Goal: Task Accomplishment & Management: Manage account settings

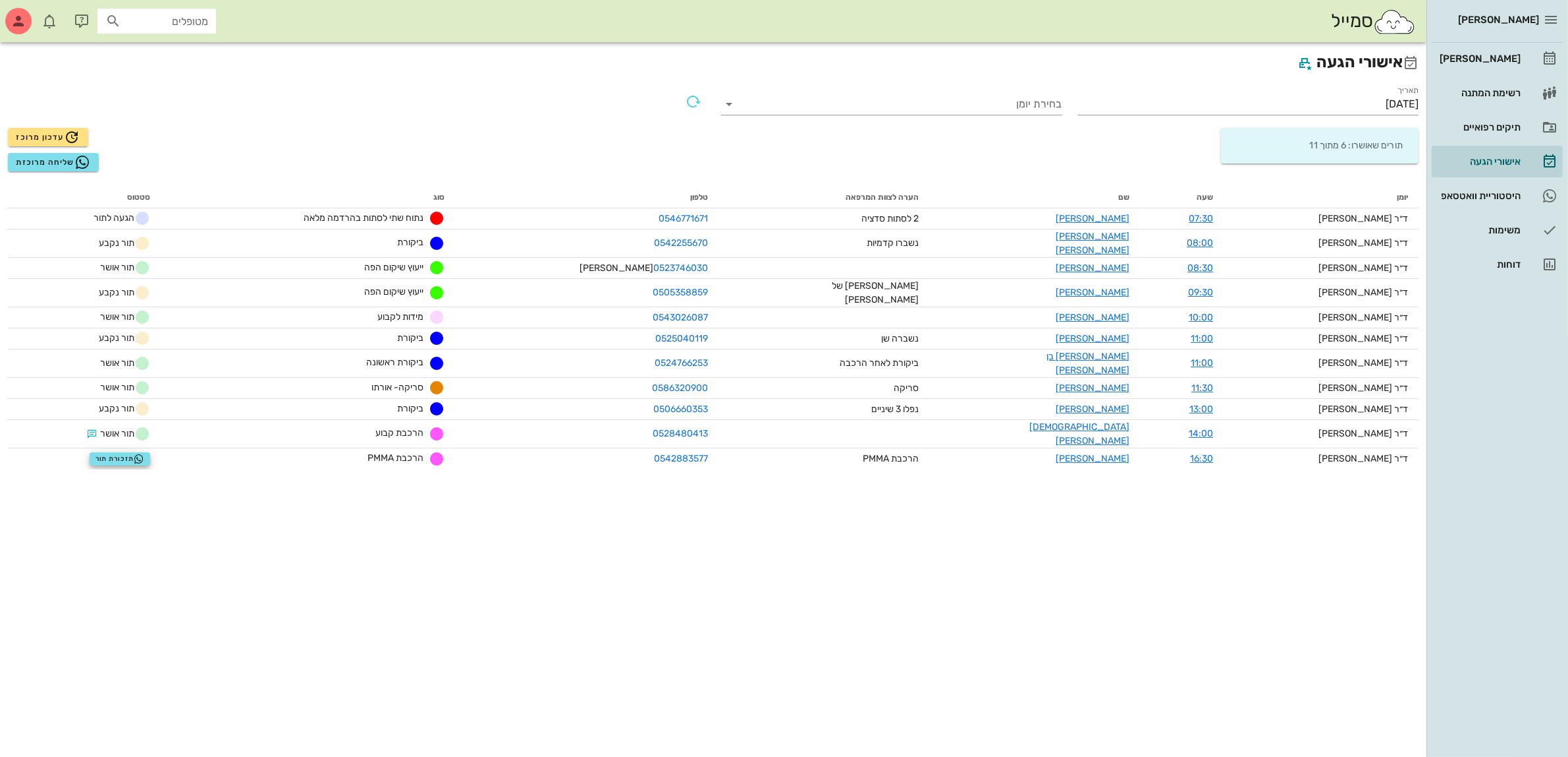
click at [805, 61] on h2 "אישורי הגעה" at bounding box center [713, 63] width 1411 height 26
click at [1370, 95] on input "[DATE]" at bounding box center [1249, 103] width 341 height 21
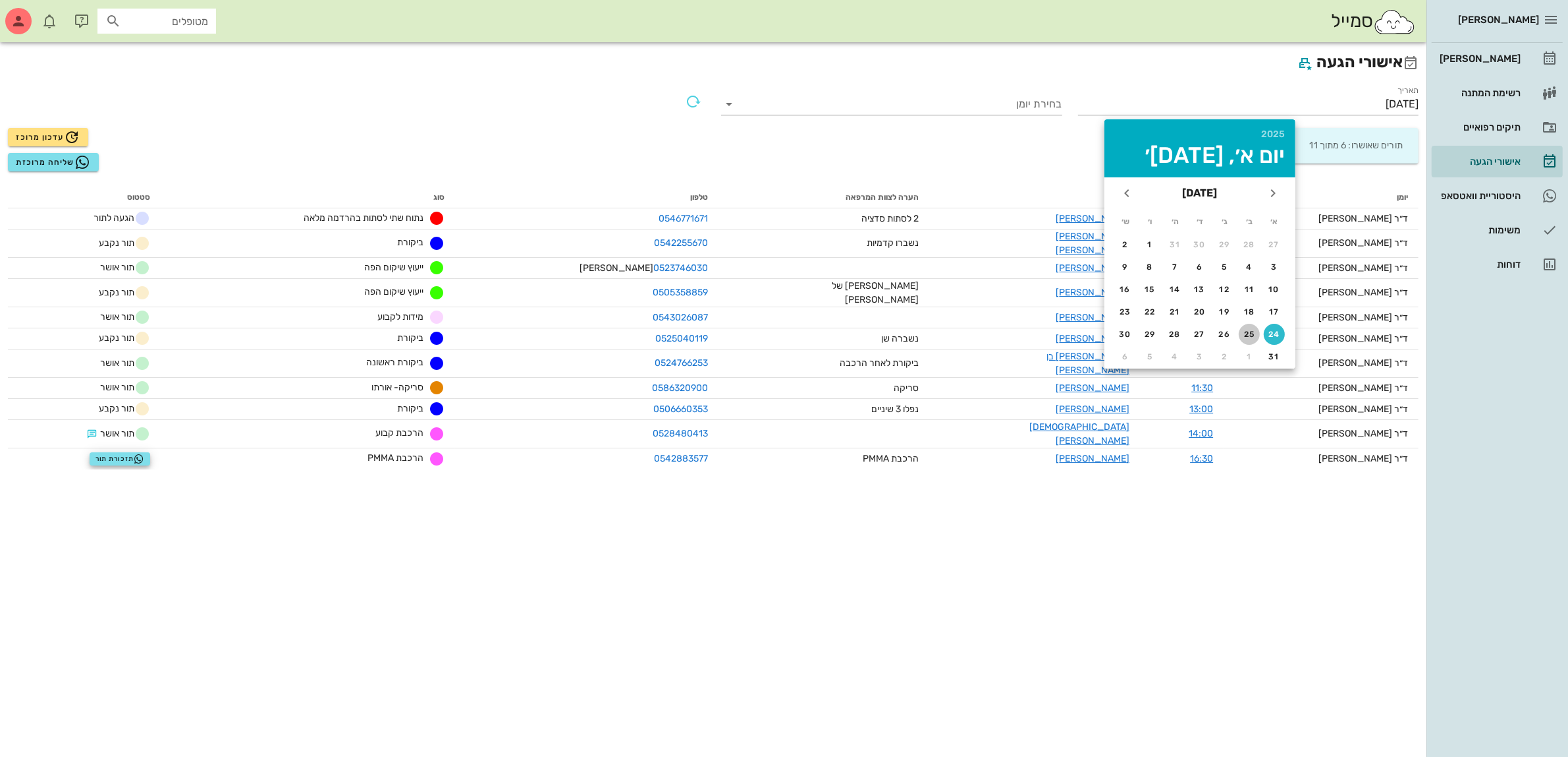
click at [1250, 325] on button "25" at bounding box center [1249, 334] width 21 height 21
type input "[DATE]"
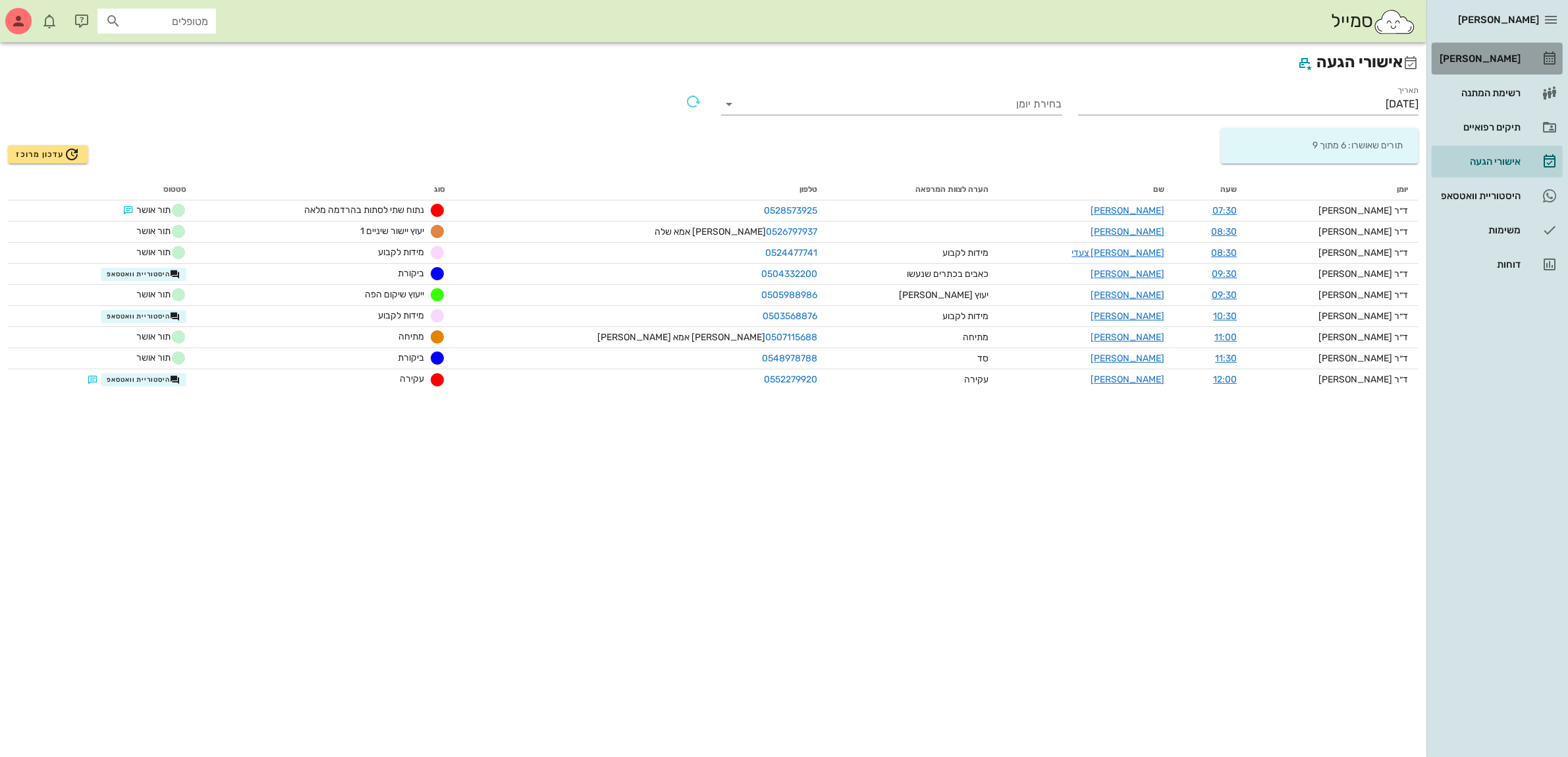
click at [1505, 63] on div "[PERSON_NAME]" at bounding box center [1479, 58] width 83 height 11
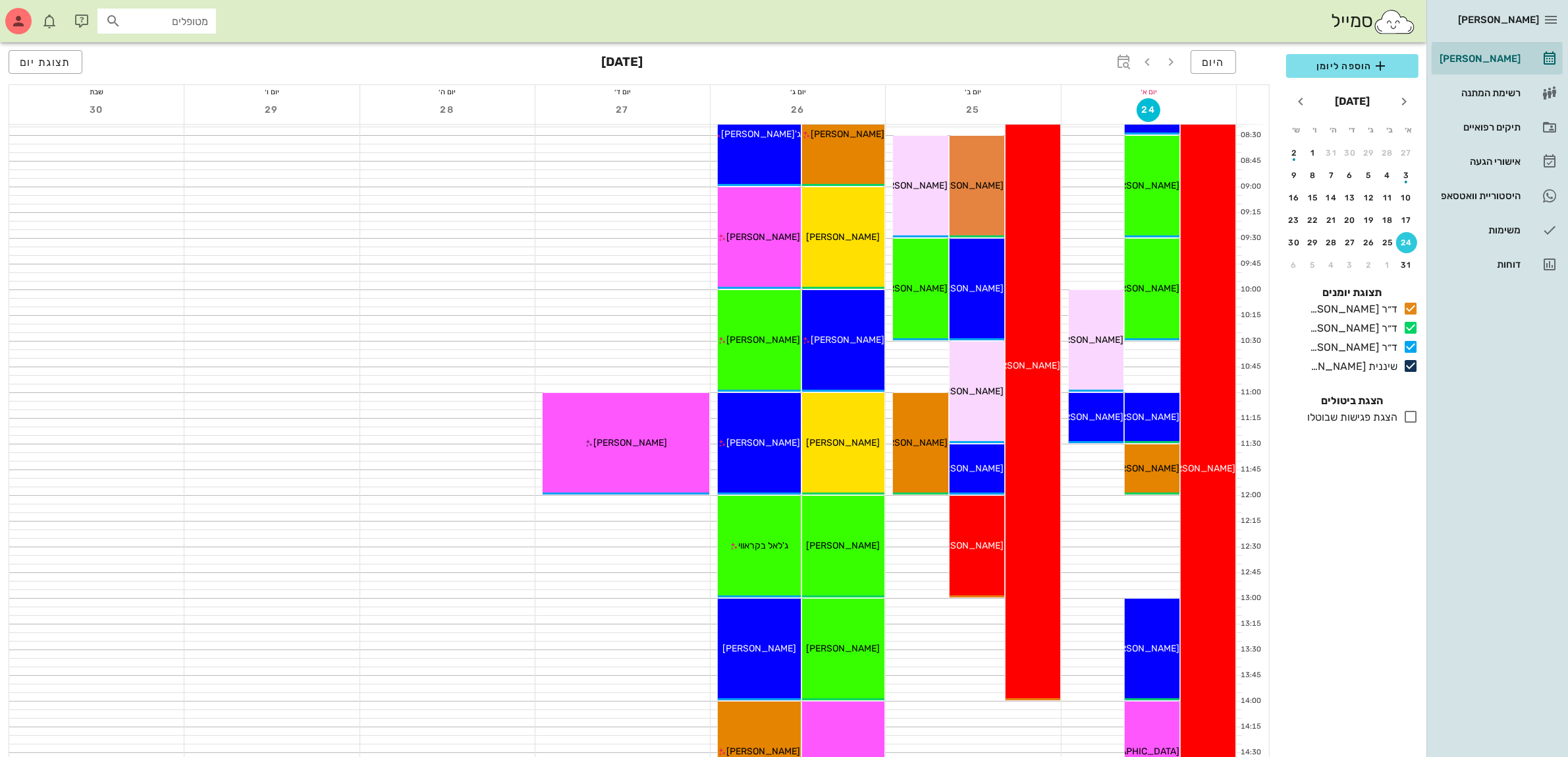
scroll to position [165, 0]
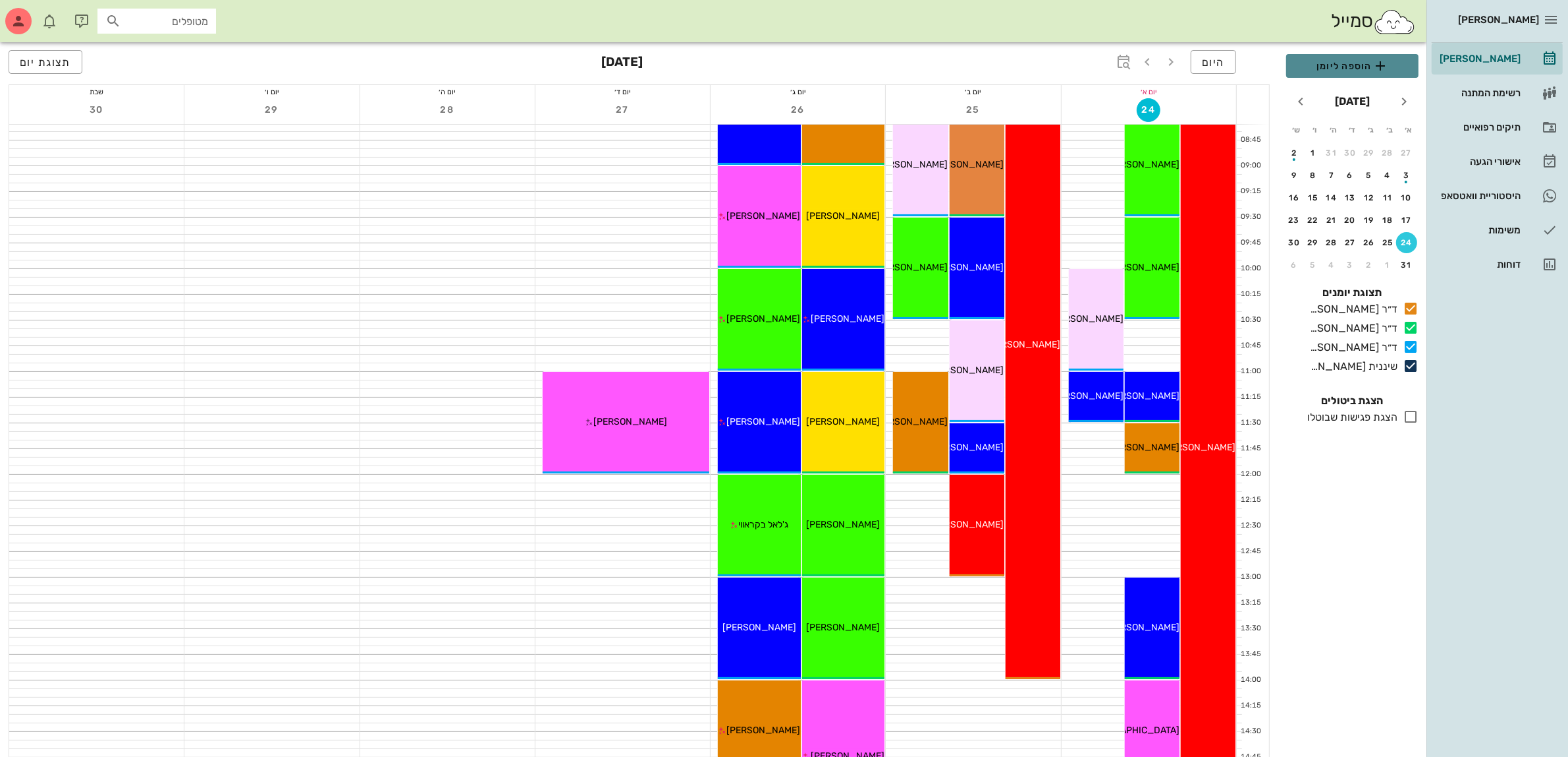
click at [1345, 66] on span "הוספה ליומן" at bounding box center [1352, 66] width 111 height 16
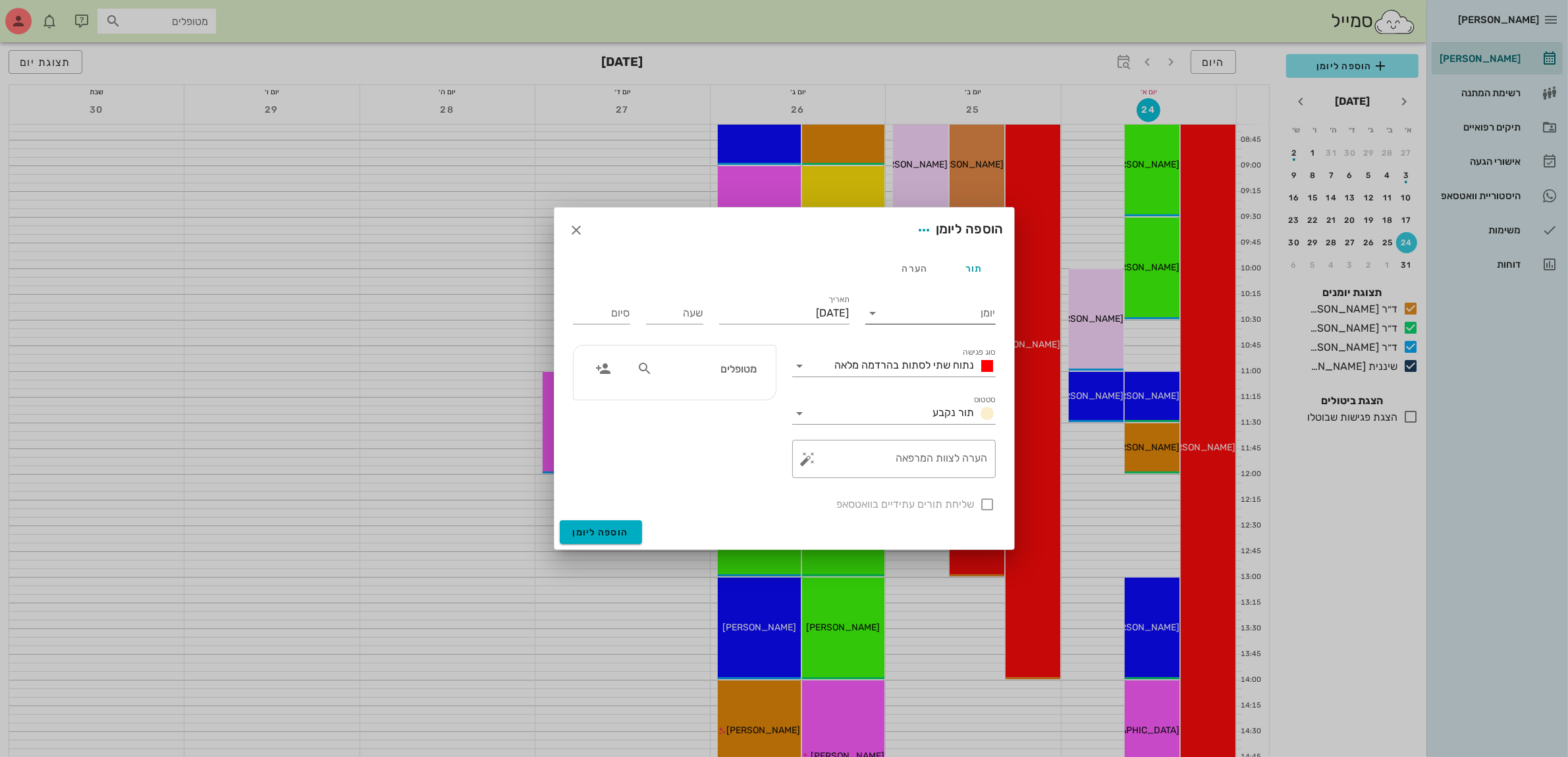
click at [890, 311] on input "יומן" at bounding box center [940, 312] width 112 height 21
click at [916, 388] on div "ד״ר [PERSON_NAME]" at bounding box center [934, 386] width 117 height 13
click at [899, 366] on span "נתוח שתי לסתות בהרדמה מלאה" at bounding box center [905, 364] width 139 height 13
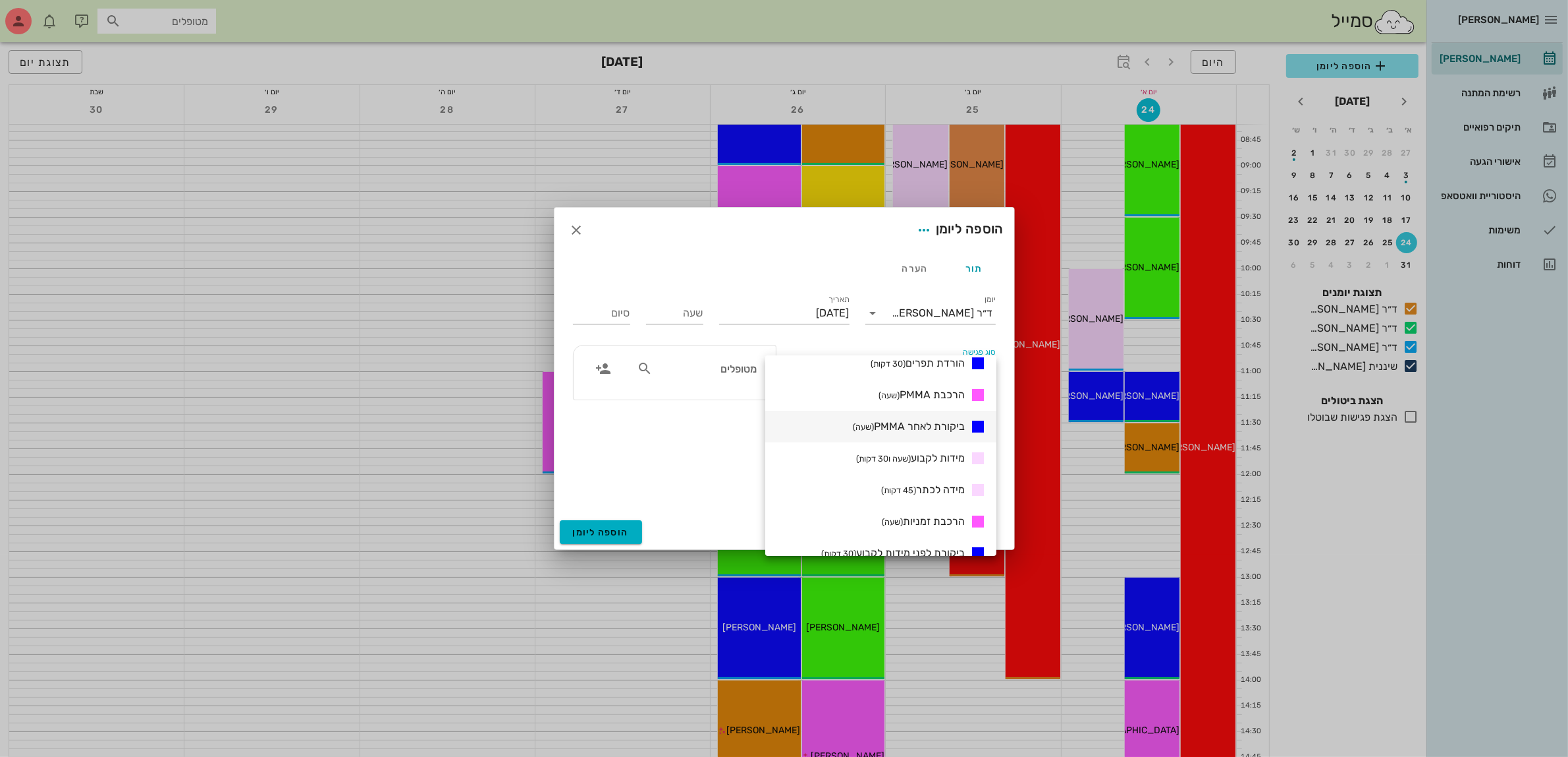
scroll to position [412, 0]
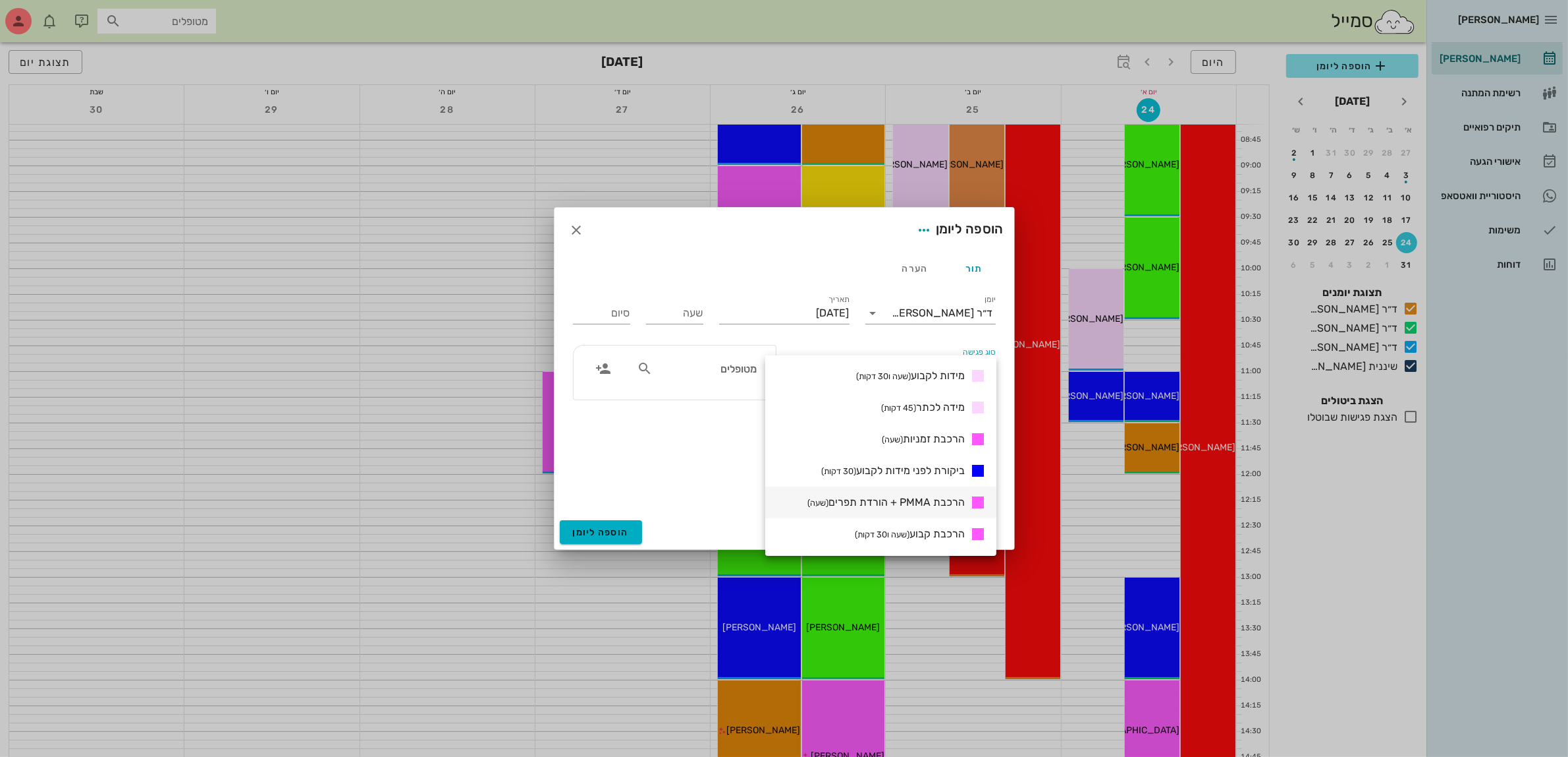
click at [901, 496] on span "הרכבת PMMA + הורדת תפרים (שעה)" at bounding box center [886, 502] width 157 height 13
type input "01:00"
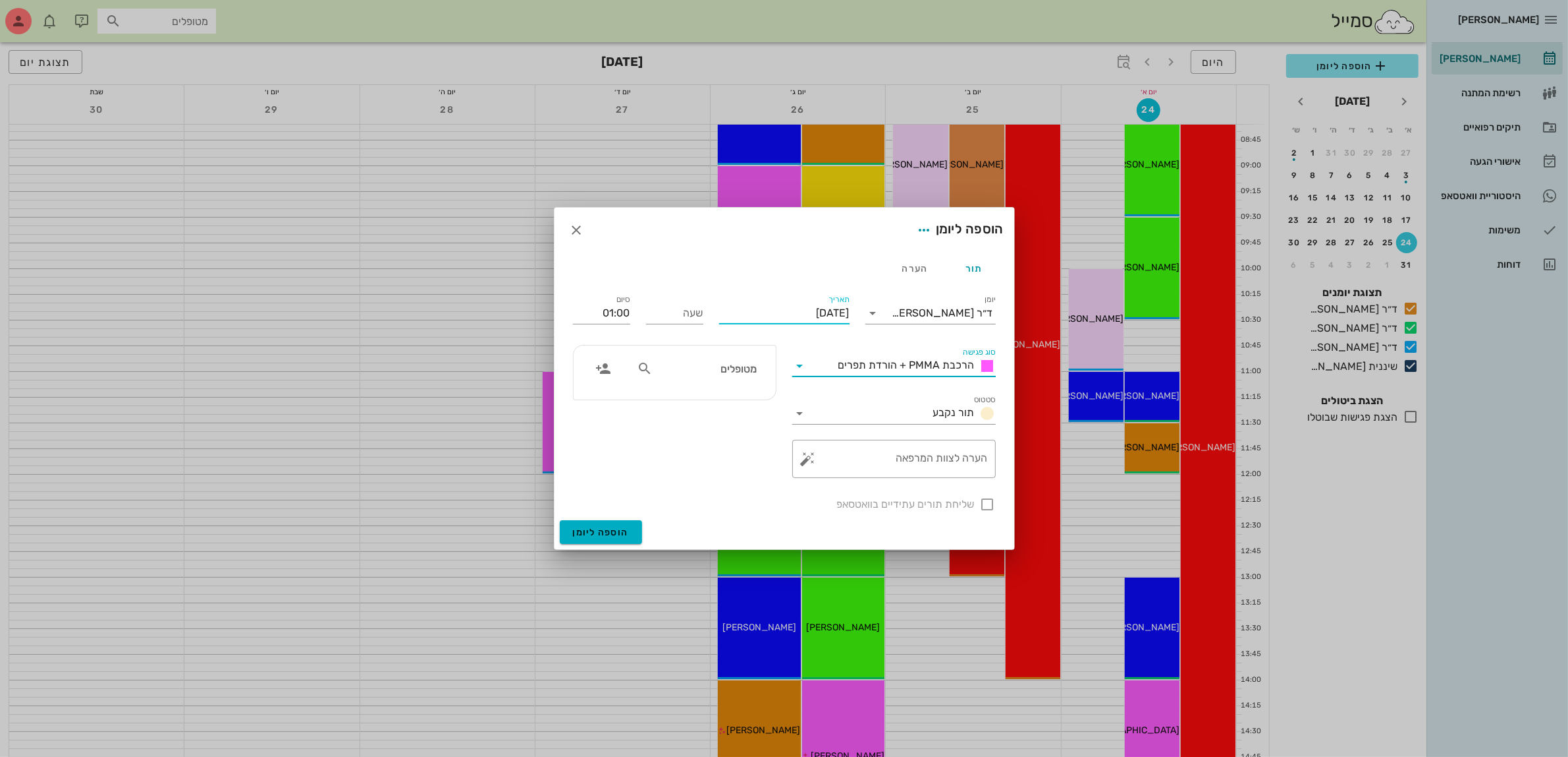
click at [761, 303] on input "[DATE]" at bounding box center [784, 312] width 131 height 21
click at [705, 344] on icon "חודש הבא" at bounding box center [707, 345] width 16 height 16
click at [828, 409] on button "8" at bounding box center [829, 417] width 21 height 21
type input "[DATE]"
click at [686, 317] on input "שעה" at bounding box center [674, 312] width 57 height 21
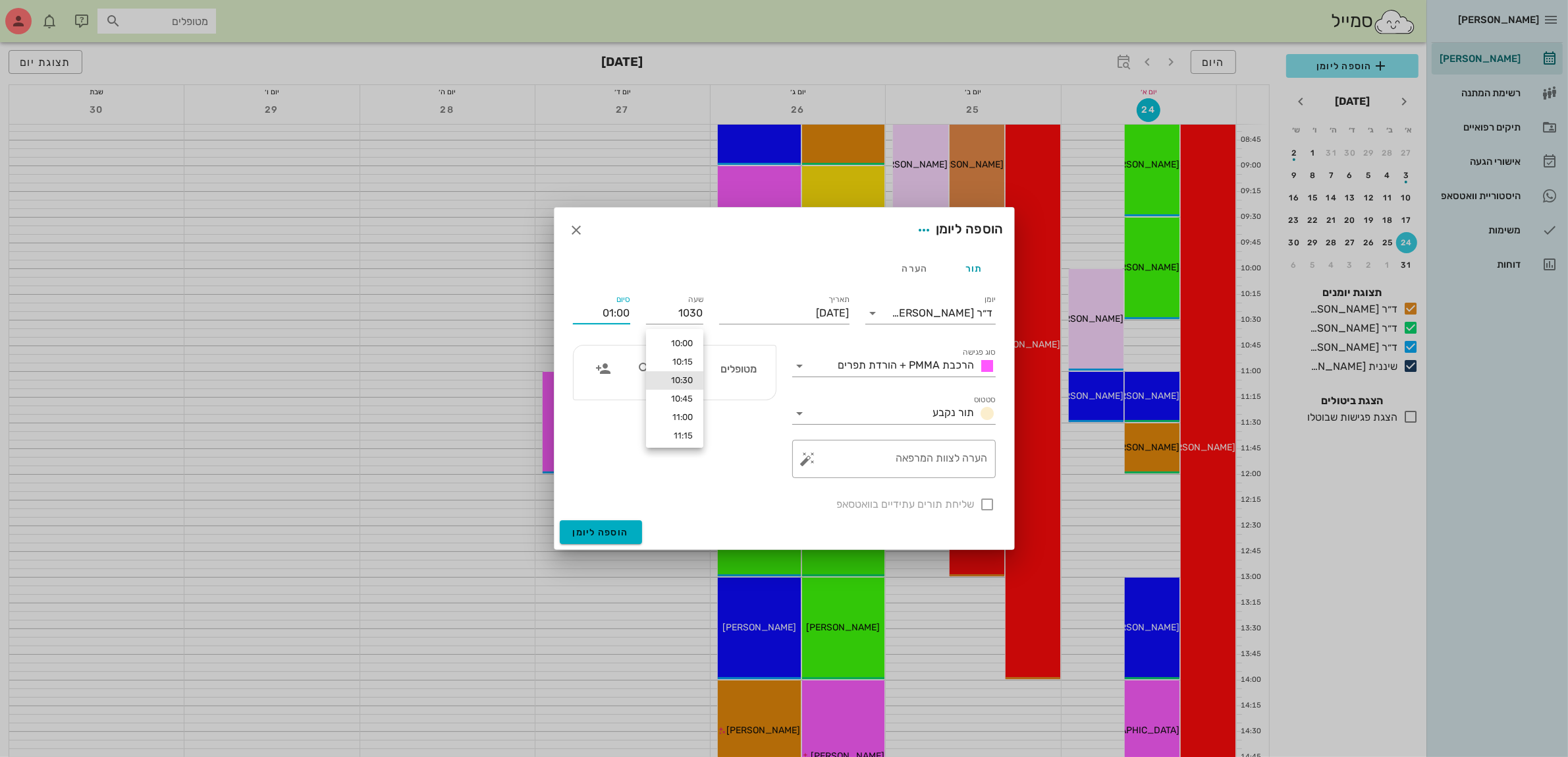
type input "10:30"
click at [630, 316] on input "11:30" at bounding box center [601, 312] width 57 height 21
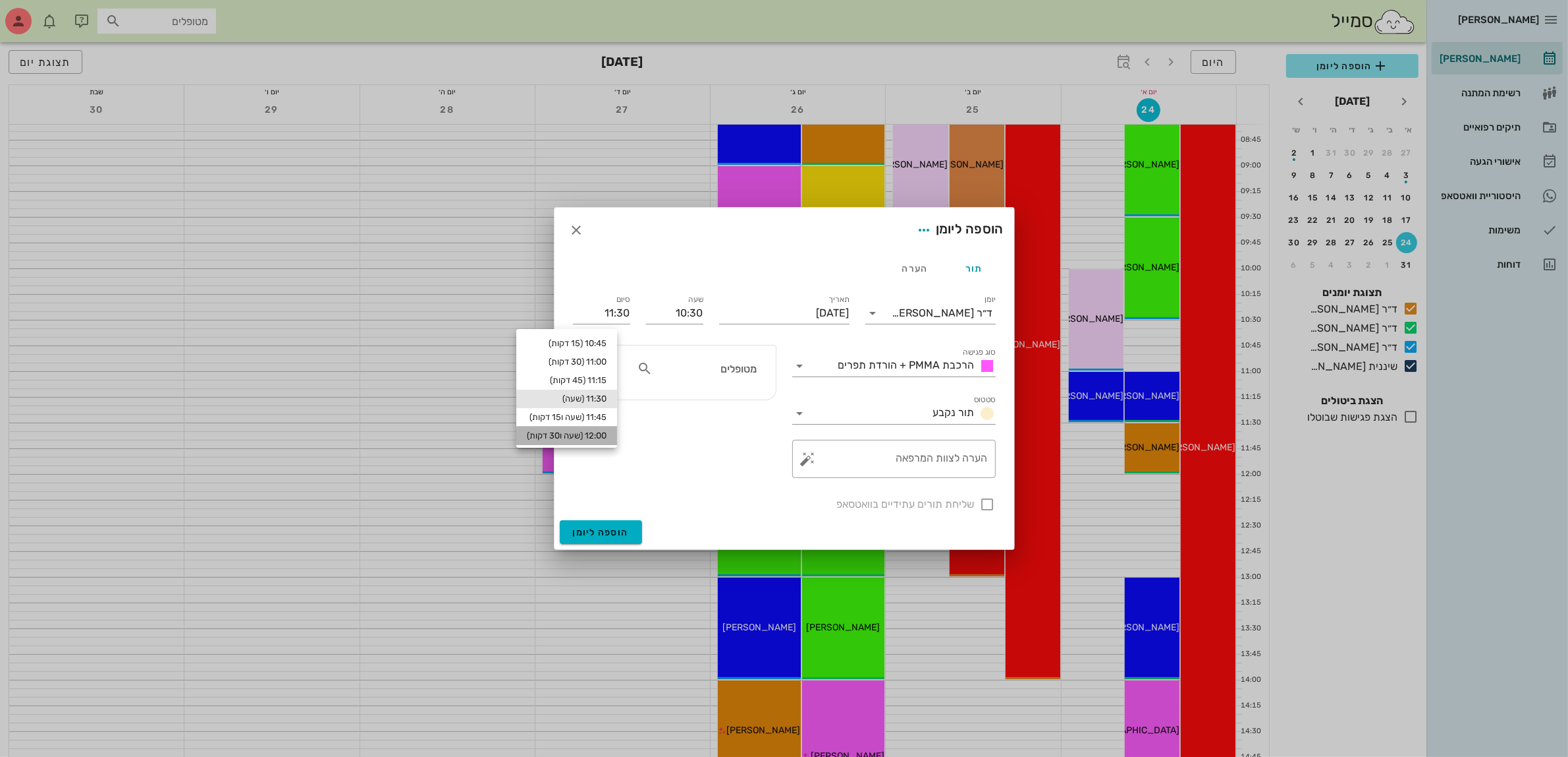
click at [606, 433] on div "12:00 (שעה ו30 דקות)" at bounding box center [566, 435] width 79 height 11
type input "12:00"
click at [718, 376] on input "מטופלים" at bounding box center [706, 367] width 101 height 17
type input "N"
type input "[PERSON_NAME]"
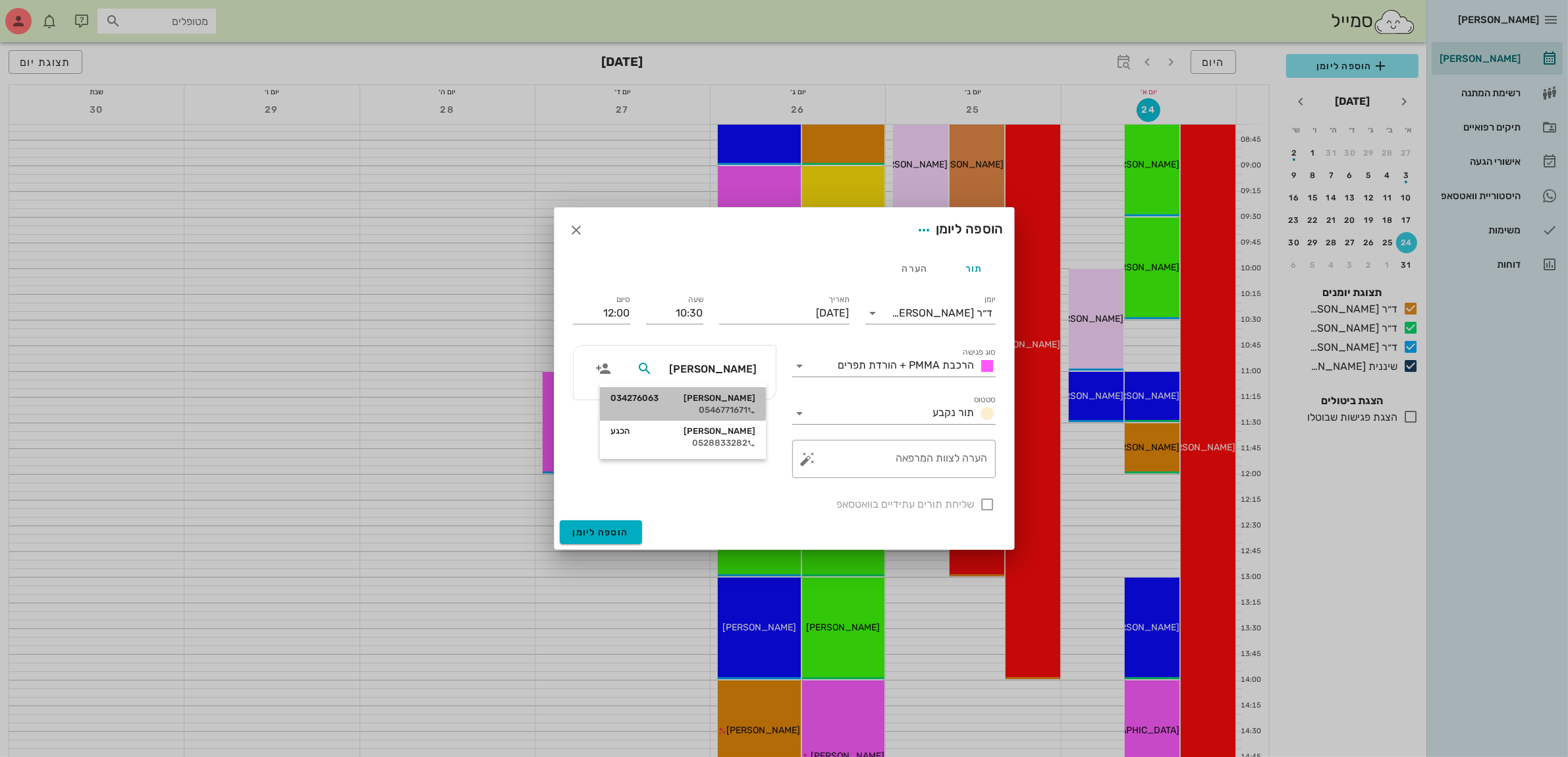
click at [714, 401] on div "[PERSON_NAME] 034276063" at bounding box center [683, 398] width 145 height 11
click at [986, 508] on div at bounding box center [987, 504] width 23 height 23
checkbox input "true"
click at [913, 461] on textarea "הערה לצוות המרפאה" at bounding box center [899, 461] width 178 height 31
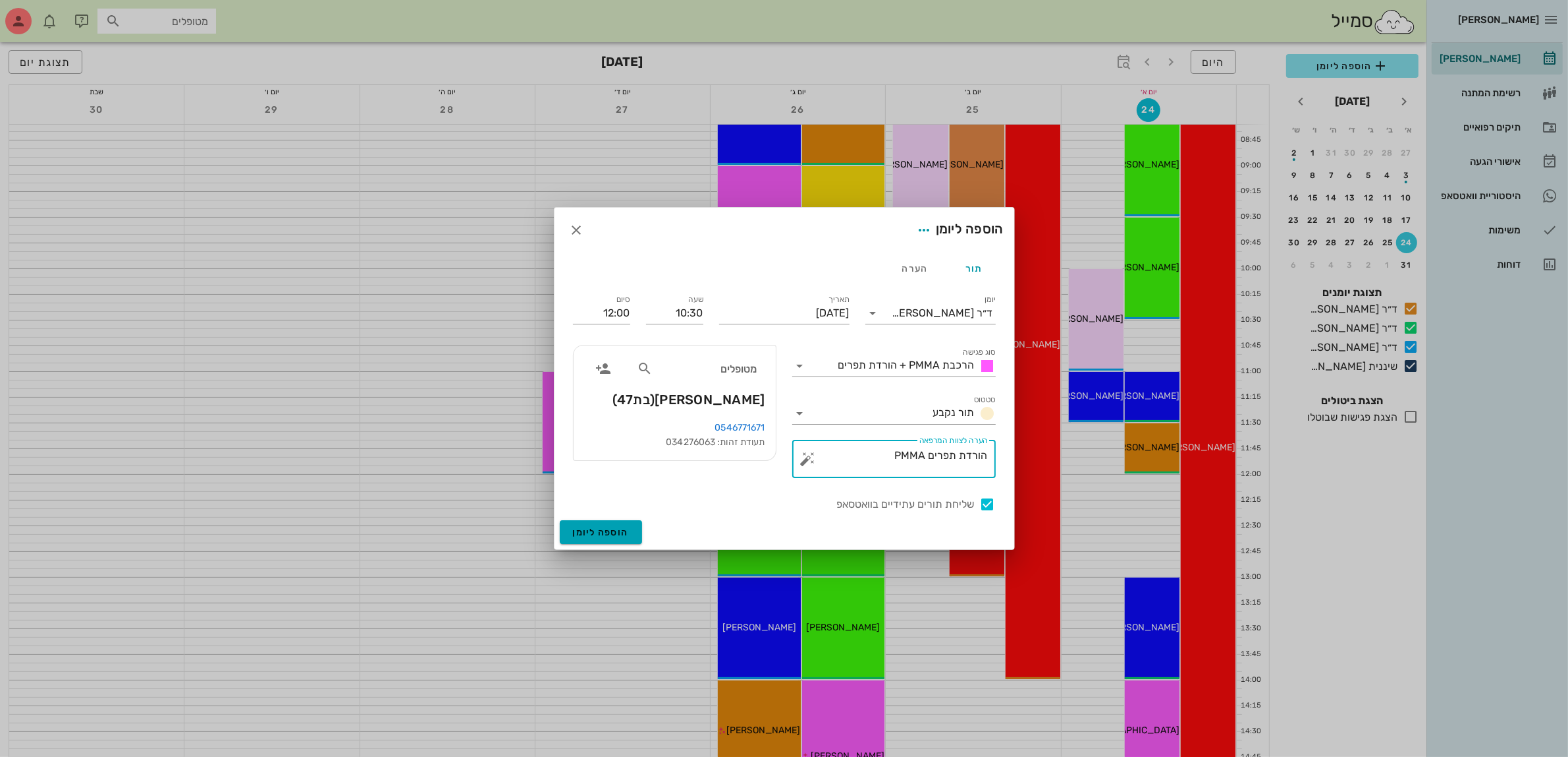
type textarea "הורדת תפרים PMMA"
click at [607, 534] on span "הוספה ליומן" at bounding box center [601, 531] width 56 height 11
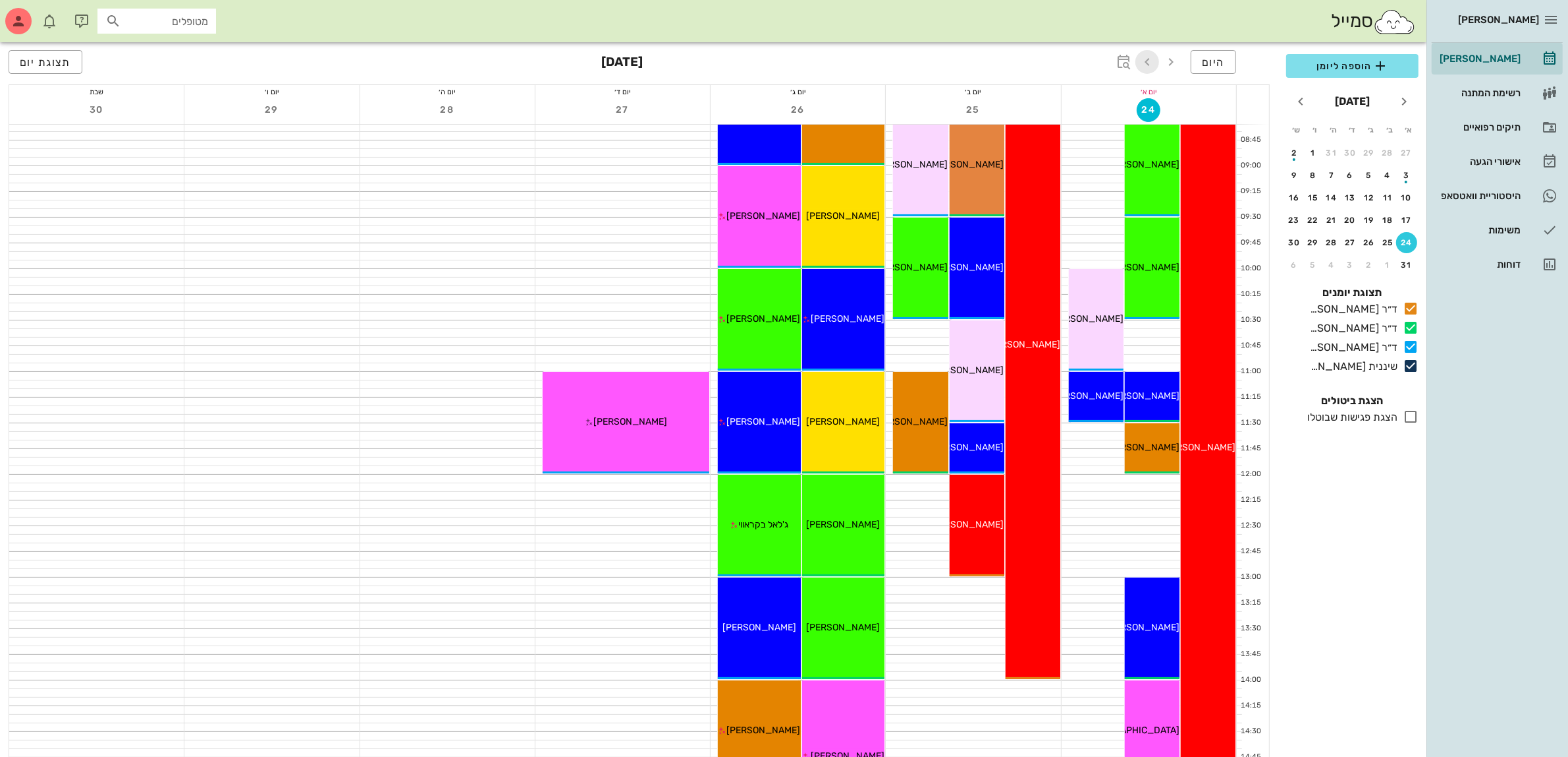
click at [1150, 63] on icon "button" at bounding box center [1147, 62] width 16 height 16
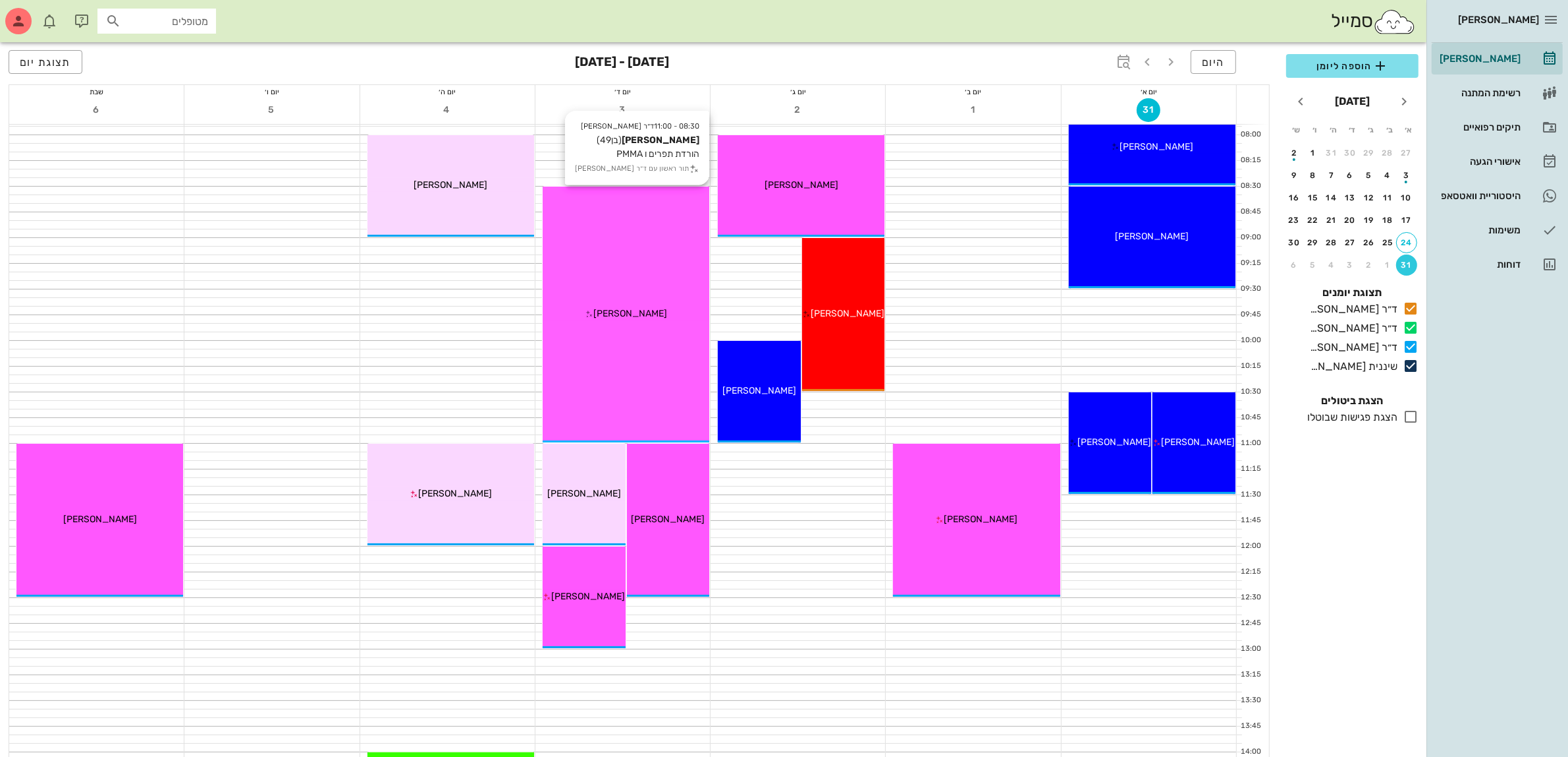
scroll to position [82, 0]
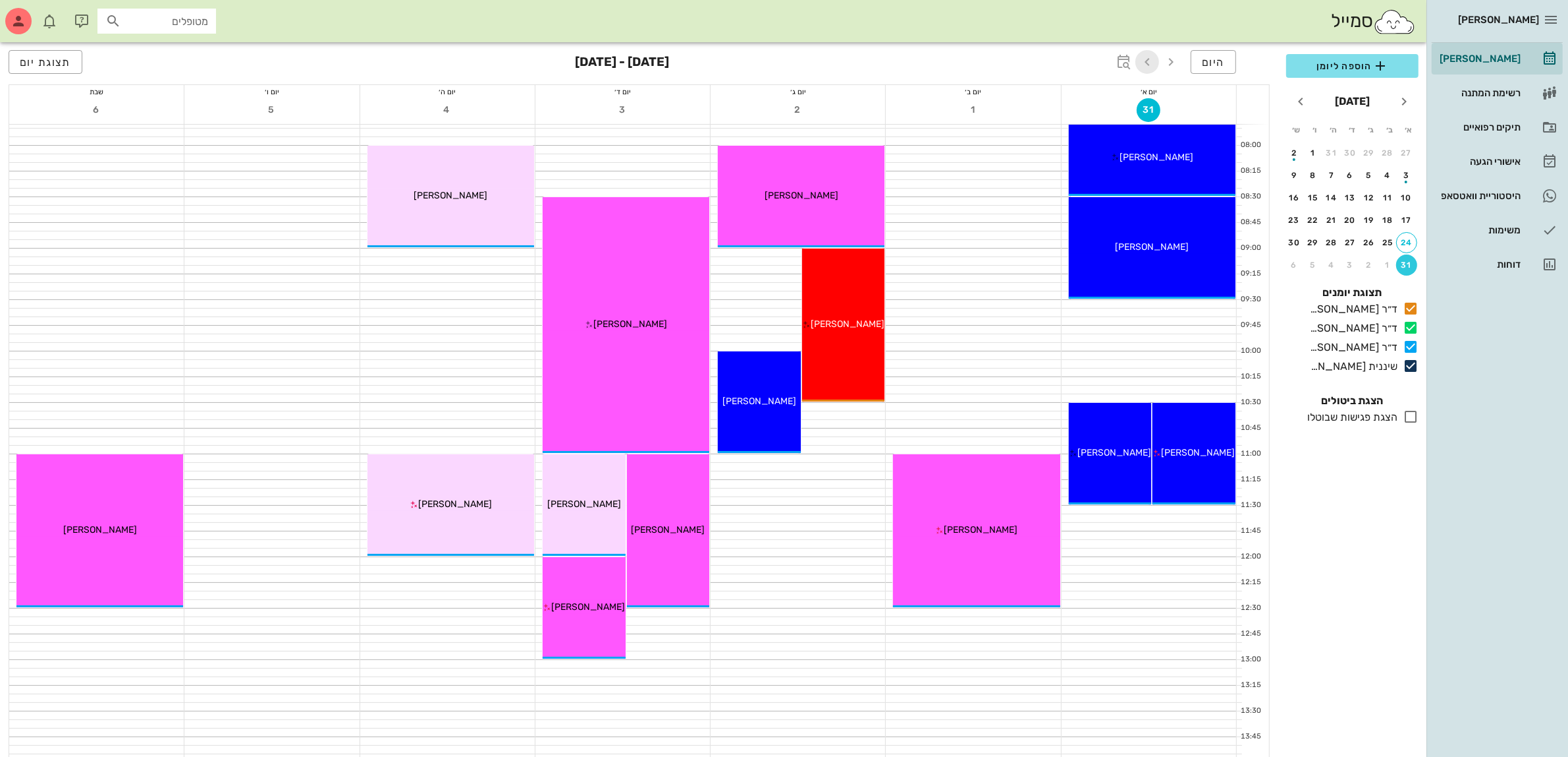
click at [1141, 58] on icon "button" at bounding box center [1147, 62] width 16 height 16
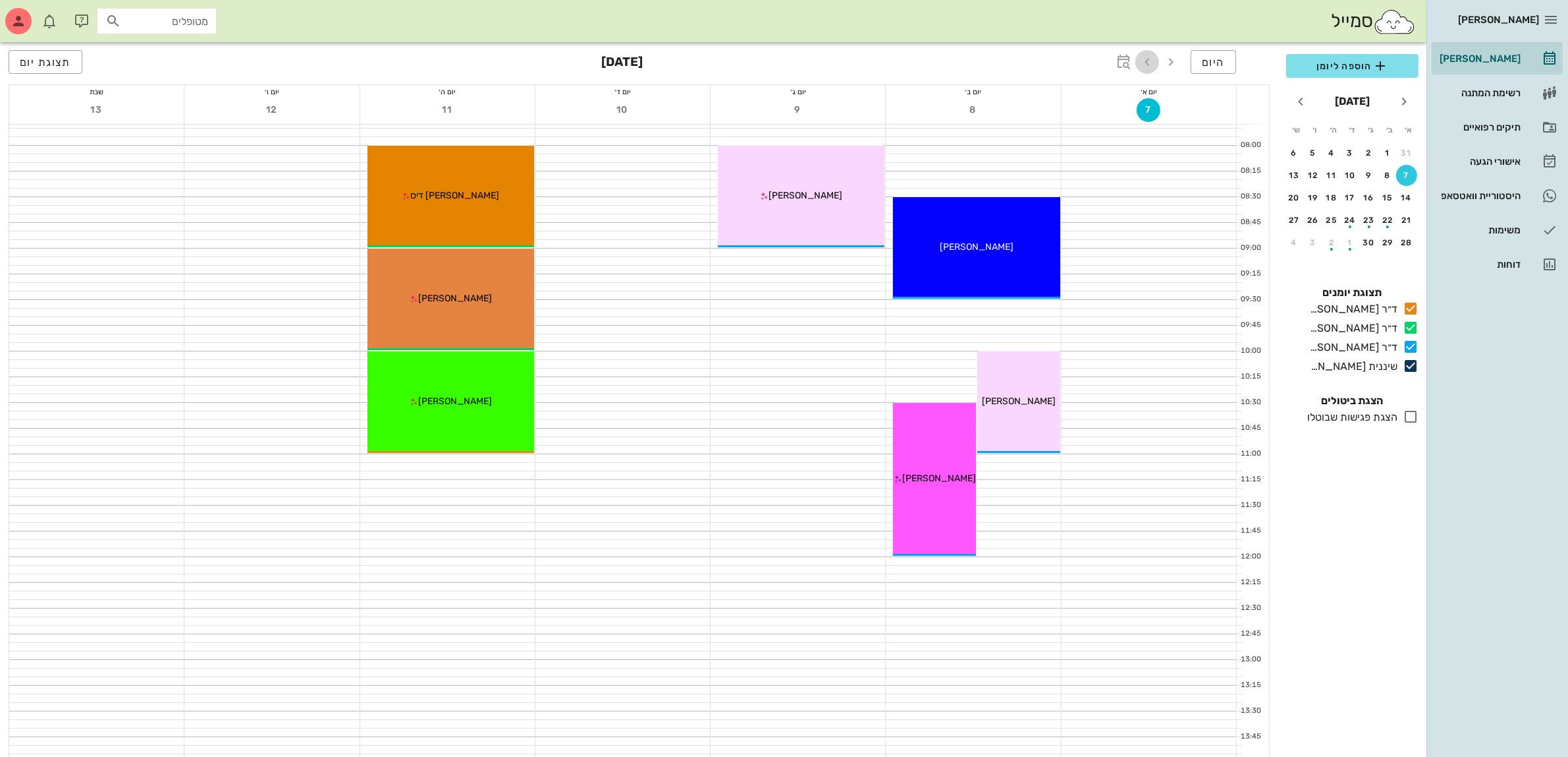
click at [1141, 58] on icon "button" at bounding box center [1147, 62] width 16 height 16
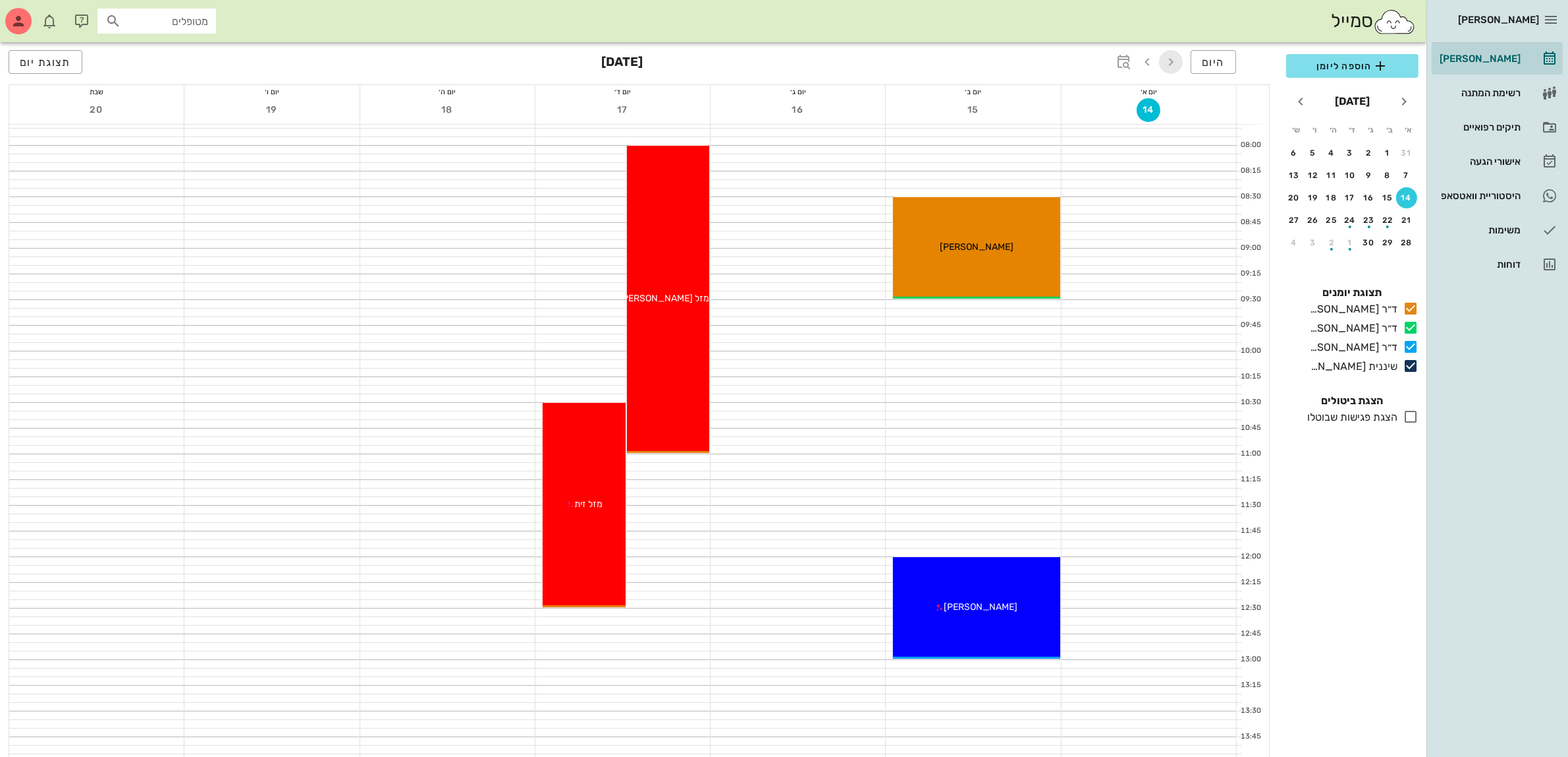
click at [1169, 65] on icon "button" at bounding box center [1171, 62] width 16 height 16
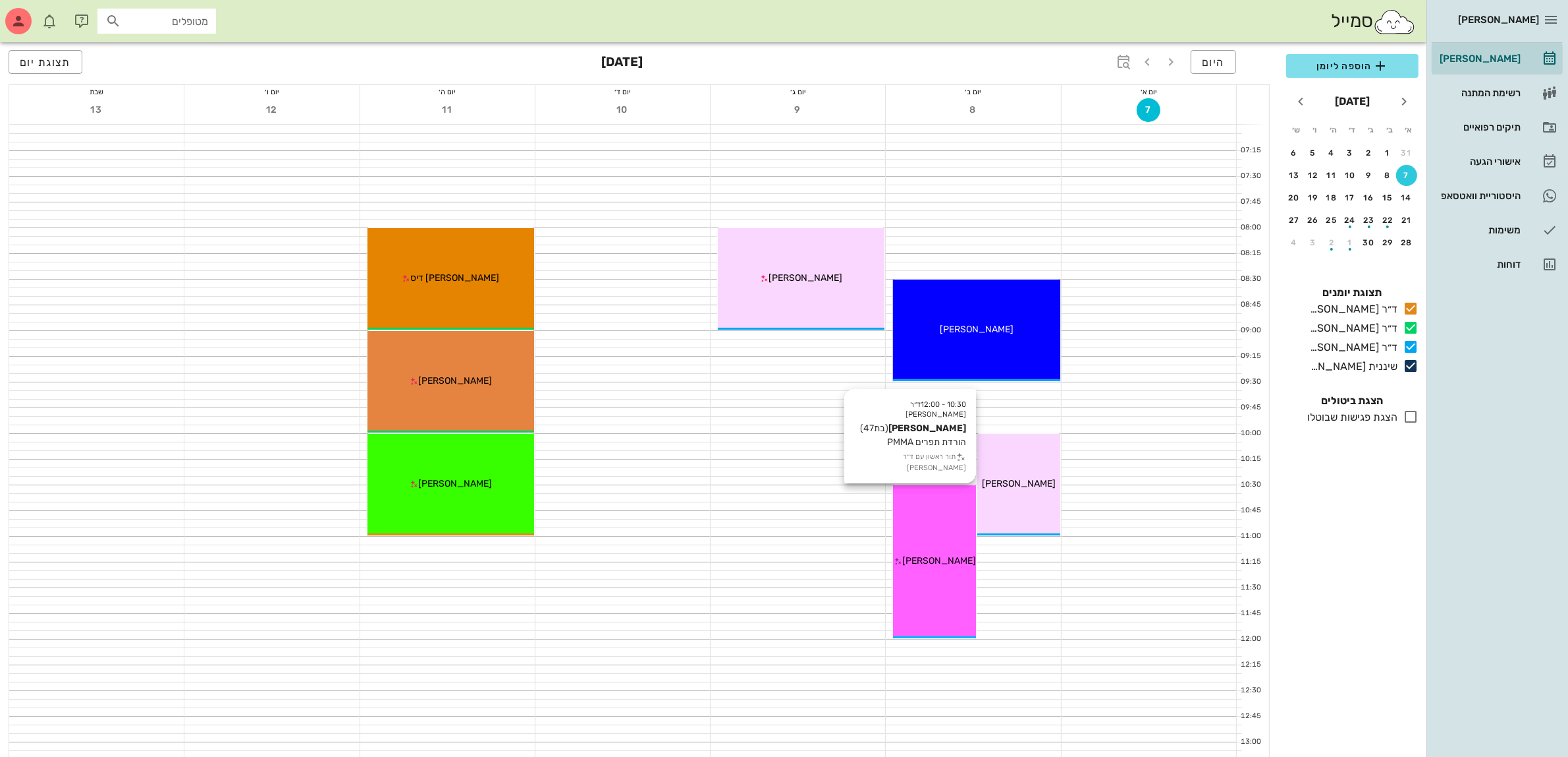
click at [953, 524] on div "10:30 - 12:00 ד״ר [PERSON_NAME] [PERSON_NAME] (בת 47 ) הורדת תפרים PMMA תור ראש…" at bounding box center [934, 562] width 83 height 153
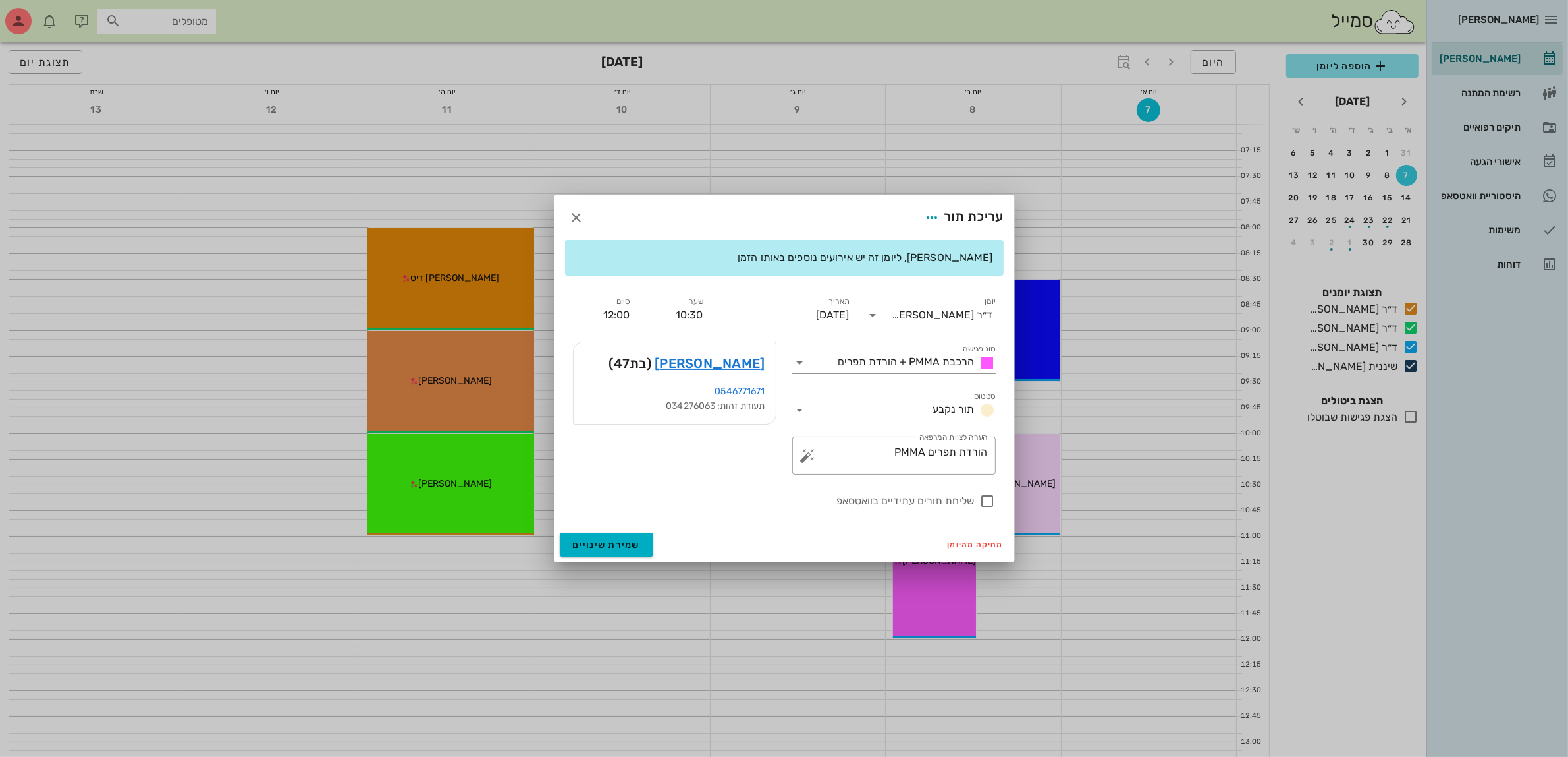
click at [792, 320] on input "[DATE]" at bounding box center [784, 314] width 131 height 21
click at [803, 410] on div "9" at bounding box center [805, 414] width 21 height 9
type input "[DATE]"
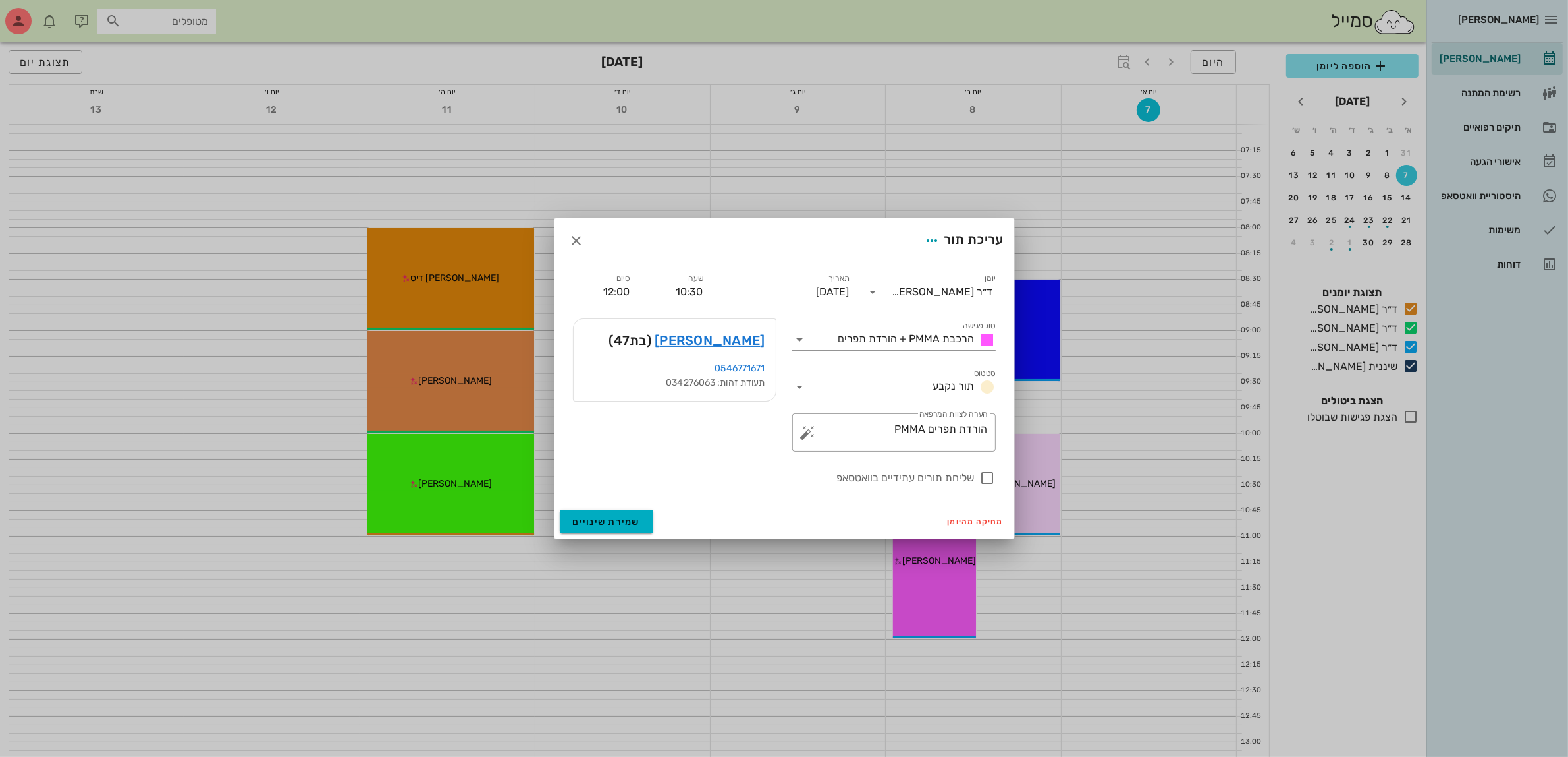
click at [686, 286] on input "10:30" at bounding box center [674, 292] width 57 height 21
click at [686, 313] on div "10:00" at bounding box center [674, 316] width 36 height 11
type input "10:00"
type input "11:30"
click at [985, 482] on div at bounding box center [987, 477] width 23 height 23
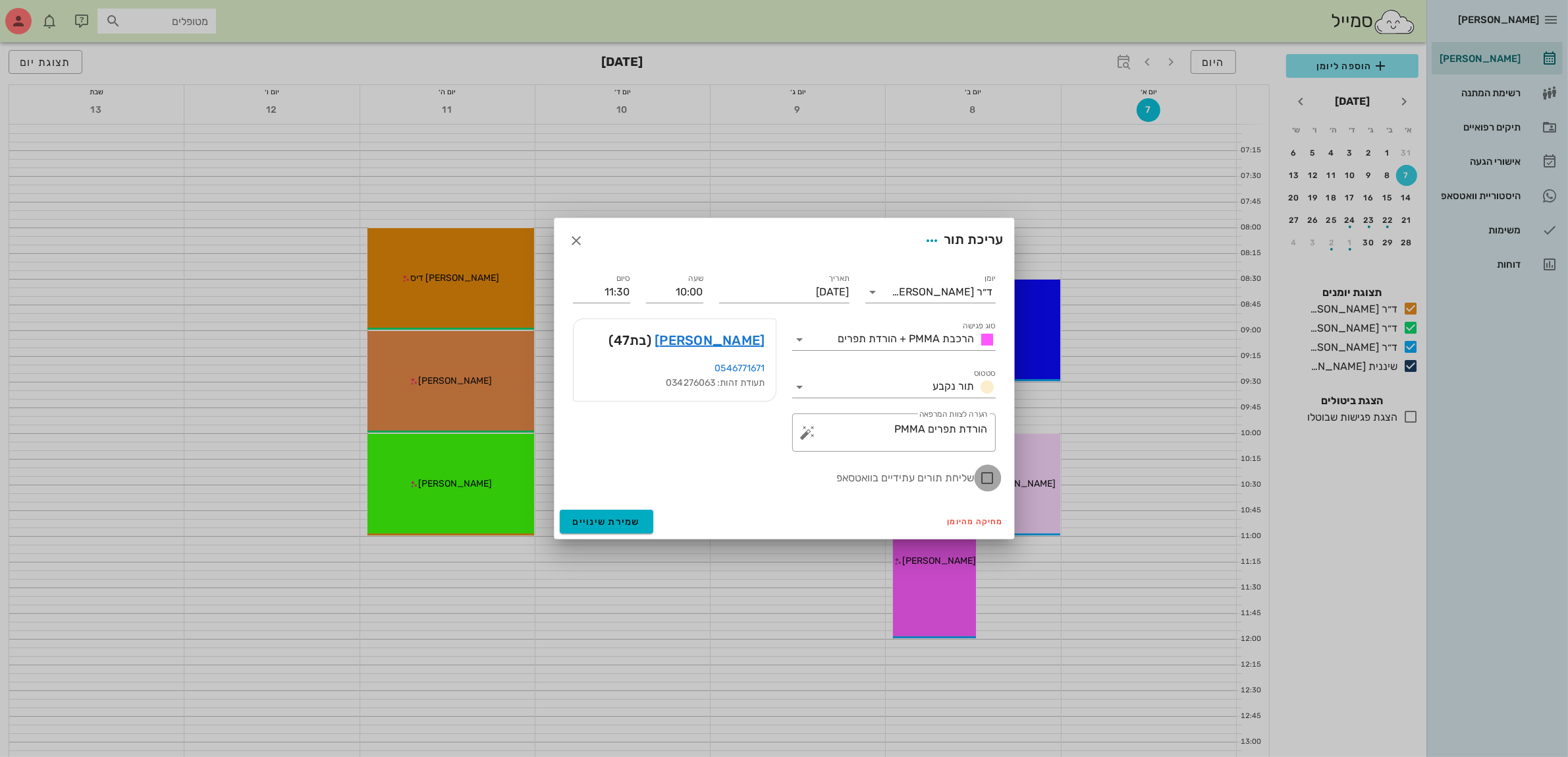
checkbox input "true"
click at [596, 522] on span "שמירת שינויים" at bounding box center [606, 521] width 68 height 11
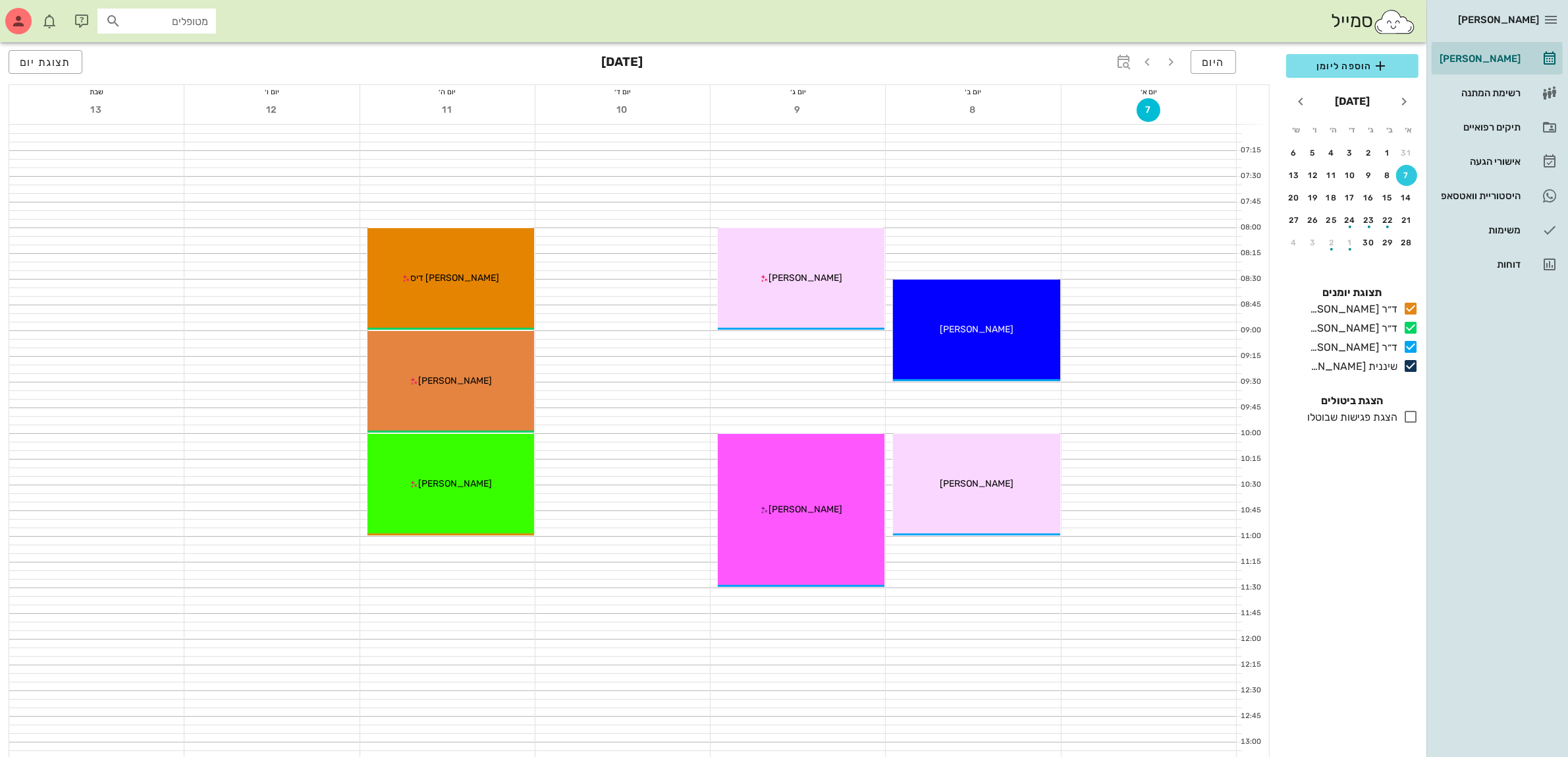
click at [897, 27] on div "סמייל מטופלים" at bounding box center [713, 21] width 1427 height 42
click at [1476, 119] on div "תיקים רפואיים" at bounding box center [1479, 127] width 83 height 21
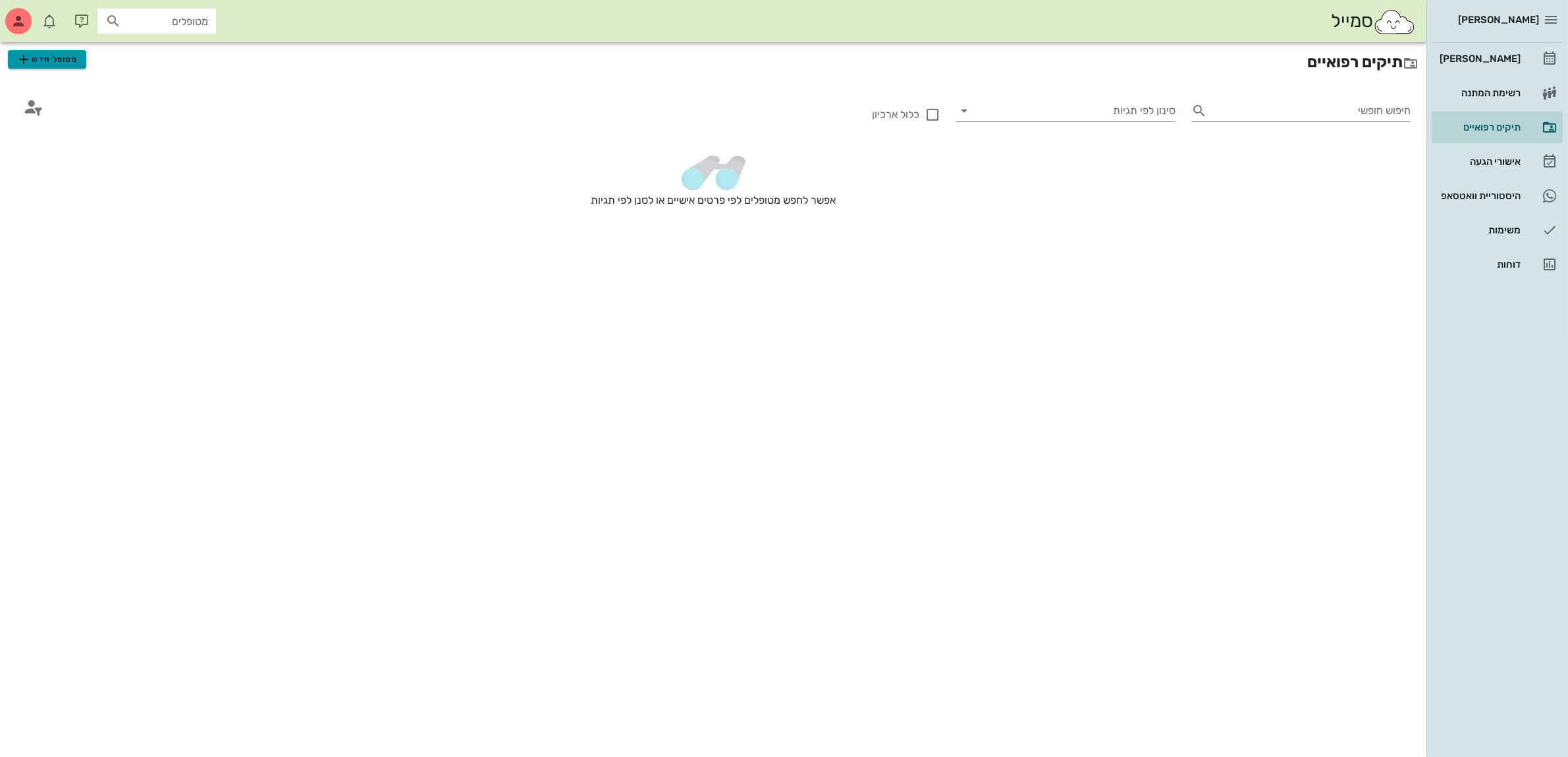
click at [61, 58] on span "מטופל חדש" at bounding box center [46, 59] width 62 height 16
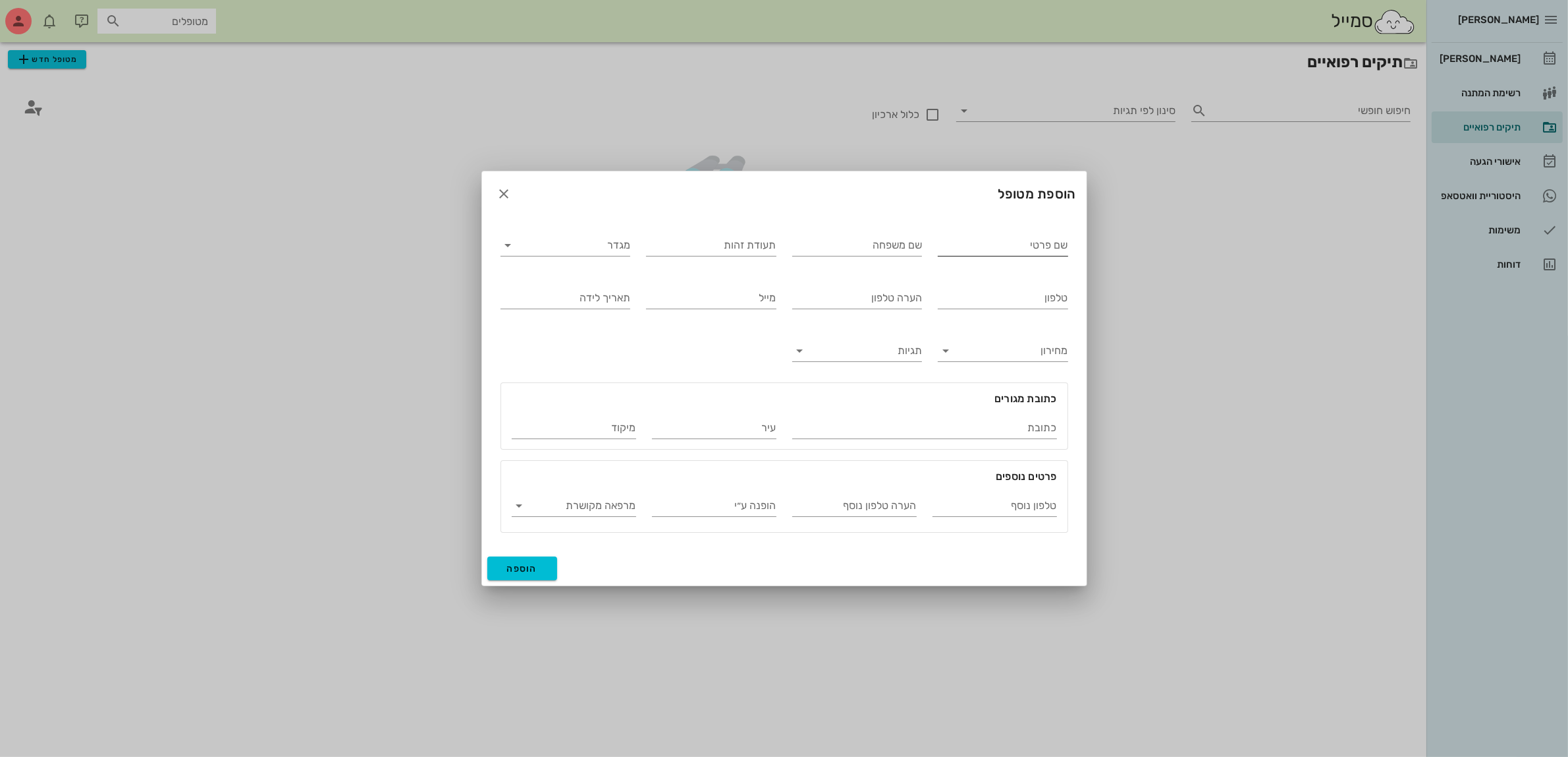
click at [951, 243] on input "שם פרטי" at bounding box center [1003, 244] width 131 height 21
type input "[PERSON_NAME]"
click at [583, 248] on input "מגדר" at bounding box center [576, 244] width 109 height 21
click at [595, 286] on div "נקבה" at bounding box center [565, 287] width 109 height 13
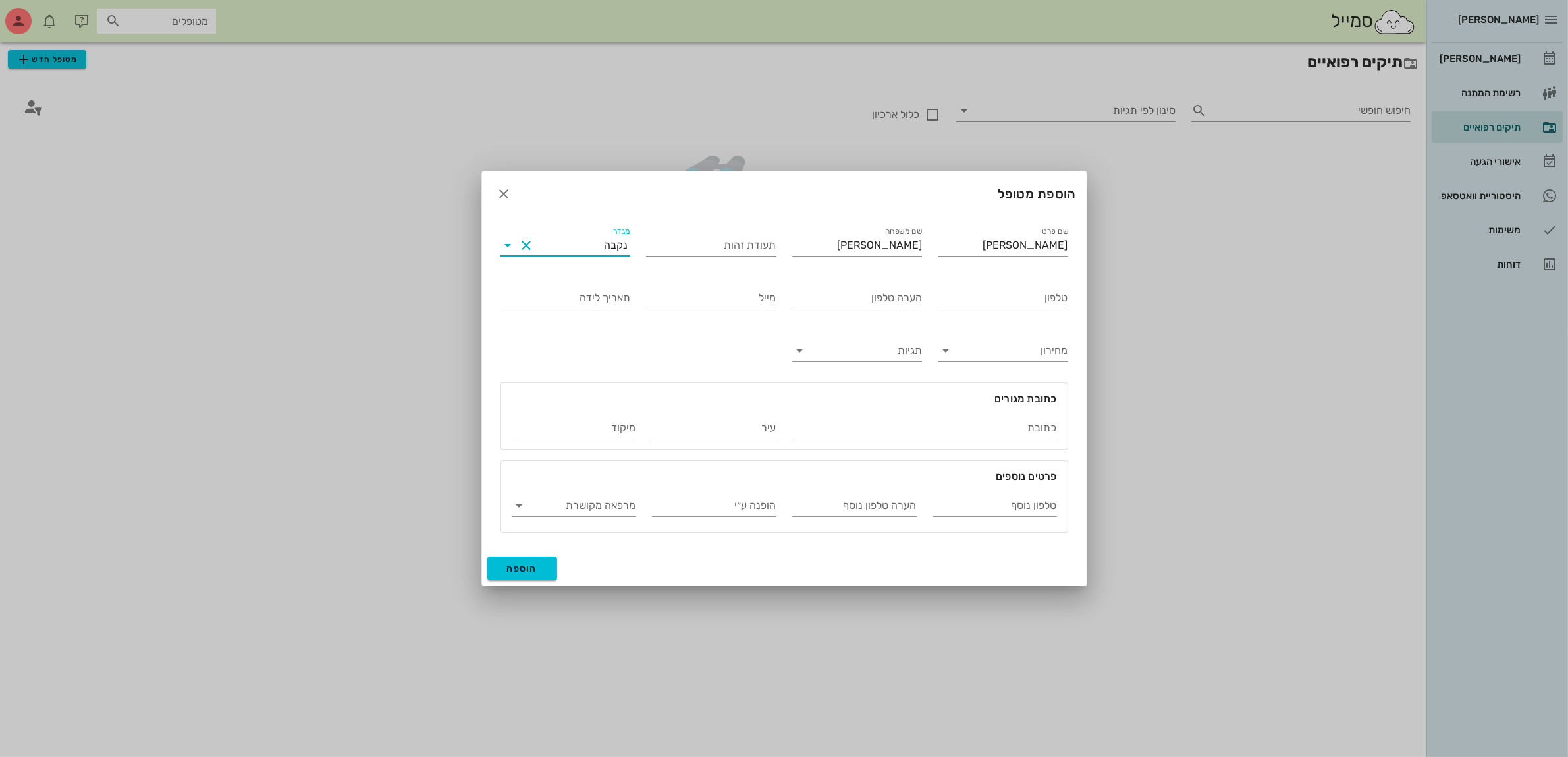
click at [598, 249] on input "מגדר" at bounding box center [571, 244] width 67 height 21
click at [607, 255] on div "זכר" at bounding box center [565, 255] width 109 height 13
click at [999, 295] on input "טלפון" at bounding box center [1003, 297] width 131 height 21
type input "050-7573893"
click at [689, 512] on input "הופנה ע״י" at bounding box center [713, 505] width 125 height 21
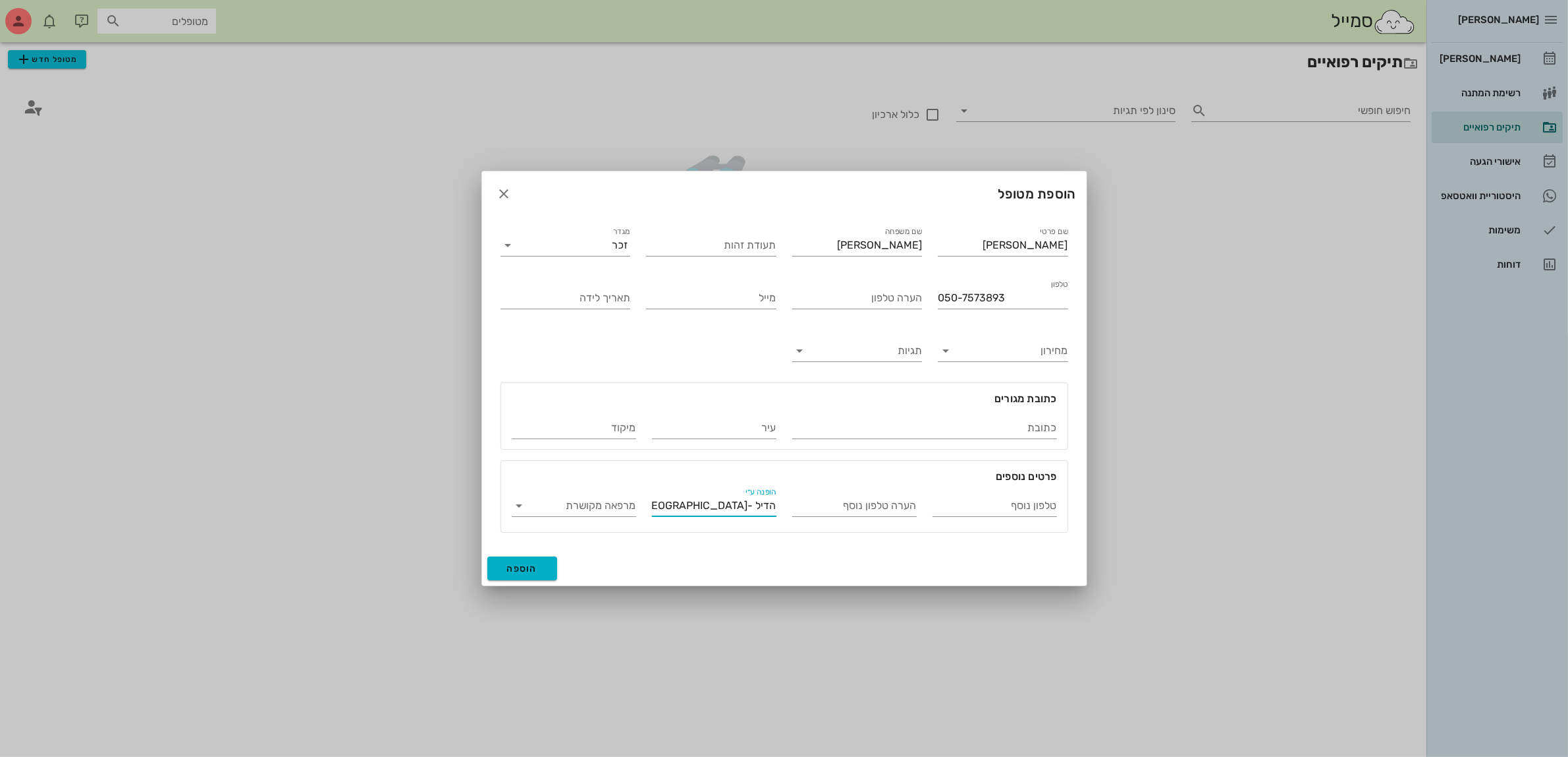
type input "הדיל -[GEOGRAPHIC_DATA][PERSON_NAME]"
click at [509, 565] on span "הוספה" at bounding box center [523, 568] width 31 height 11
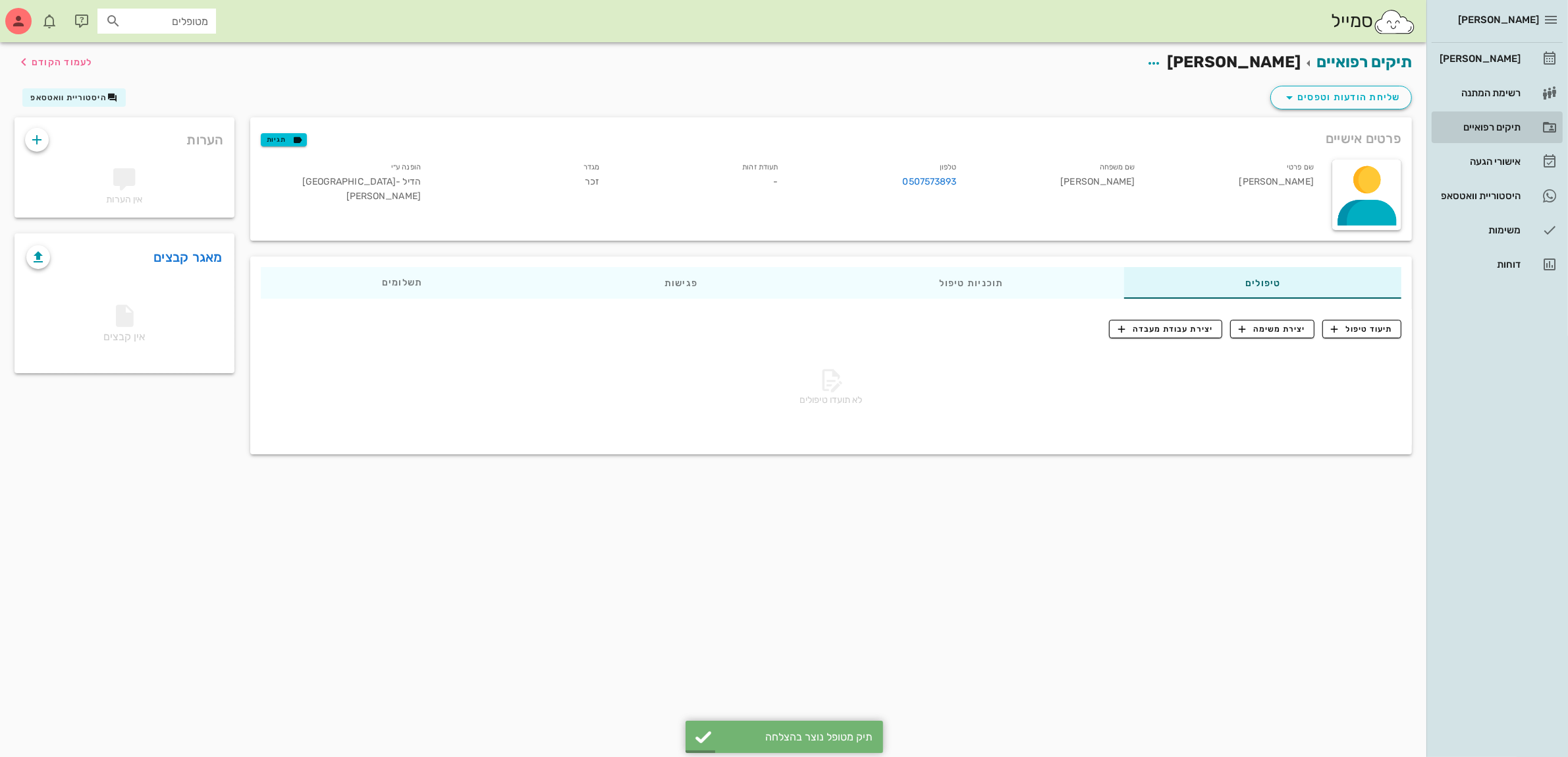
click at [1505, 120] on div "תיקים רפואיים" at bounding box center [1479, 127] width 83 height 21
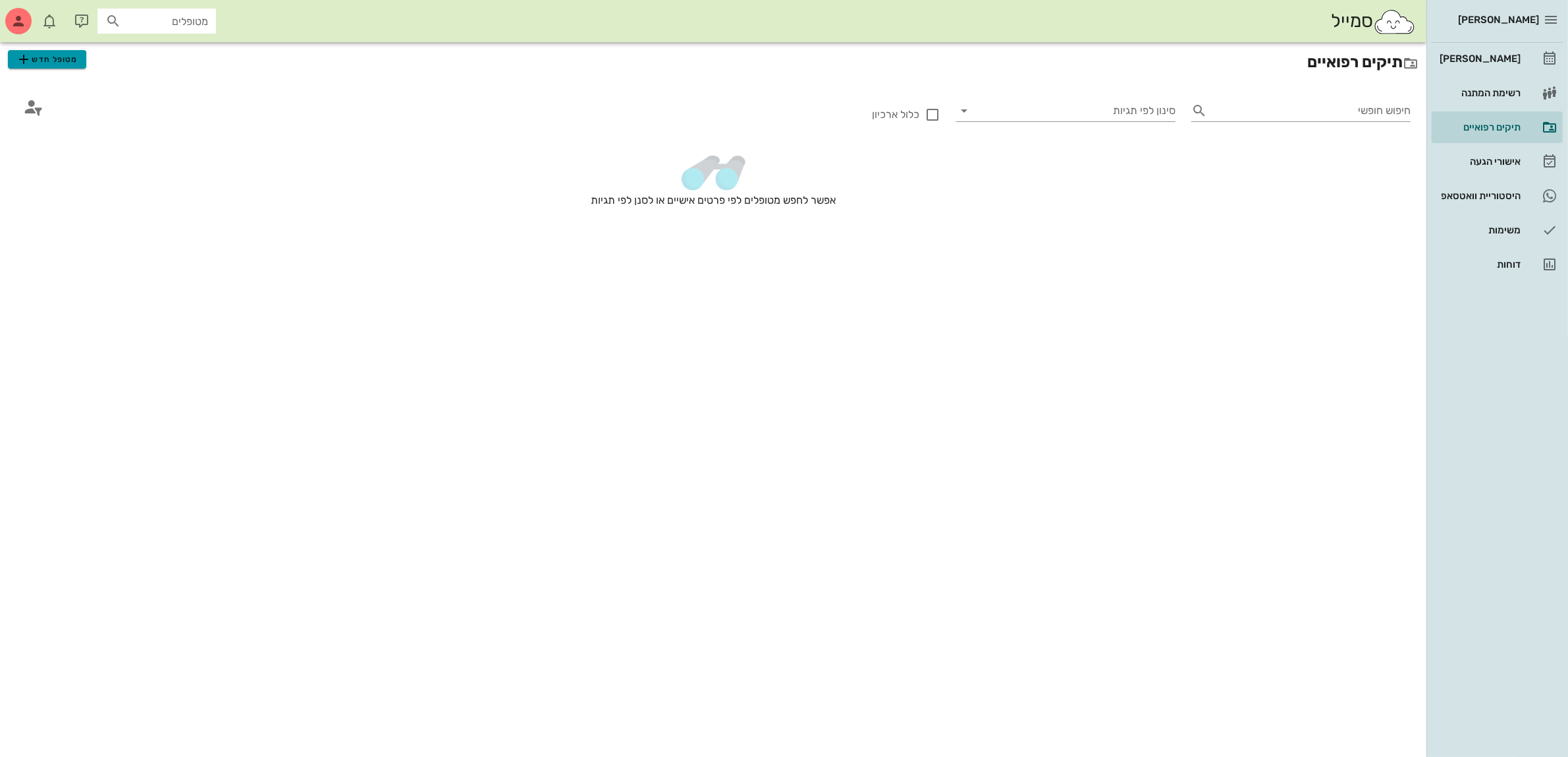
click at [43, 57] on span "מטופל חדש" at bounding box center [46, 59] width 62 height 16
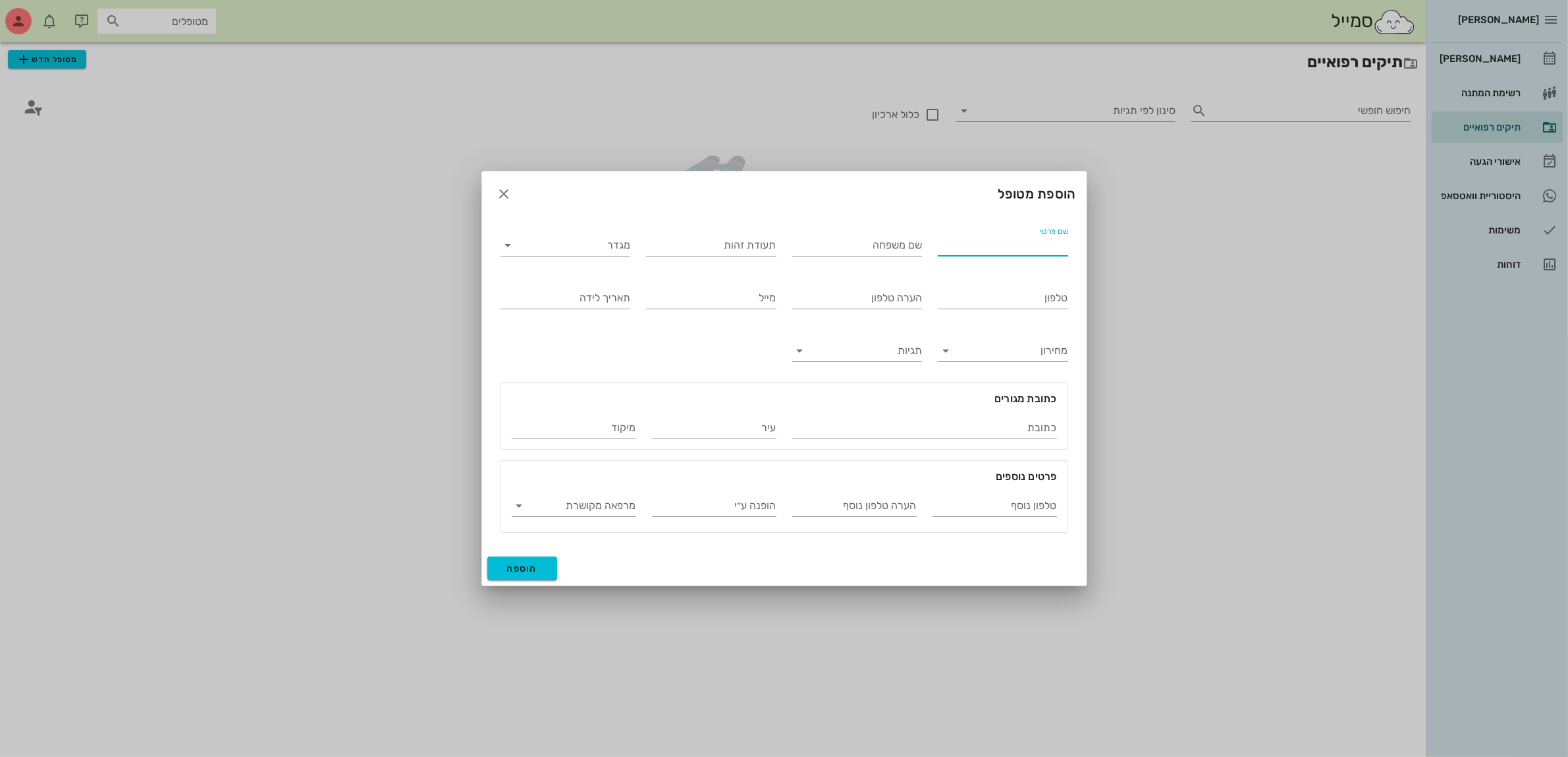
click at [984, 250] on input "שם פרטי" at bounding box center [1003, 244] width 131 height 21
type input "מרוואה"
type input "[PERSON_NAME]"
click at [596, 247] on input "מגדר" at bounding box center [576, 244] width 109 height 21
click at [607, 285] on div "נקבה" at bounding box center [565, 287] width 109 height 13
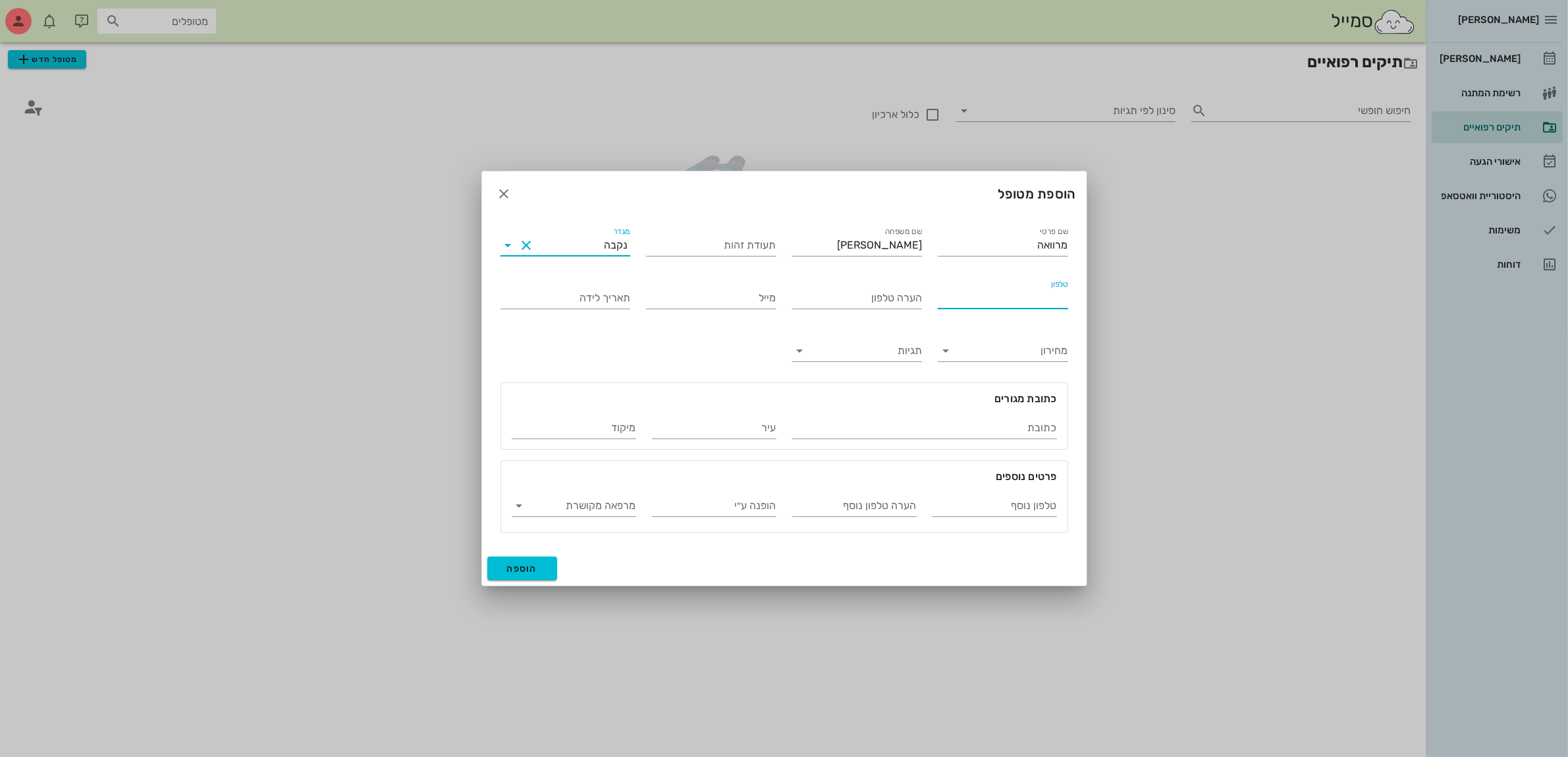
click at [984, 299] on input "טלפון" at bounding box center [1003, 297] width 131 height 21
type input "050-7573893"
click at [871, 299] on input "הערה טלפון" at bounding box center [857, 297] width 131 height 21
type input "[PERSON_NAME]"
click at [517, 566] on span "הוספה" at bounding box center [523, 568] width 31 height 11
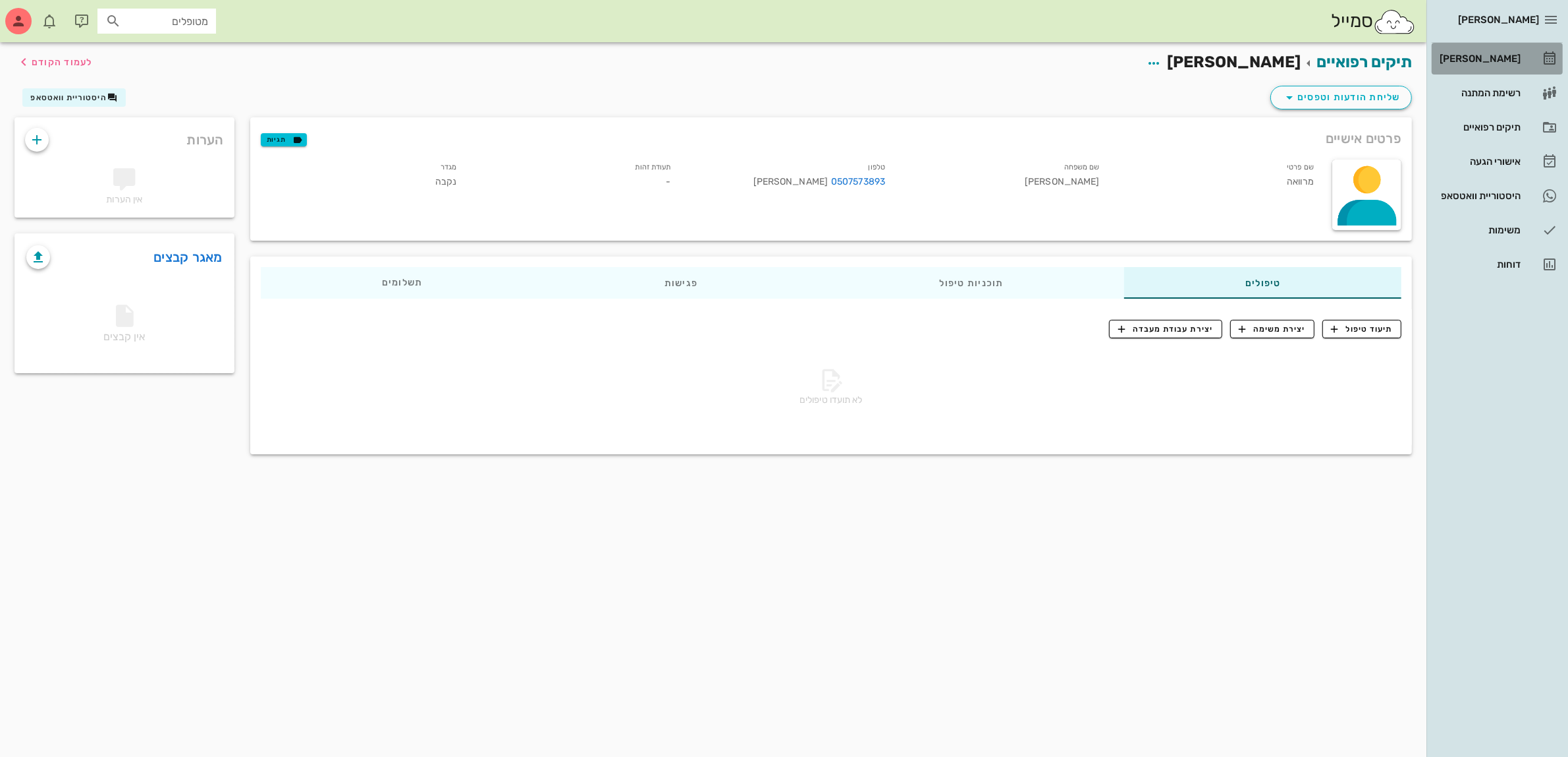
click at [1493, 51] on div "[PERSON_NAME]" at bounding box center [1479, 58] width 83 height 21
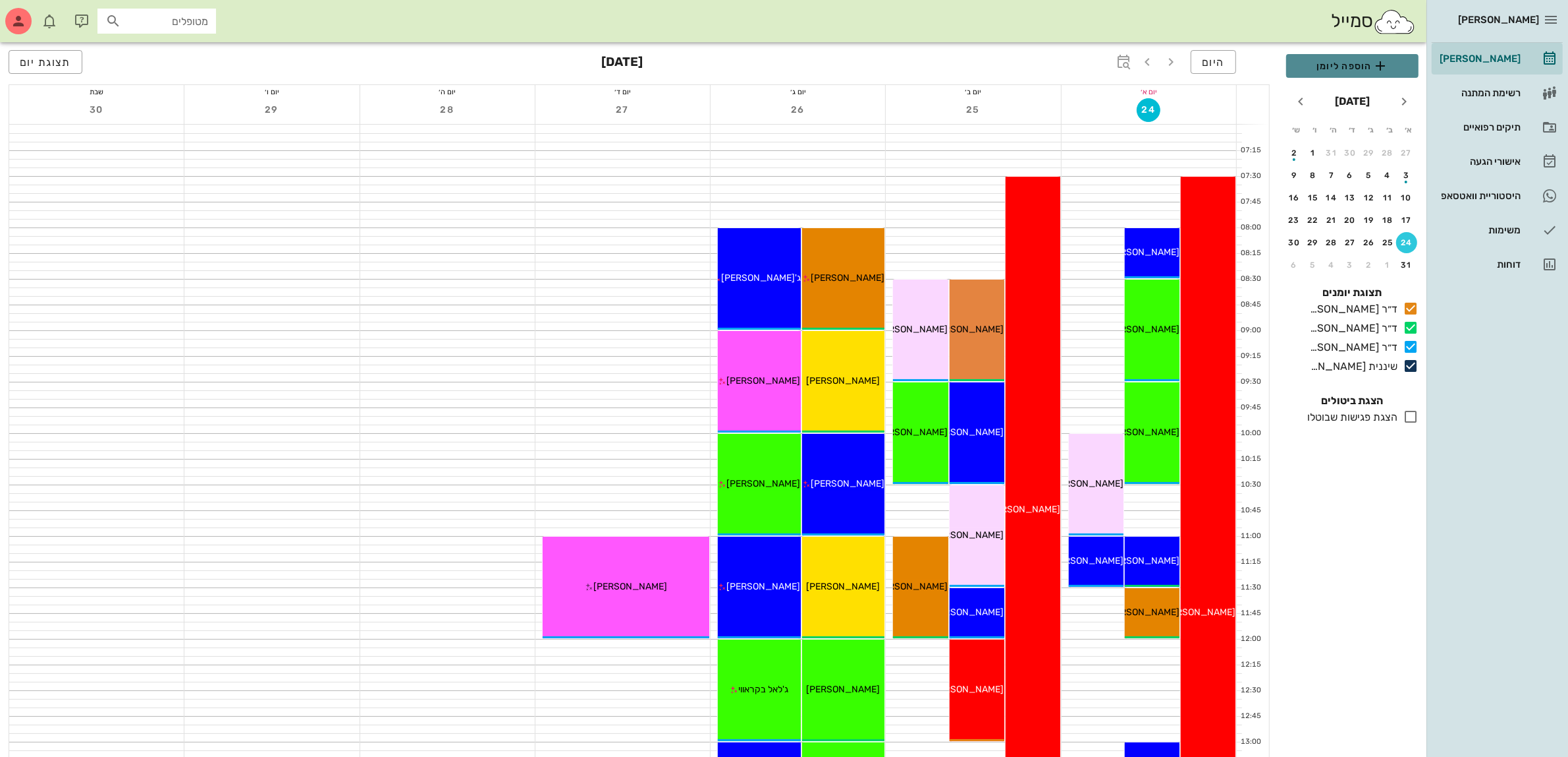
click at [1332, 55] on button "הוספה ליומן" at bounding box center [1352, 66] width 132 height 24
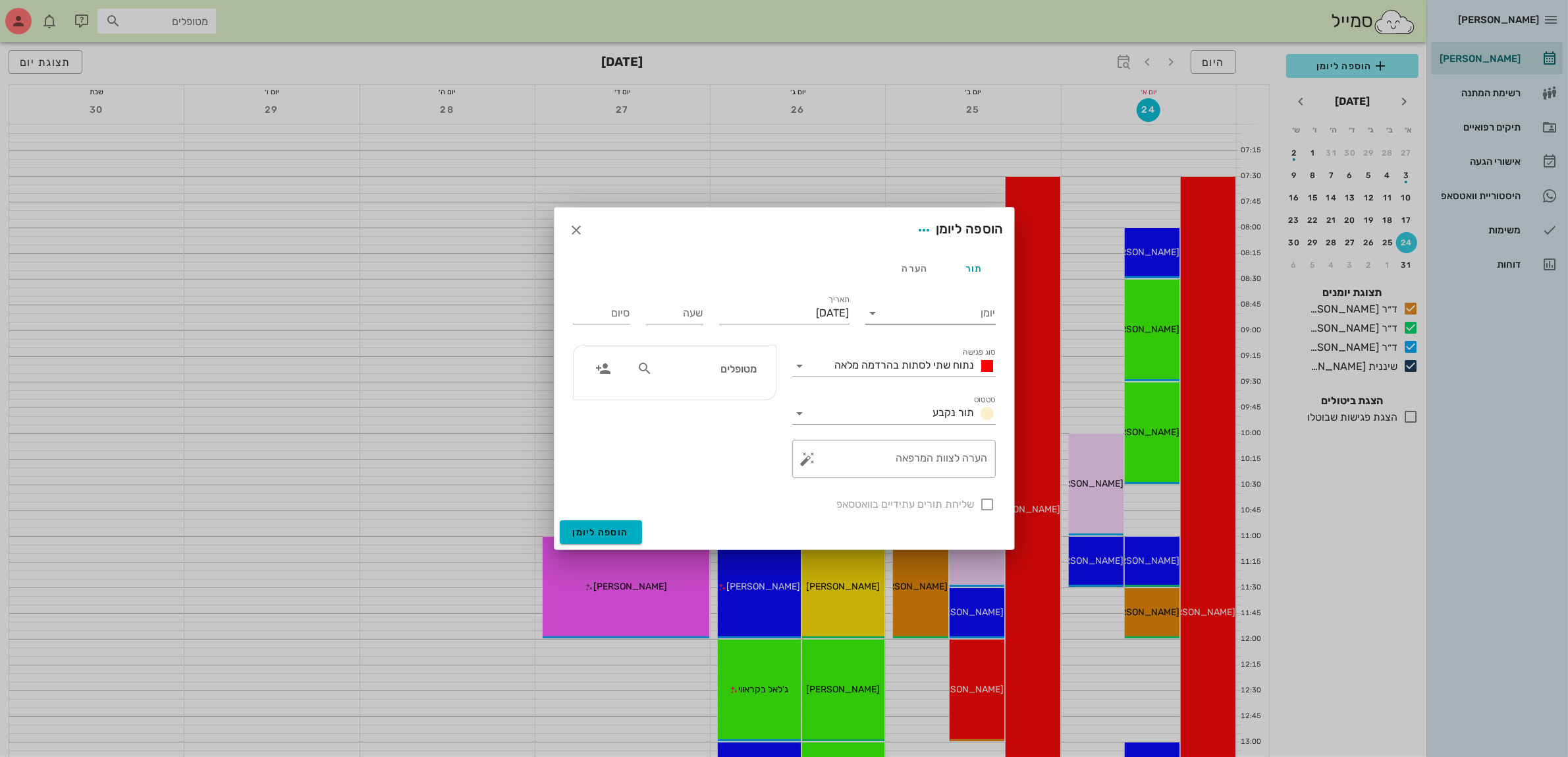
click at [949, 311] on input "יומן" at bounding box center [940, 312] width 112 height 21
click at [959, 380] on div "ד״ר [PERSON_NAME]" at bounding box center [934, 386] width 117 height 13
click at [932, 366] on span "נתוח שתי לסתות בהרדמה מלאה" at bounding box center [905, 364] width 139 height 13
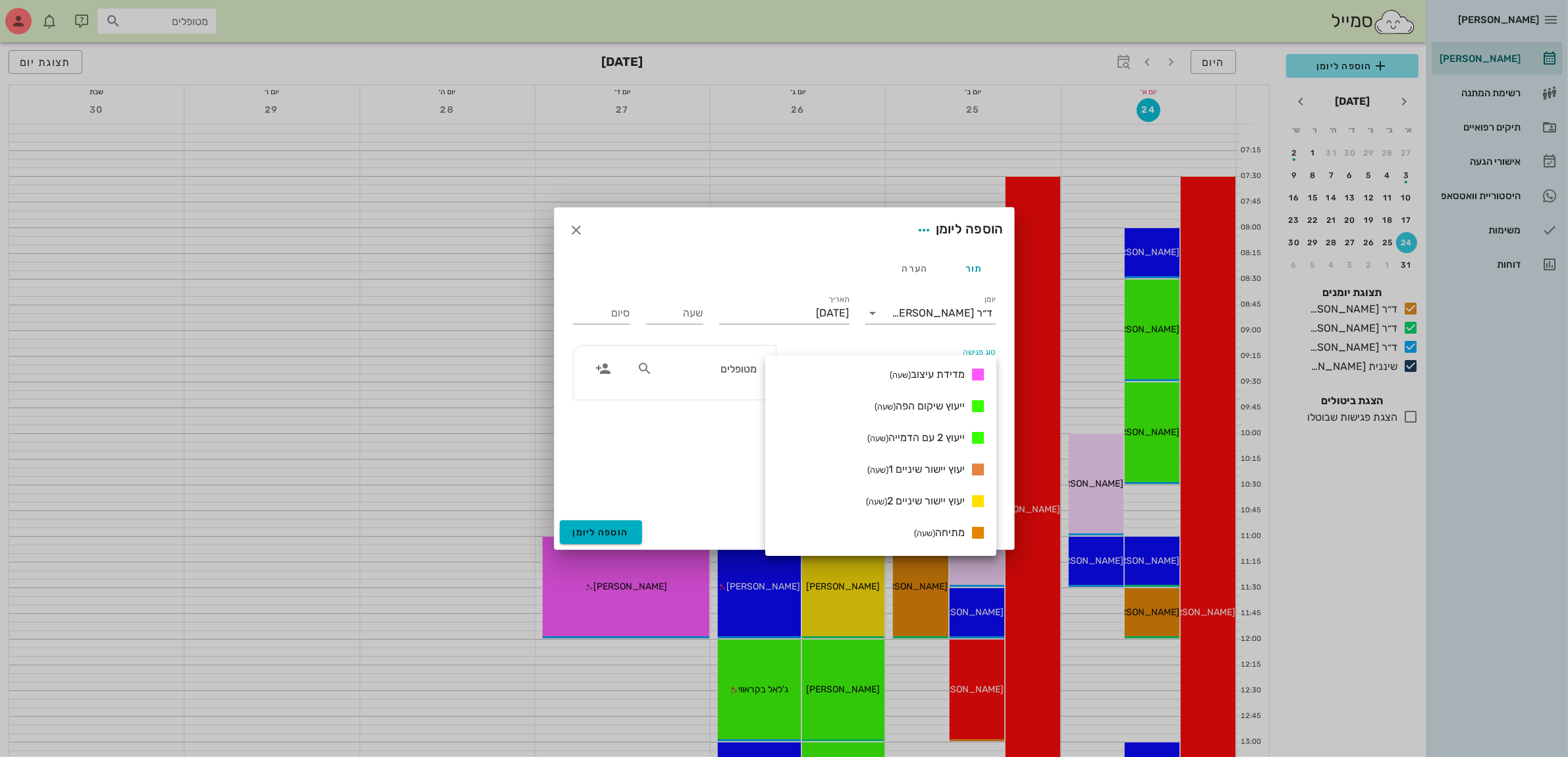
scroll to position [773, 0]
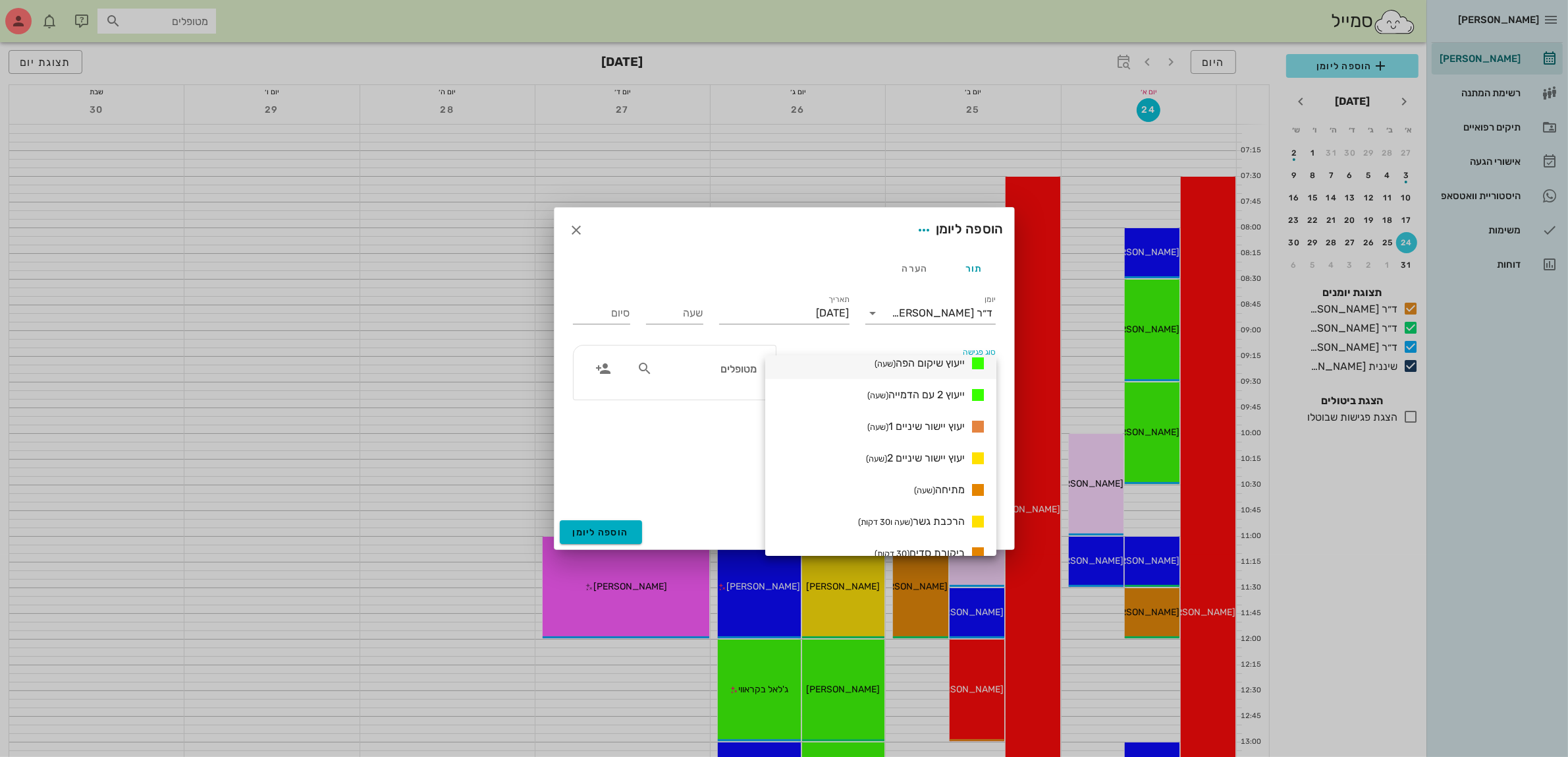
click at [928, 371] on div "ייעוץ שיקום הפה (שעה)" at bounding box center [881, 363] width 232 height 31
type input "01:00"
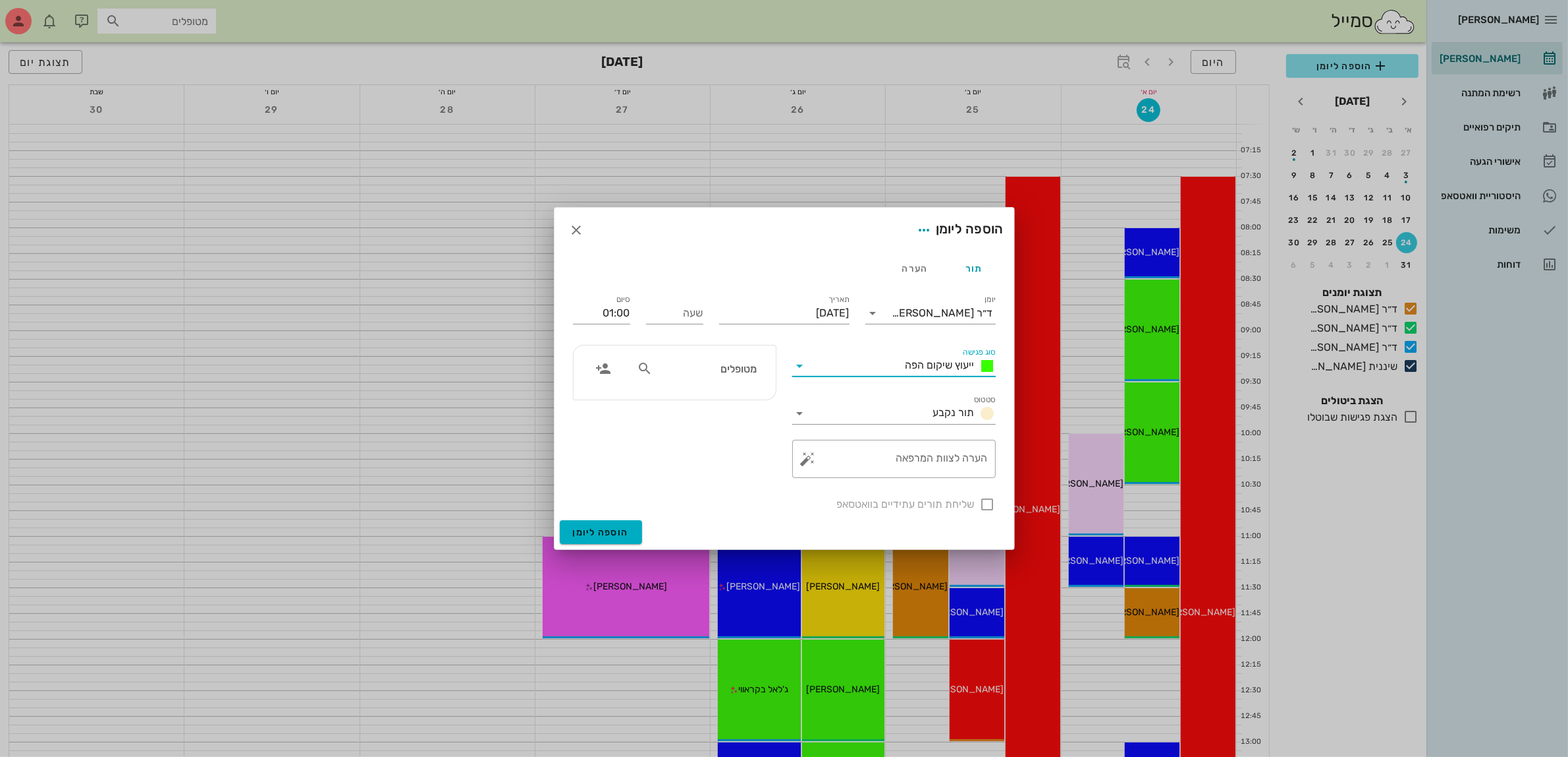
scroll to position [0, 0]
click at [686, 311] on input "שעה" at bounding box center [674, 312] width 57 height 21
type input "11:00"
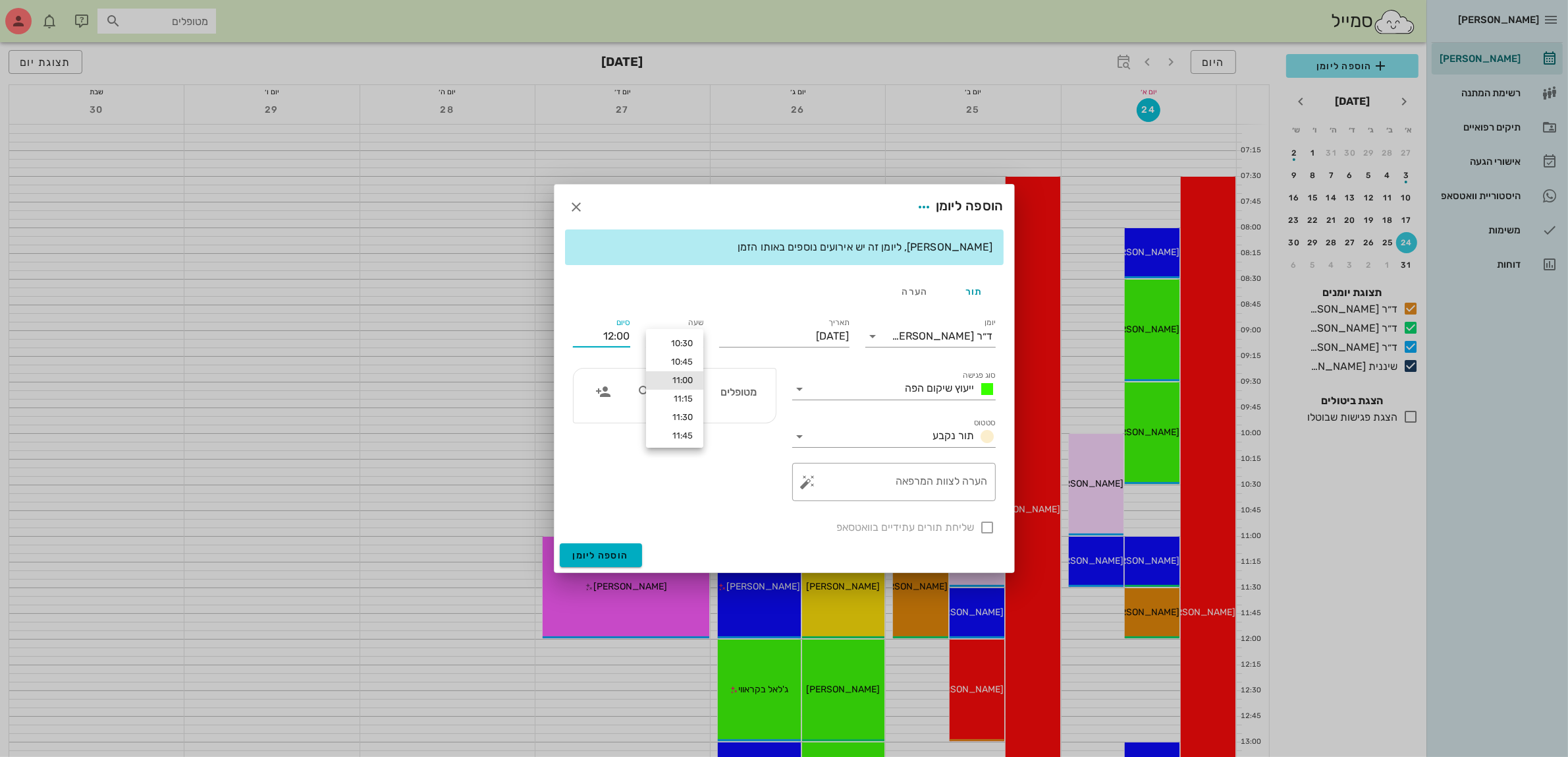
click at [614, 311] on div "סיום 12:00" at bounding box center [601, 334] width 74 height 53
click at [608, 333] on input "12:00" at bounding box center [601, 336] width 57 height 21
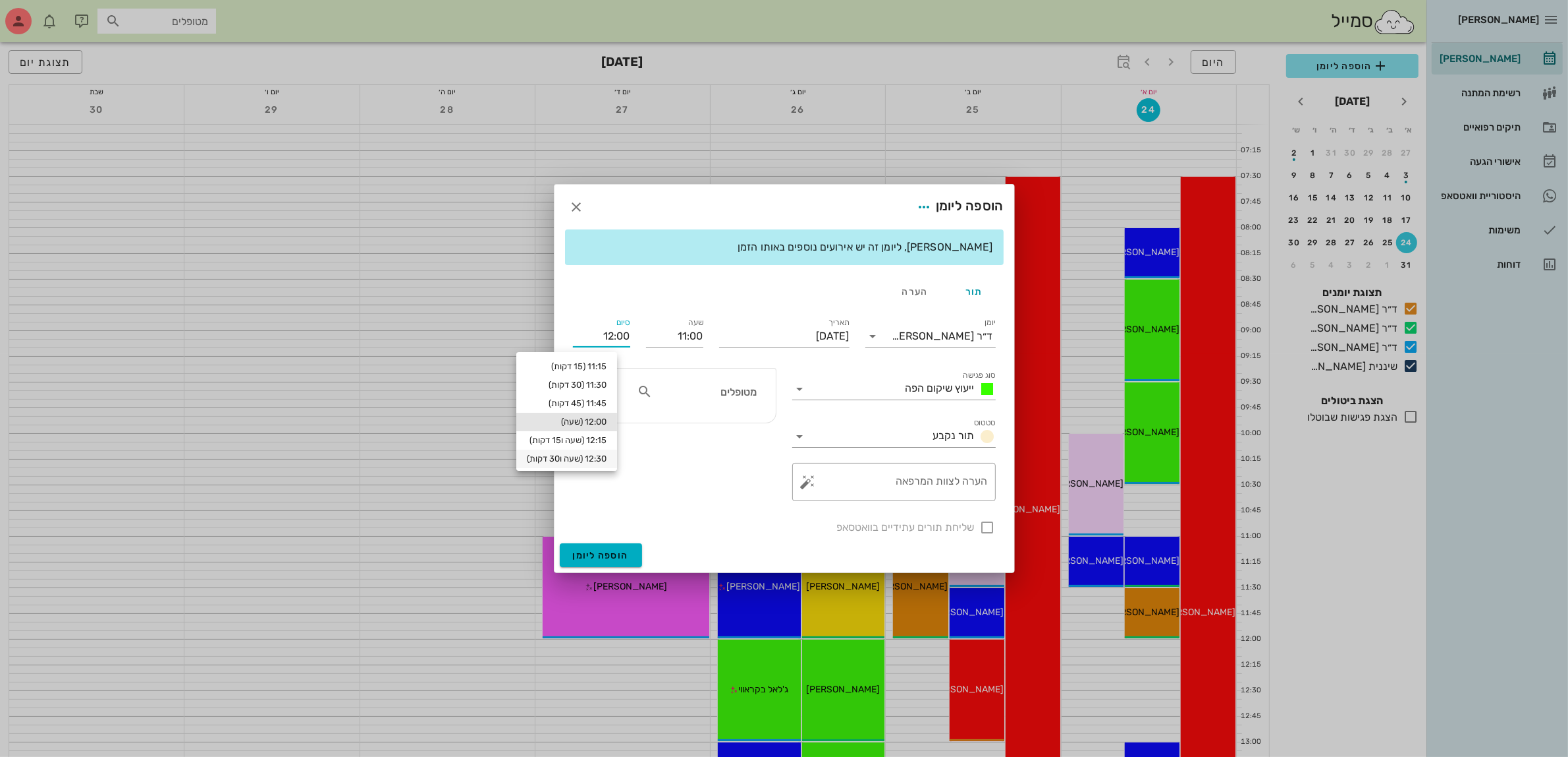
scroll to position [34, 0]
click at [604, 460] on div "13:00 (2 שעות)" at bounding box center [566, 460] width 79 height 11
type input "13:00"
click at [736, 390] on input "מטופלים" at bounding box center [706, 391] width 101 height 17
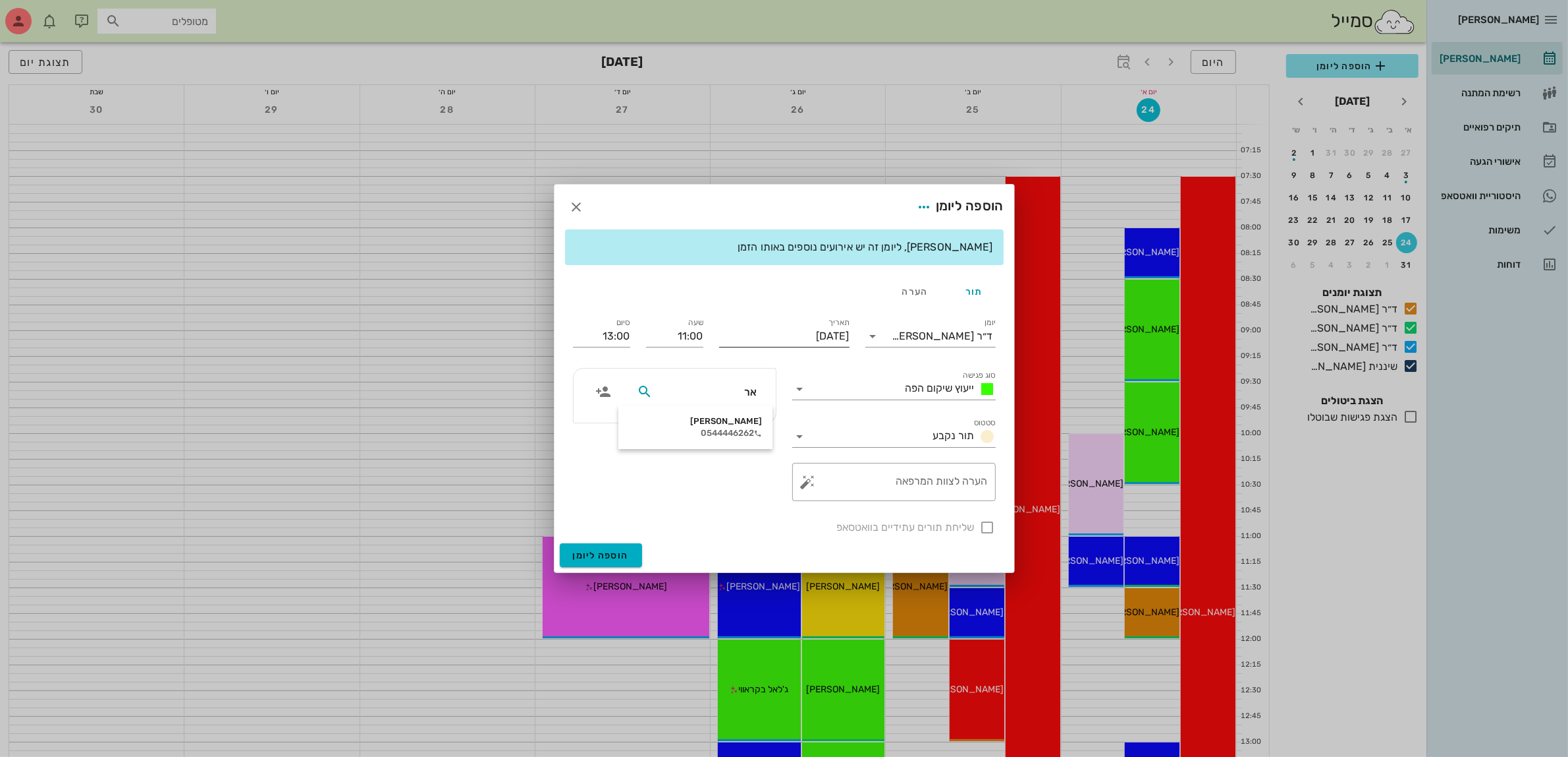
type input "א"
type input "[PERSON_NAME]"
click at [728, 423] on div "[PERSON_NAME]" at bounding box center [706, 421] width 133 height 11
click at [907, 484] on textarea "הערה לצוות המרפאה" at bounding box center [899, 485] width 178 height 31
type textarea "[PERSON_NAME] ומרוואה בעל ואישה"
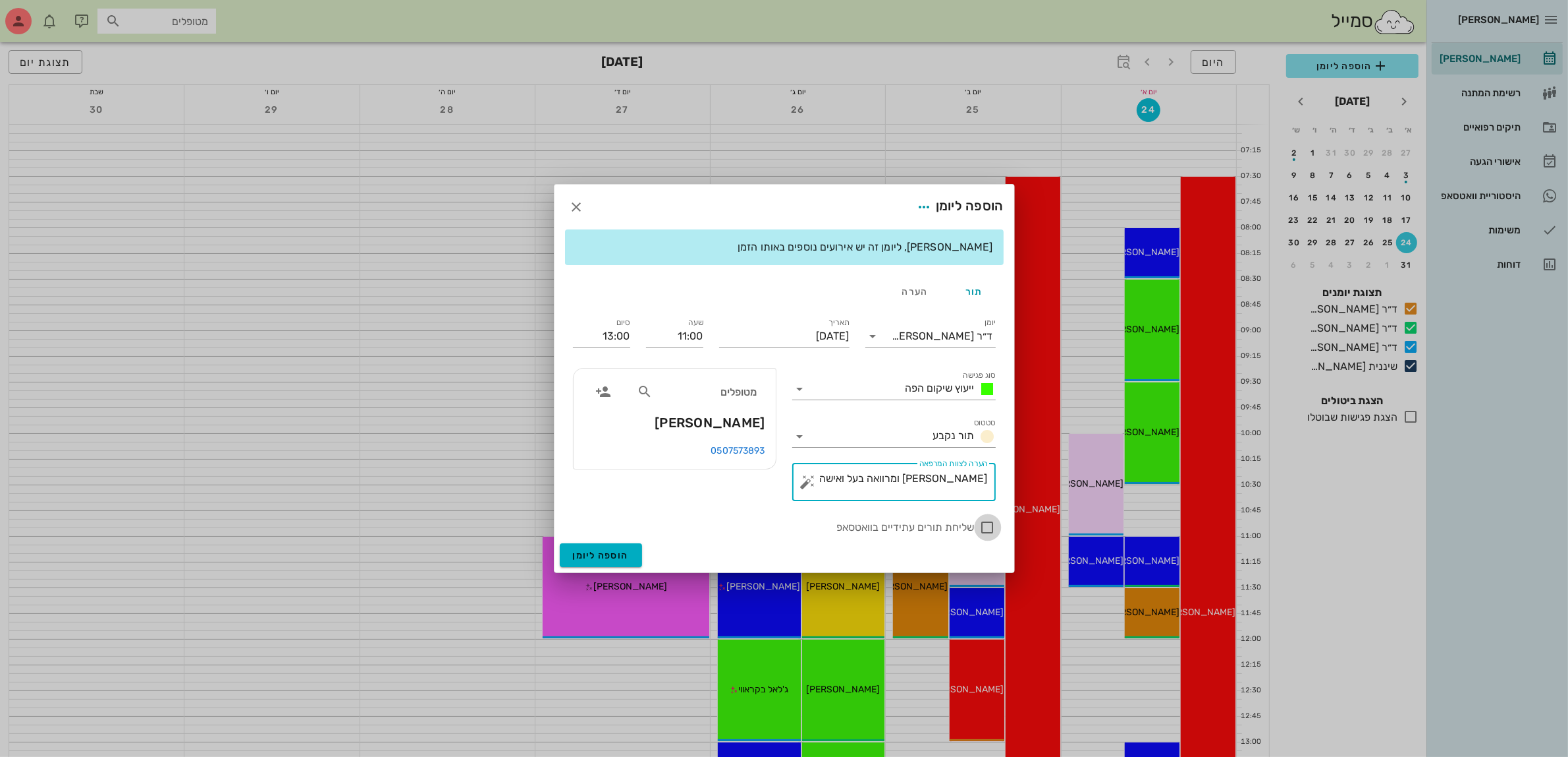
click at [984, 526] on div at bounding box center [987, 527] width 23 height 23
checkbox input "true"
click at [789, 332] on input "[DATE]" at bounding box center [784, 336] width 131 height 21
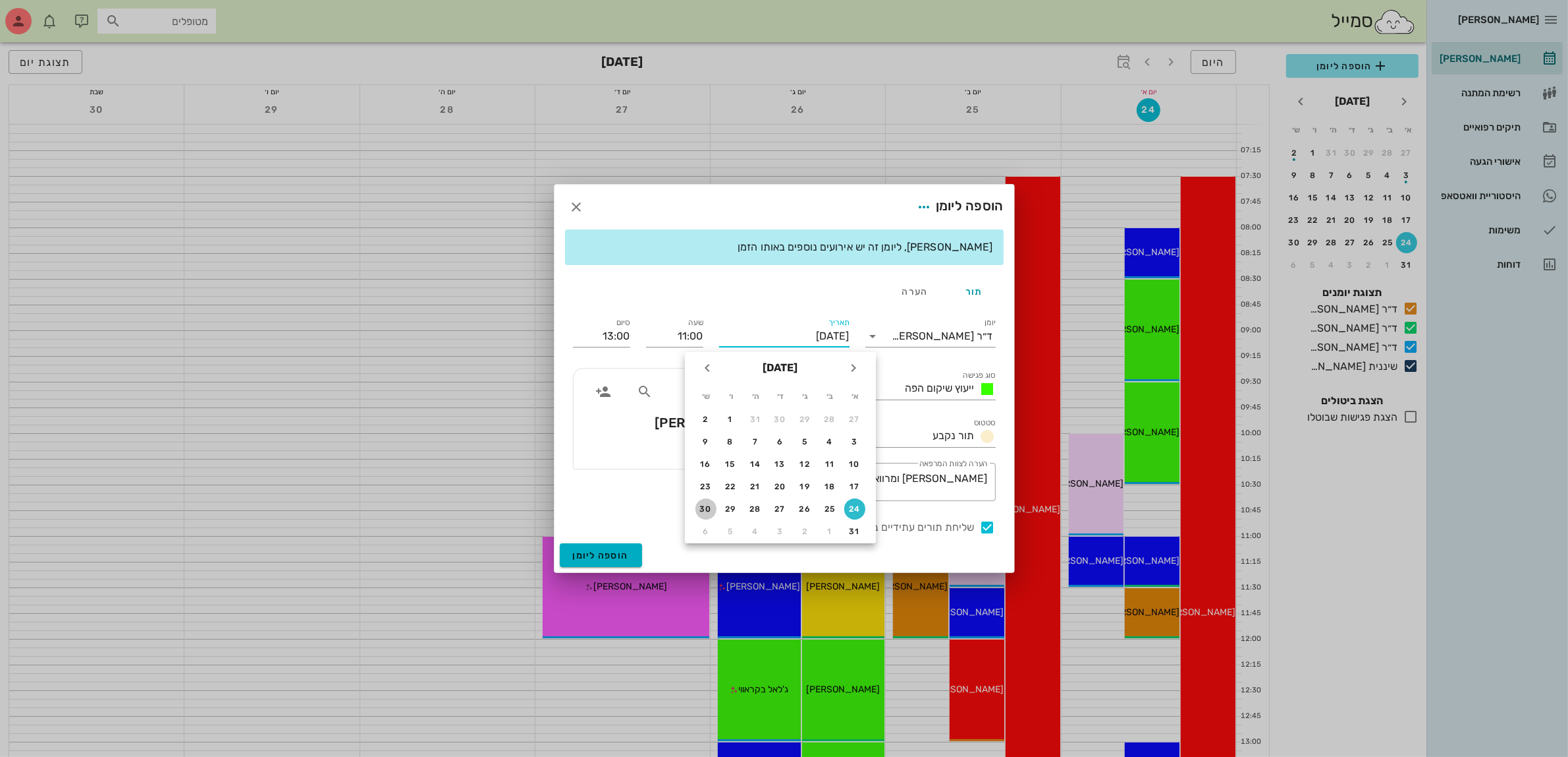
click at [704, 504] on div "30" at bounding box center [706, 508] width 21 height 9
type input "[DATE]"
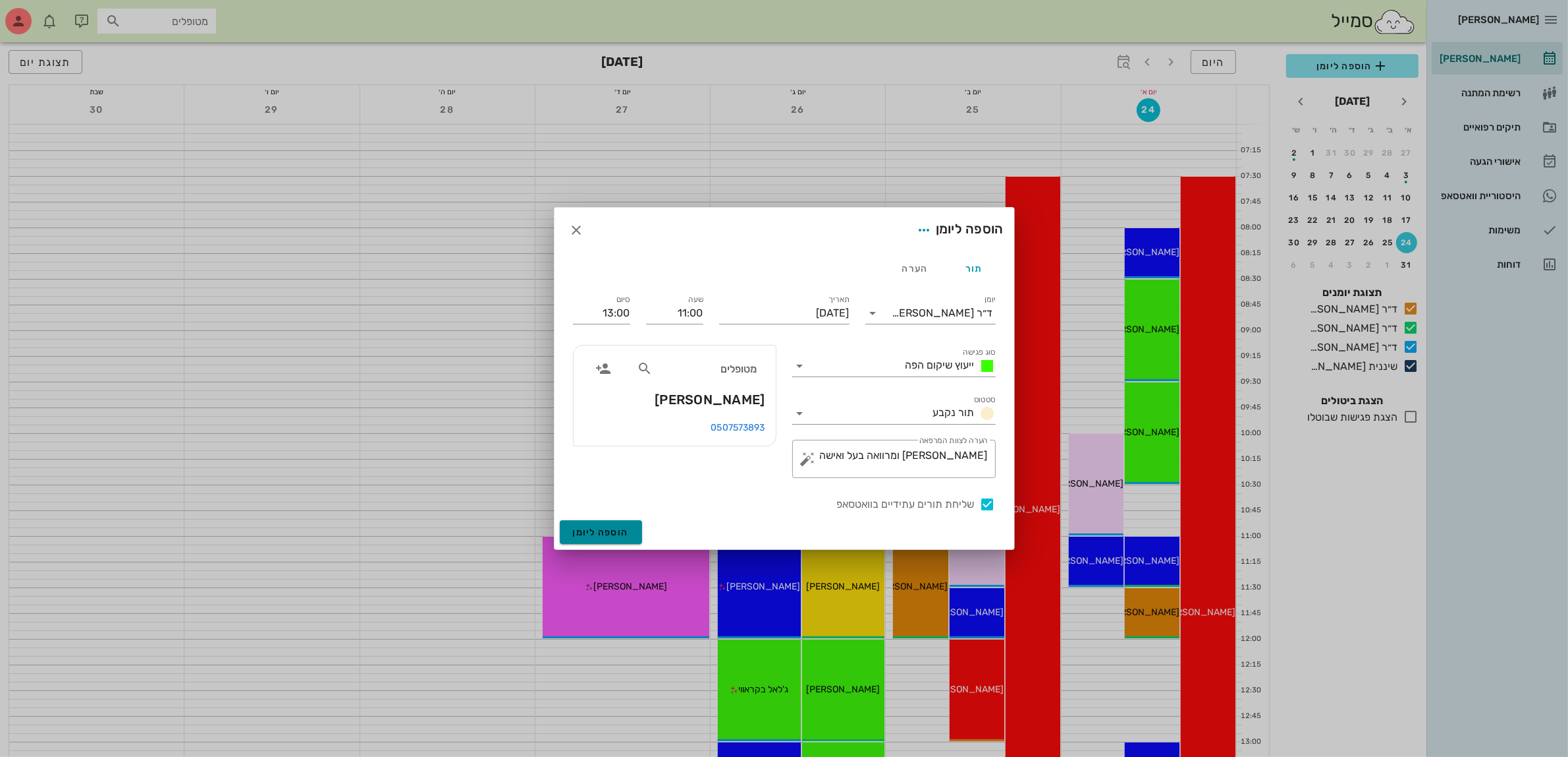
click at [601, 530] on span "הוספה ליומן" at bounding box center [601, 531] width 56 height 11
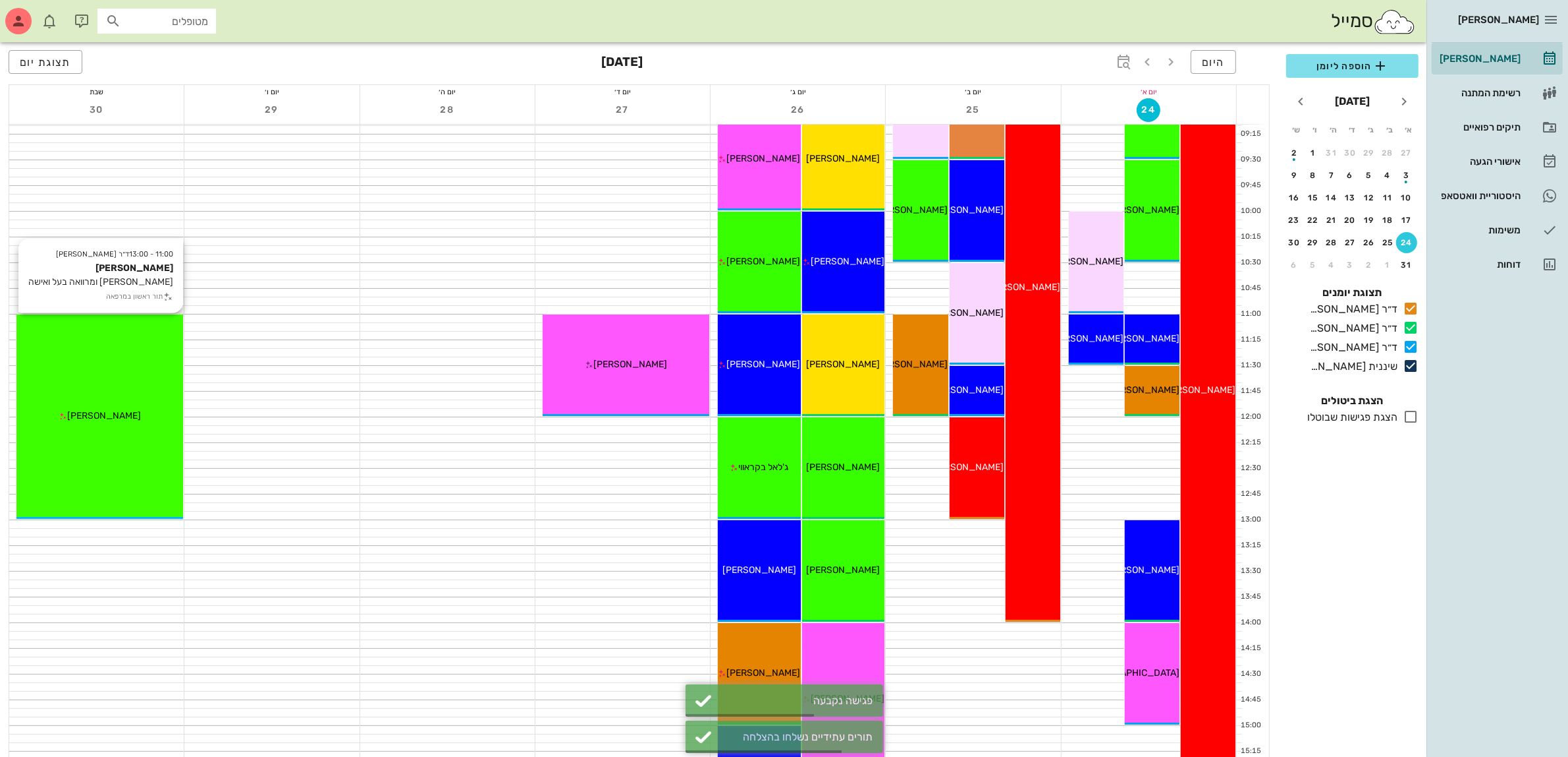
scroll to position [247, 0]
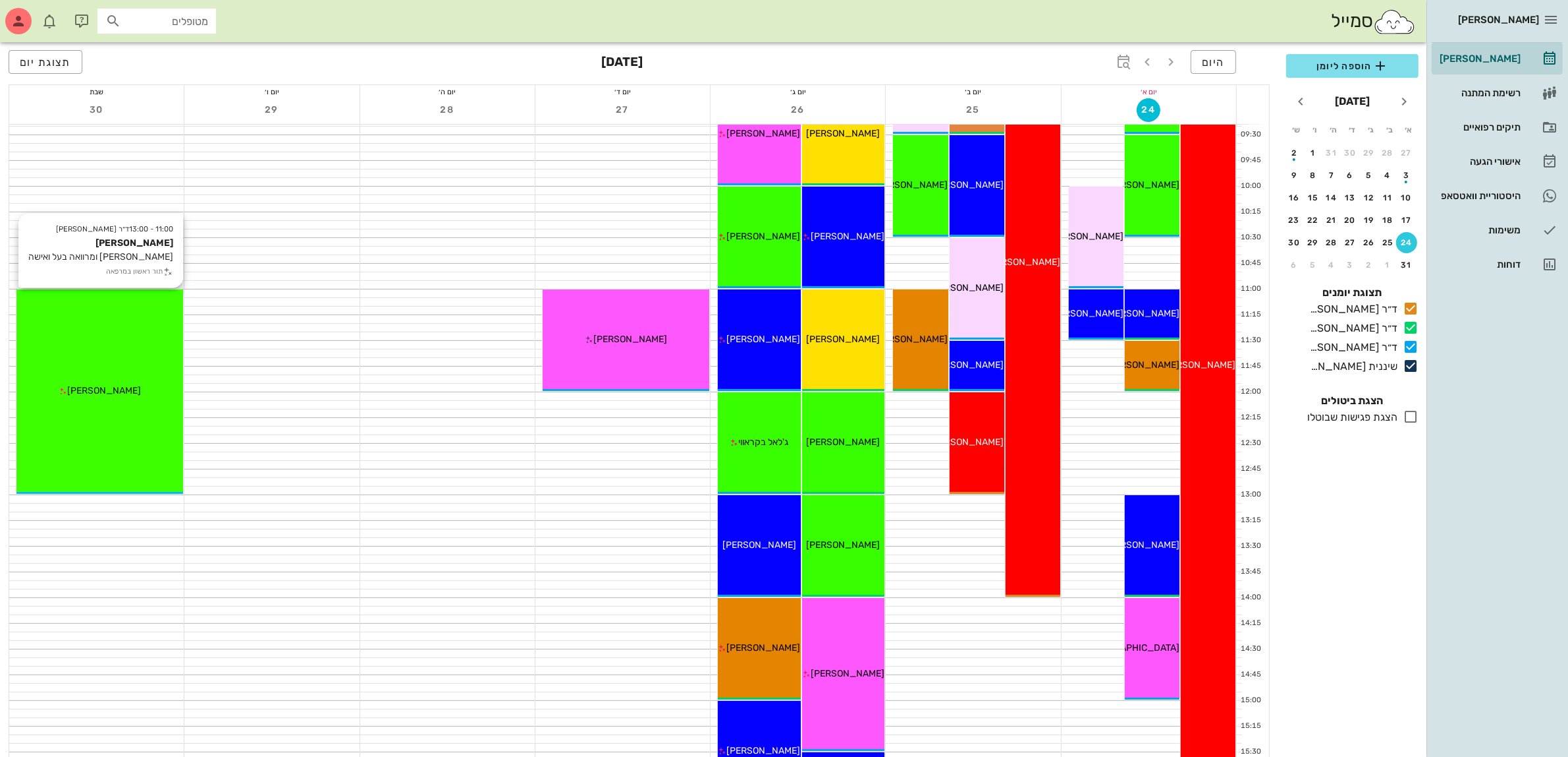
click at [138, 366] on div "11:00 - 13:00 ד״ר [PERSON_NAME] [PERSON_NAME] ומרוואה בעל ואישה תור ראשון במרפא…" at bounding box center [100, 392] width 167 height 204
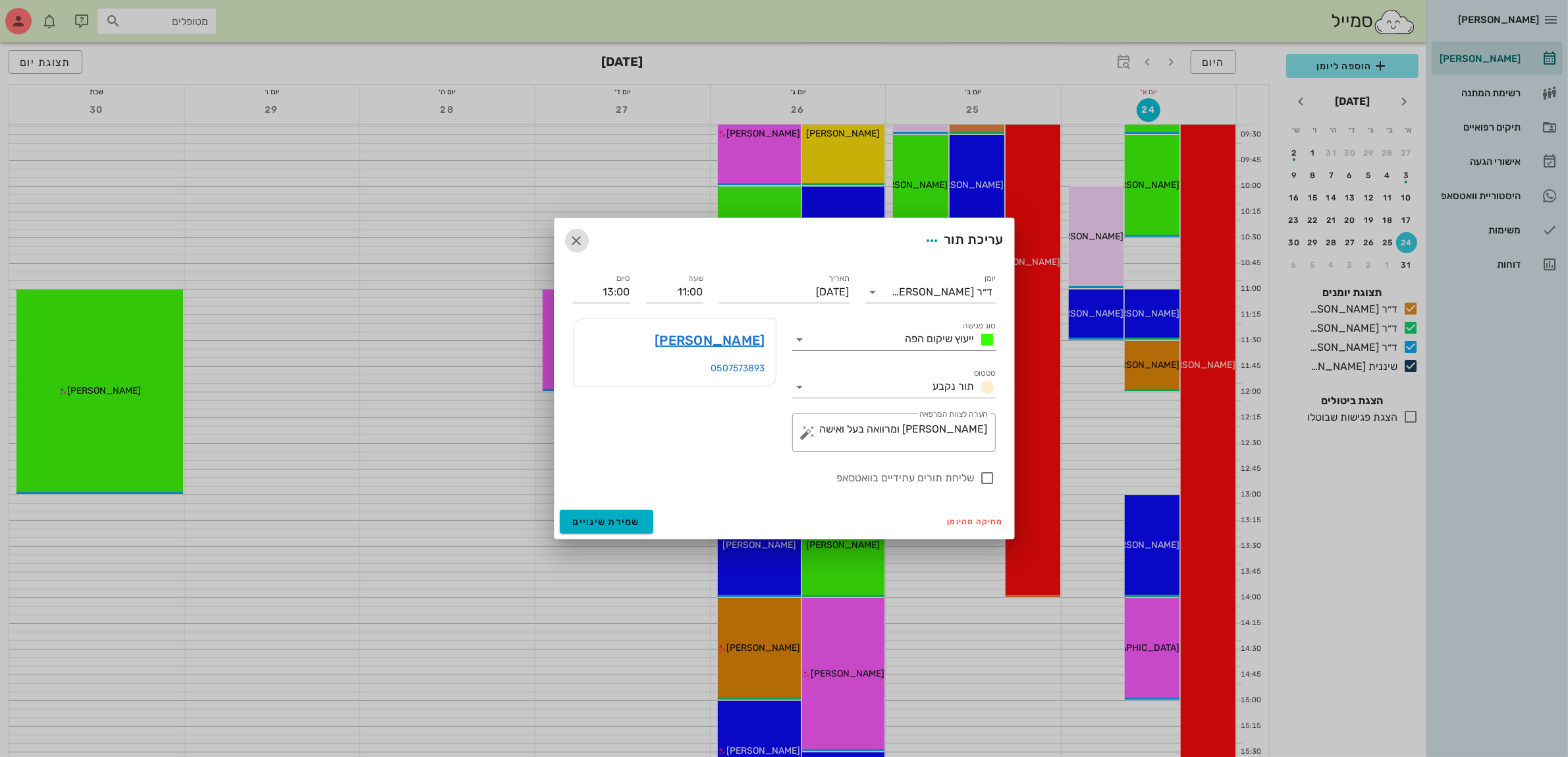
click at [575, 243] on icon "button" at bounding box center [577, 241] width 16 height 16
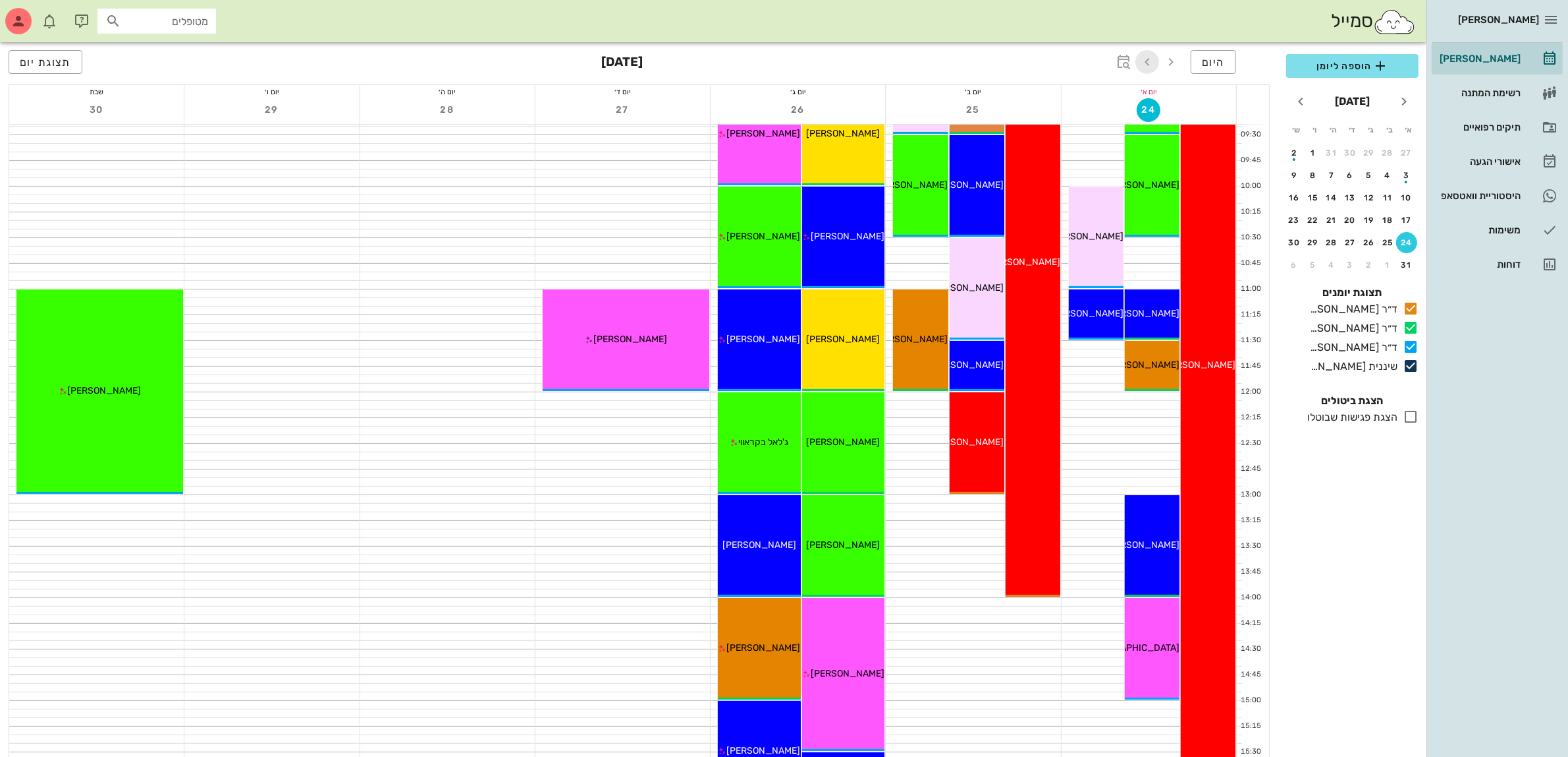
click at [1139, 60] on icon "button" at bounding box center [1147, 62] width 16 height 16
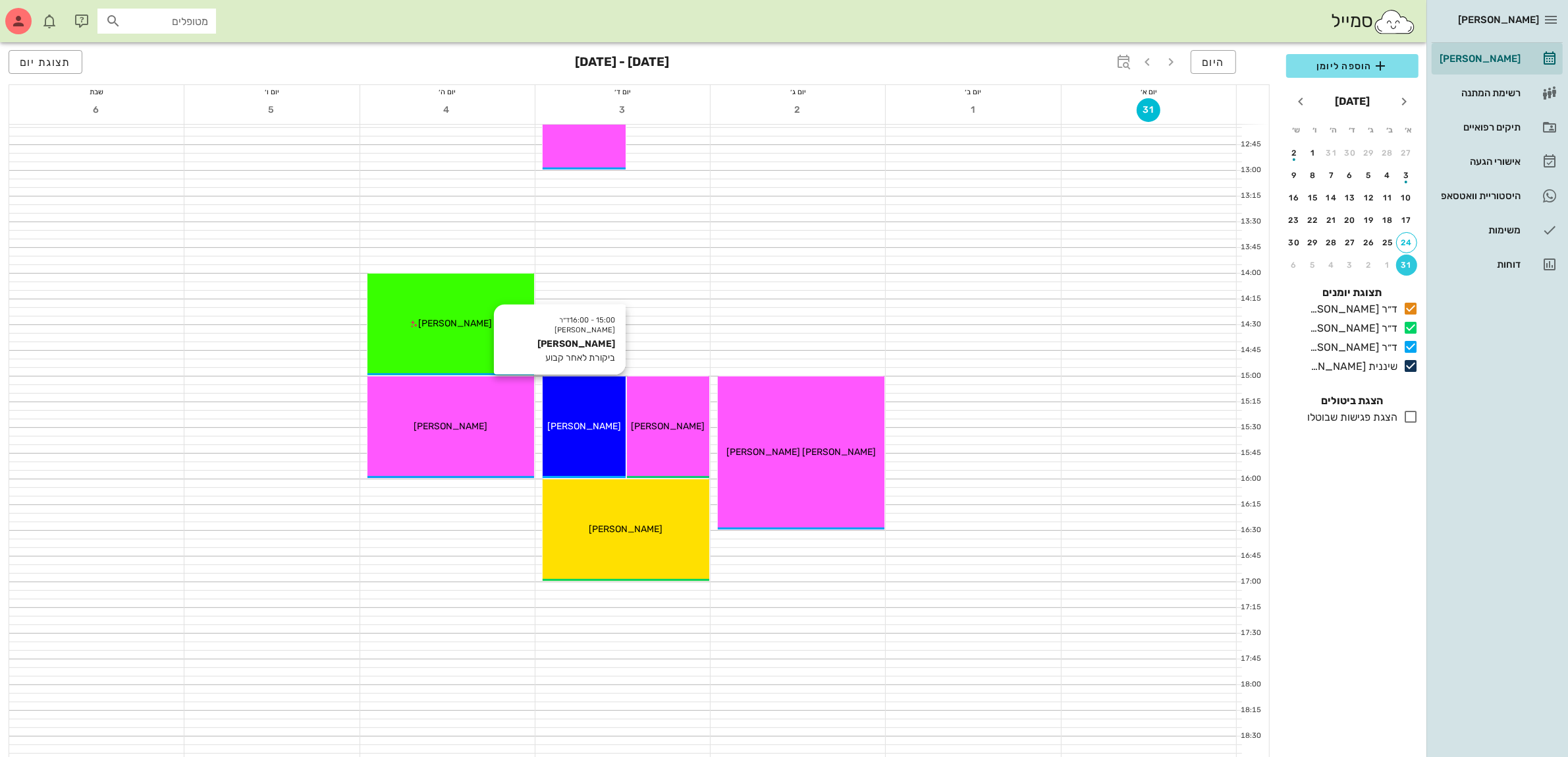
scroll to position [576, 0]
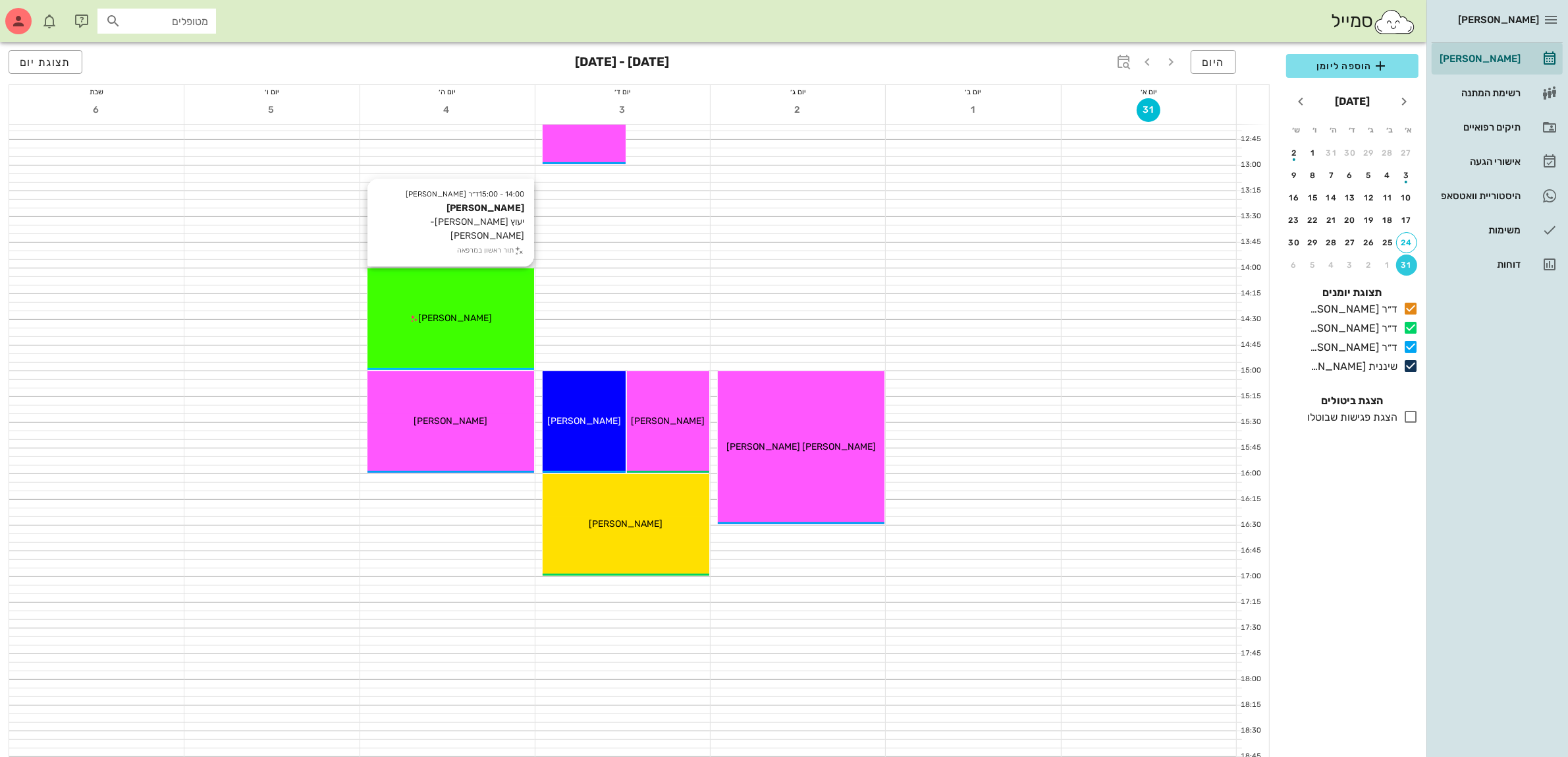
click at [433, 301] on div "14:00 - 15:00 ד״ר [PERSON_NAME] [PERSON_NAME] יעוץ [PERSON_NAME]-[PERSON_NAME] …" at bounding box center [451, 318] width 167 height 101
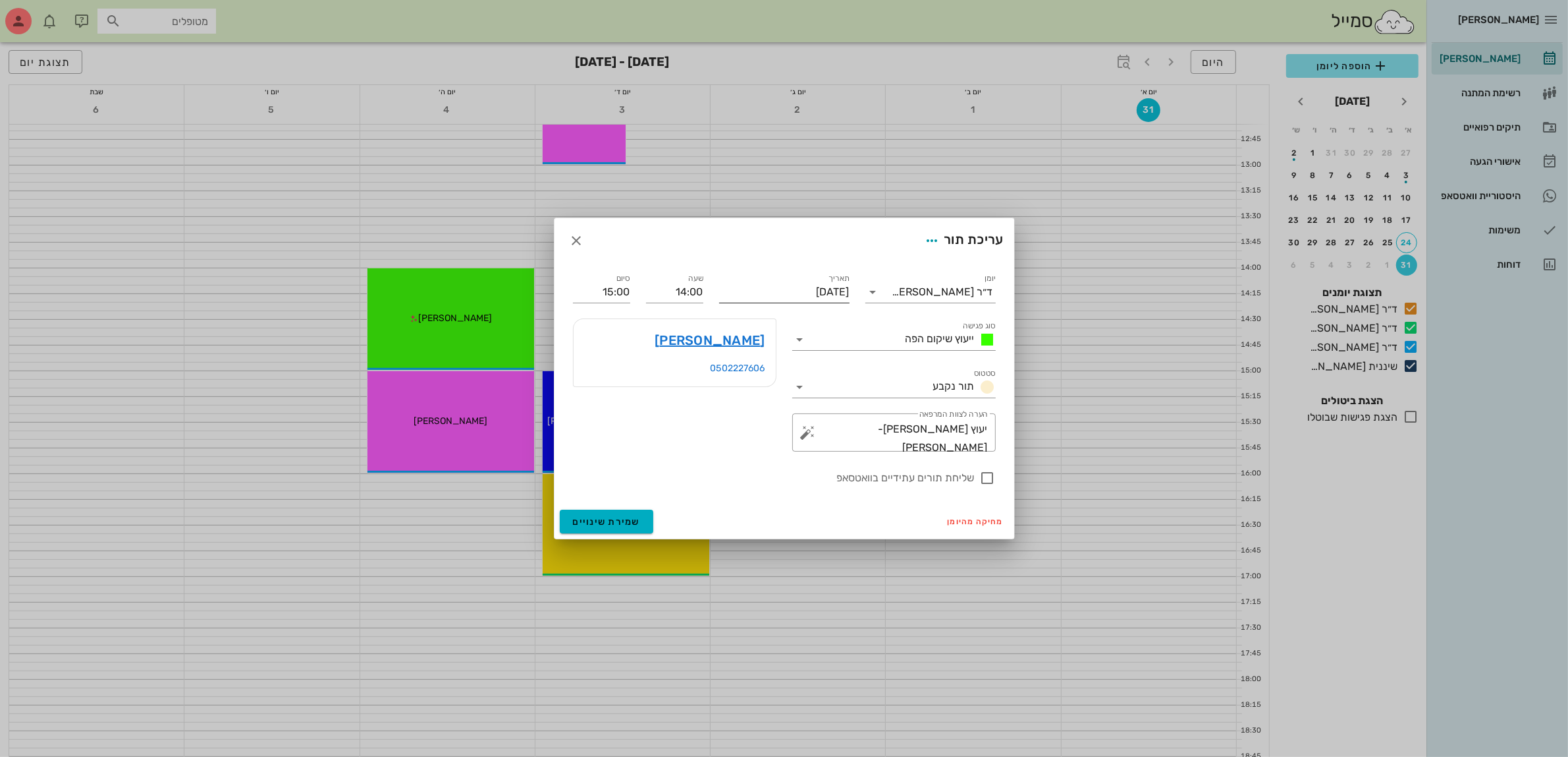
click at [792, 282] on input "[DATE]" at bounding box center [784, 292] width 131 height 21
click at [832, 390] on div "8" at bounding box center [829, 392] width 21 height 9
type input "[DATE]"
click at [700, 296] on input "14:00" at bounding box center [674, 292] width 57 height 21
type input "0"
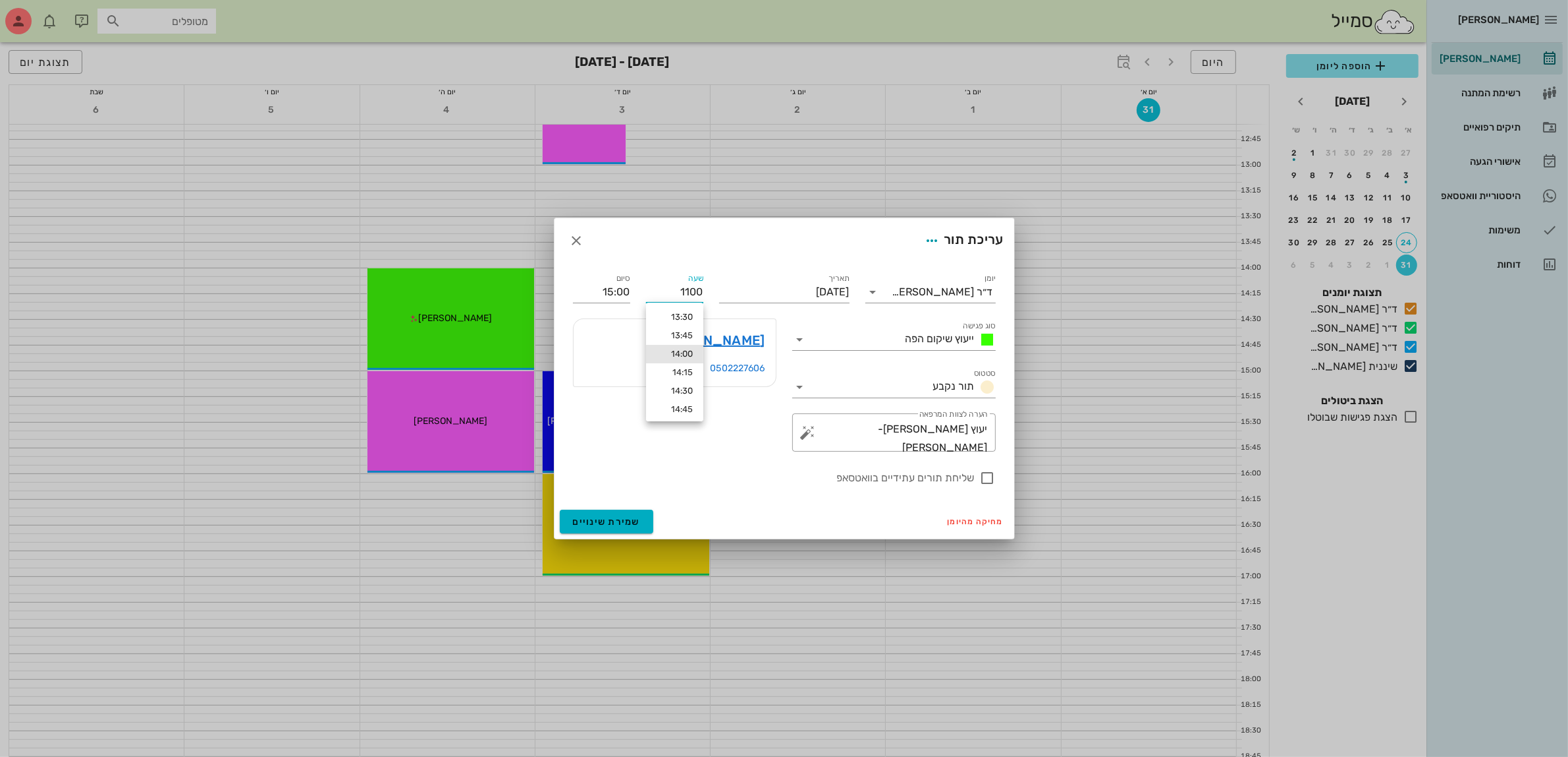
type input "11:00"
click at [560, 510] on button "שמירת שינויים" at bounding box center [607, 521] width 94 height 24
type input "12:00"
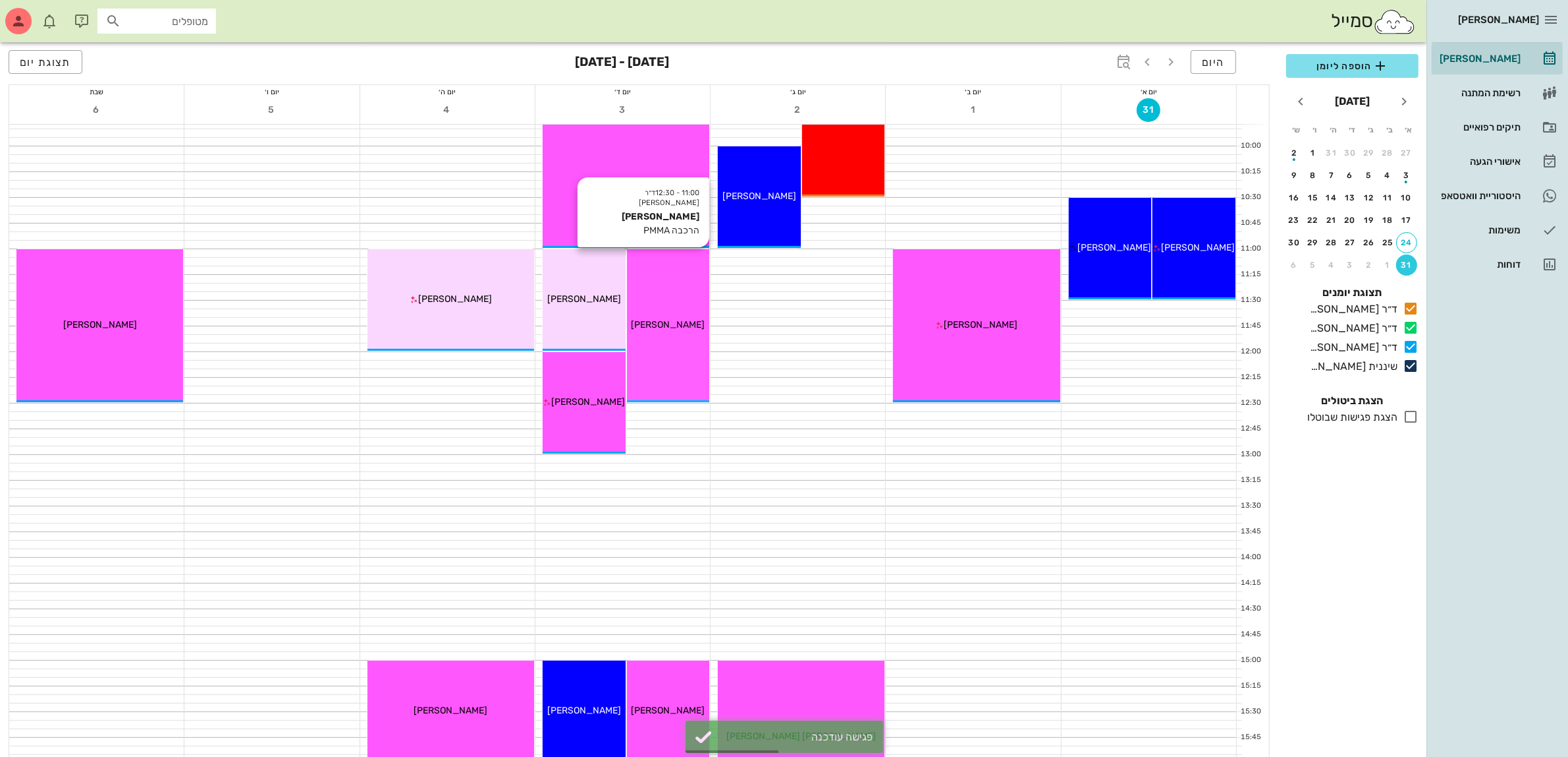
scroll to position [165, 0]
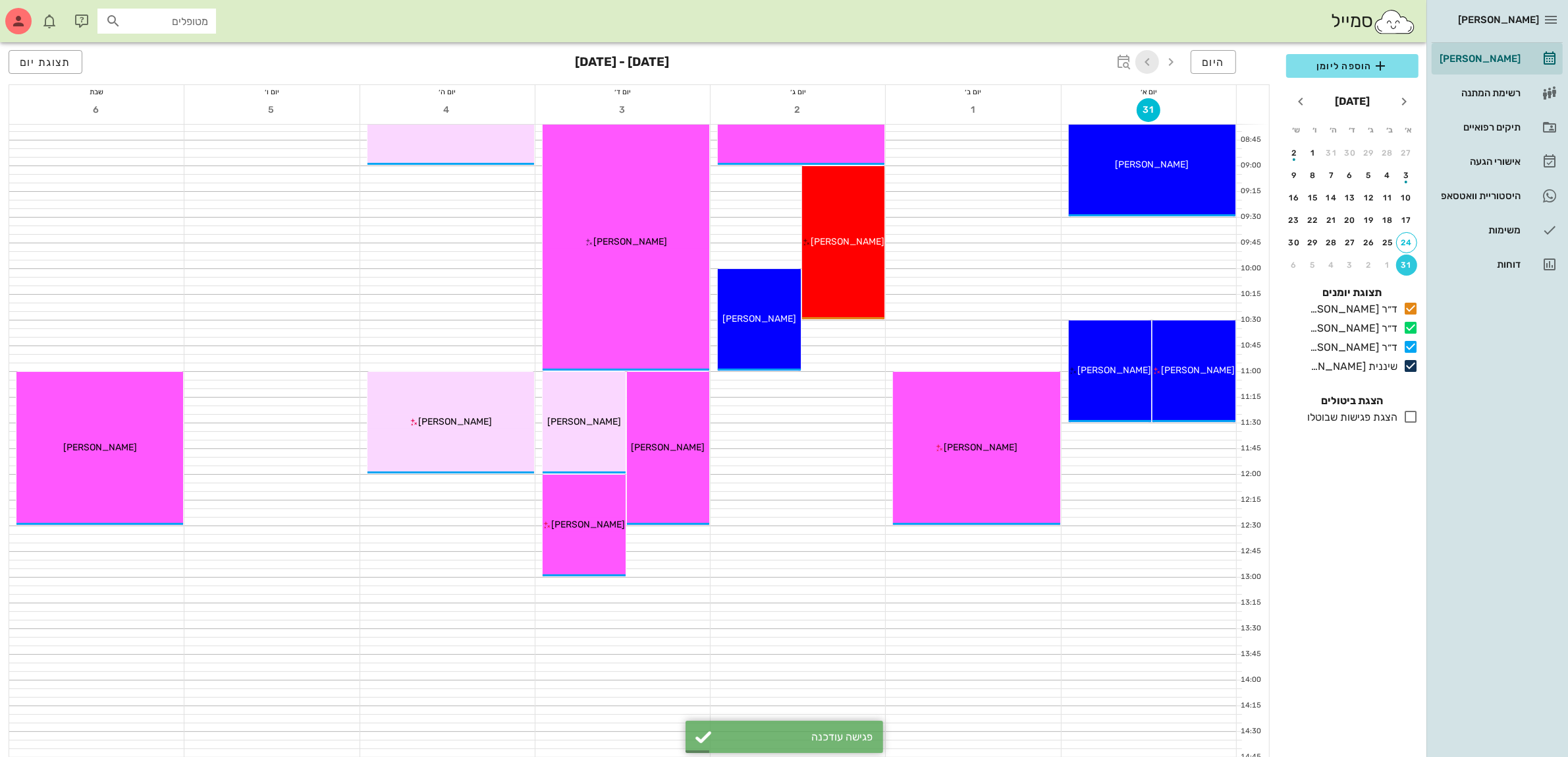
click at [1147, 59] on icon "button" at bounding box center [1147, 62] width 16 height 16
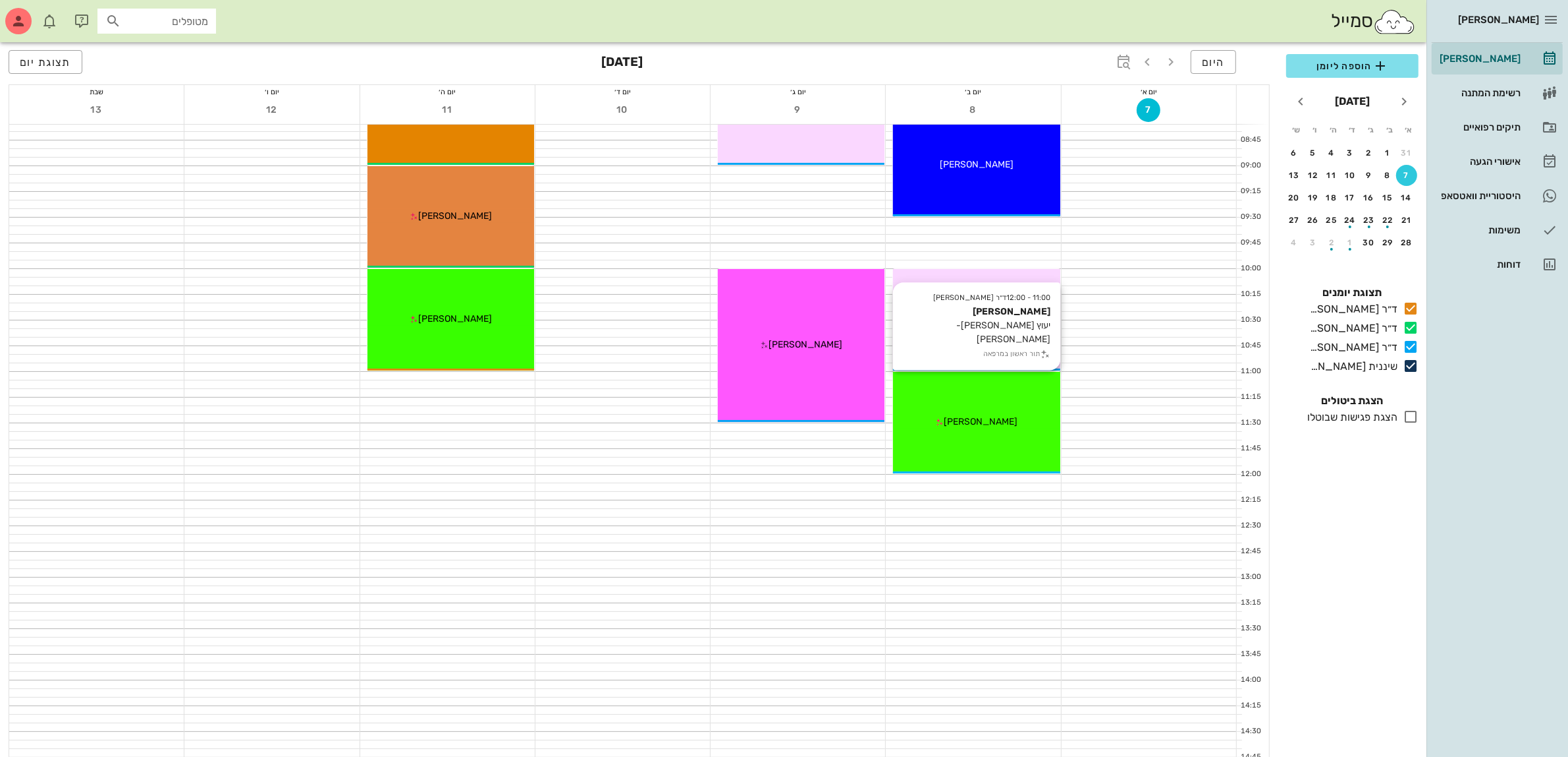
click at [951, 417] on div "[PERSON_NAME]" at bounding box center [976, 421] width 167 height 14
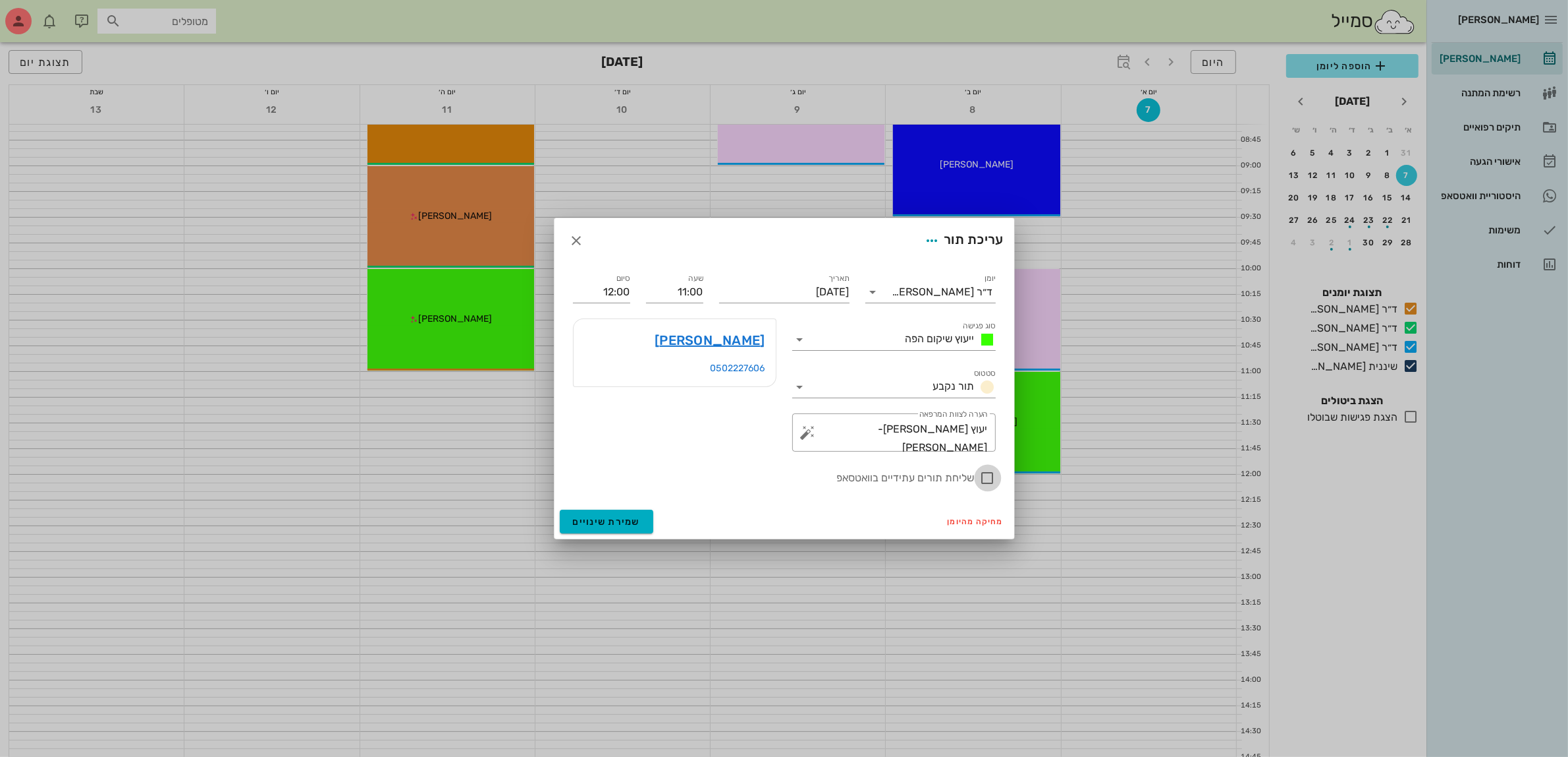
click at [993, 474] on div at bounding box center [987, 477] width 23 height 23
checkbox input "true"
click at [614, 519] on span "שמירת שינויים" at bounding box center [606, 521] width 68 height 11
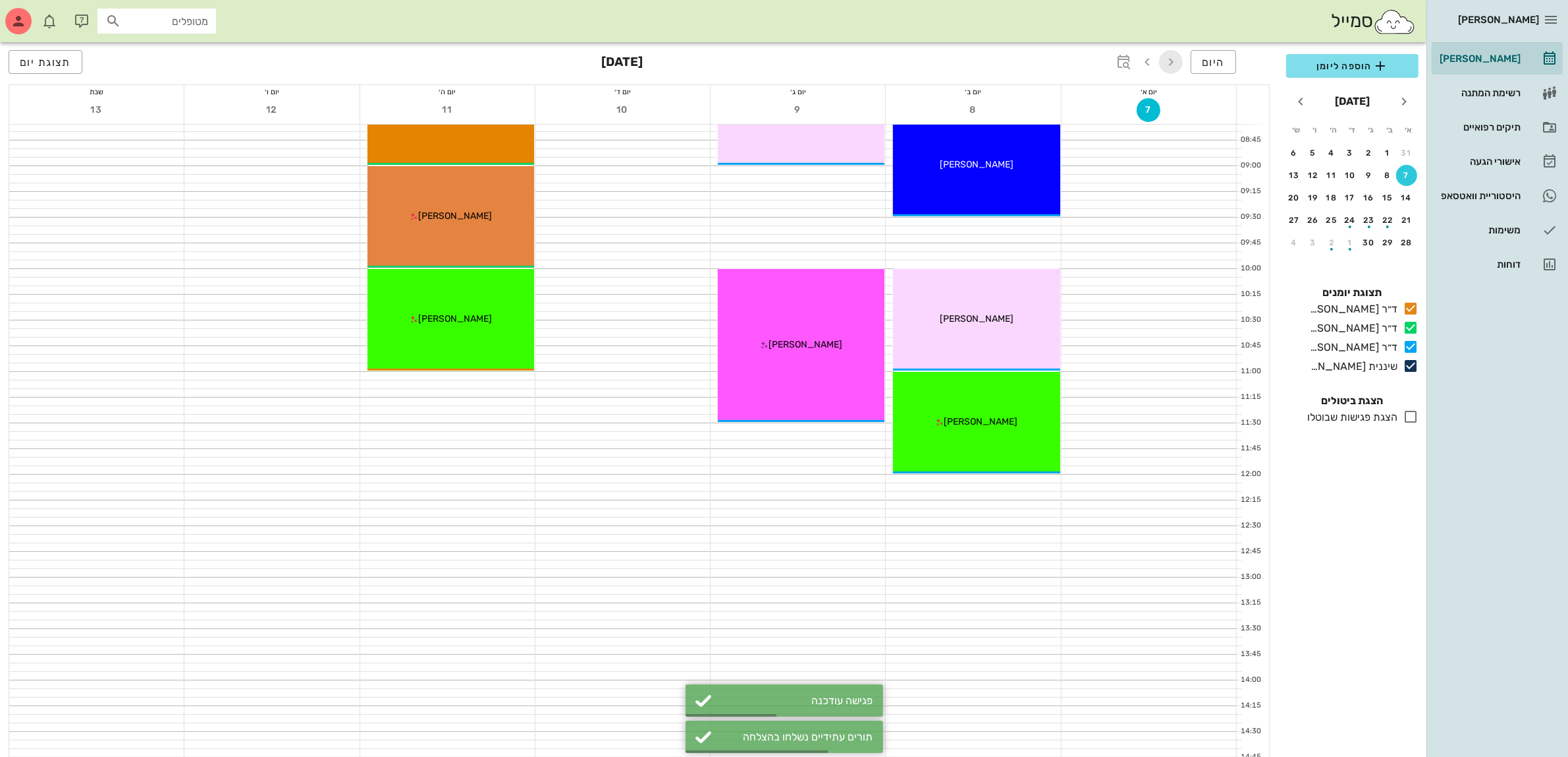
click at [1175, 65] on icon "button" at bounding box center [1171, 62] width 16 height 16
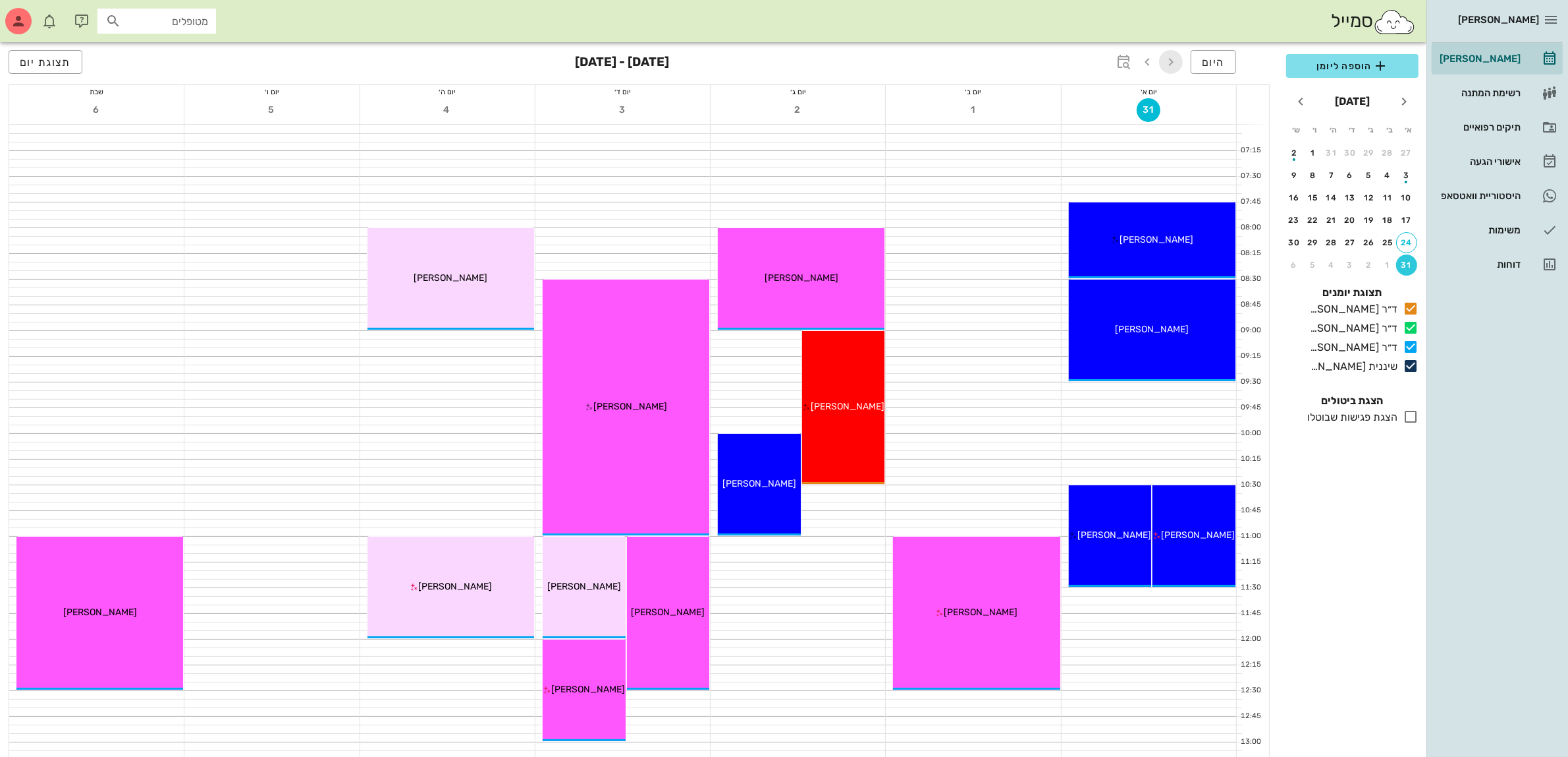
click at [1166, 57] on icon "button" at bounding box center [1171, 62] width 16 height 16
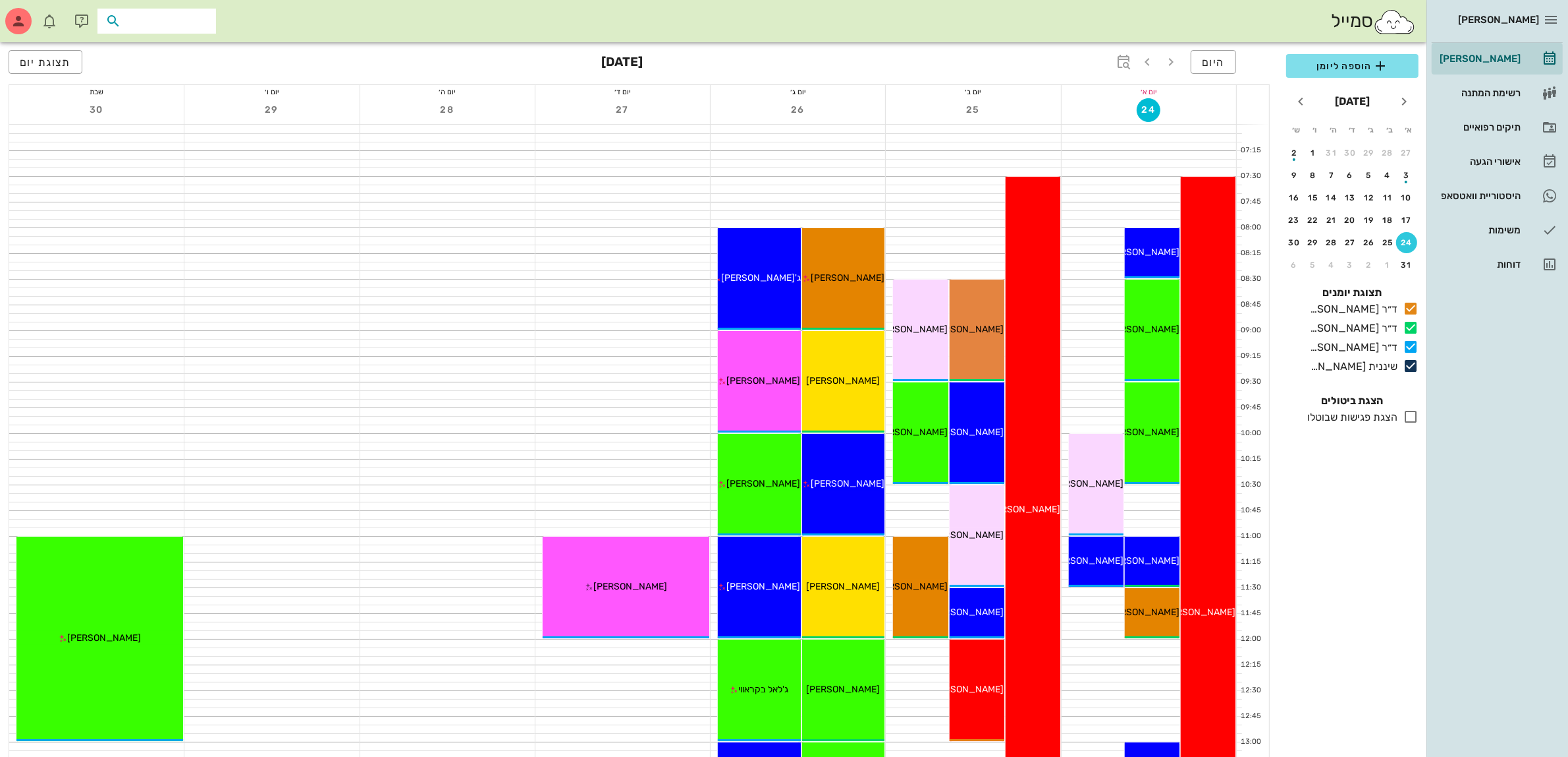
click at [174, 17] on input "text" at bounding box center [166, 21] width 84 height 17
type input "[PERSON_NAME]"
